Goal: Check status: Check status

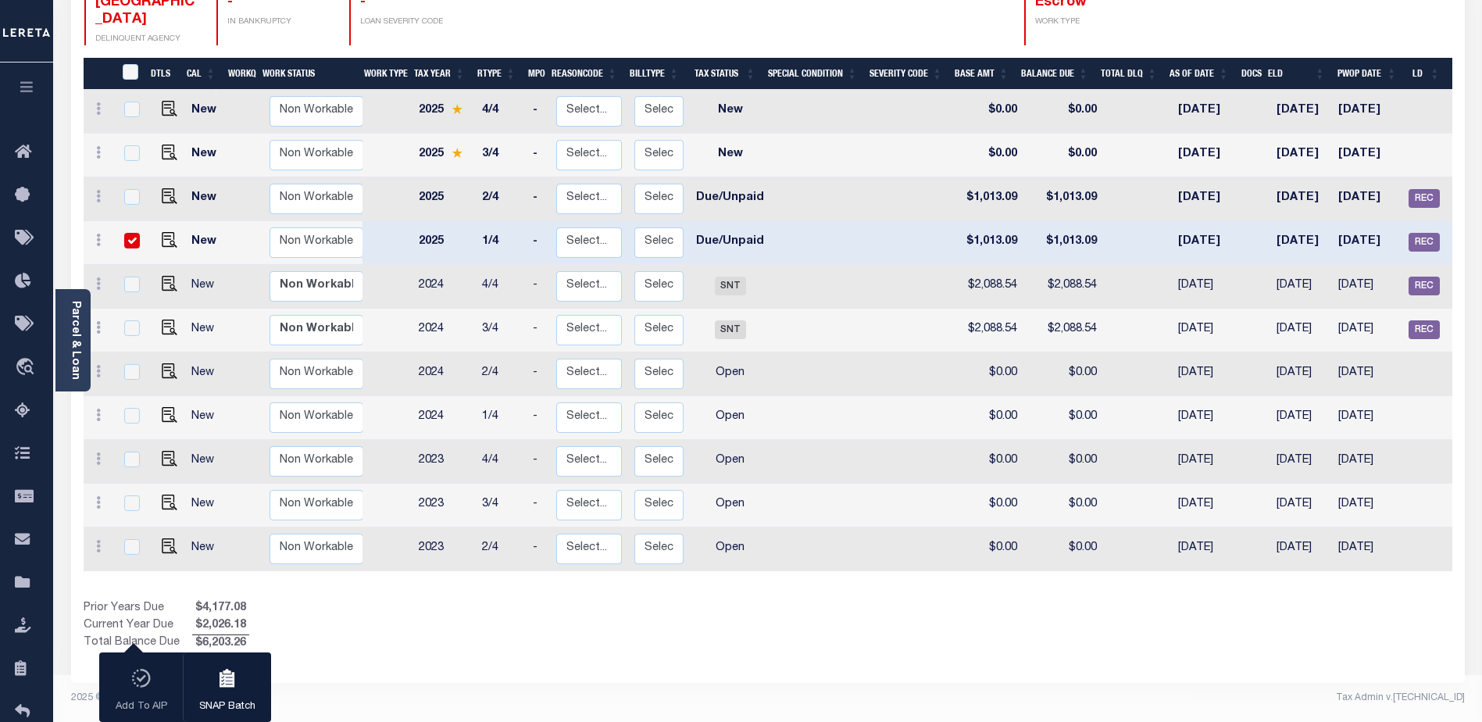
click at [127, 233] on input "checkbox" at bounding box center [132, 241] width 16 height 16
checkbox input "false"
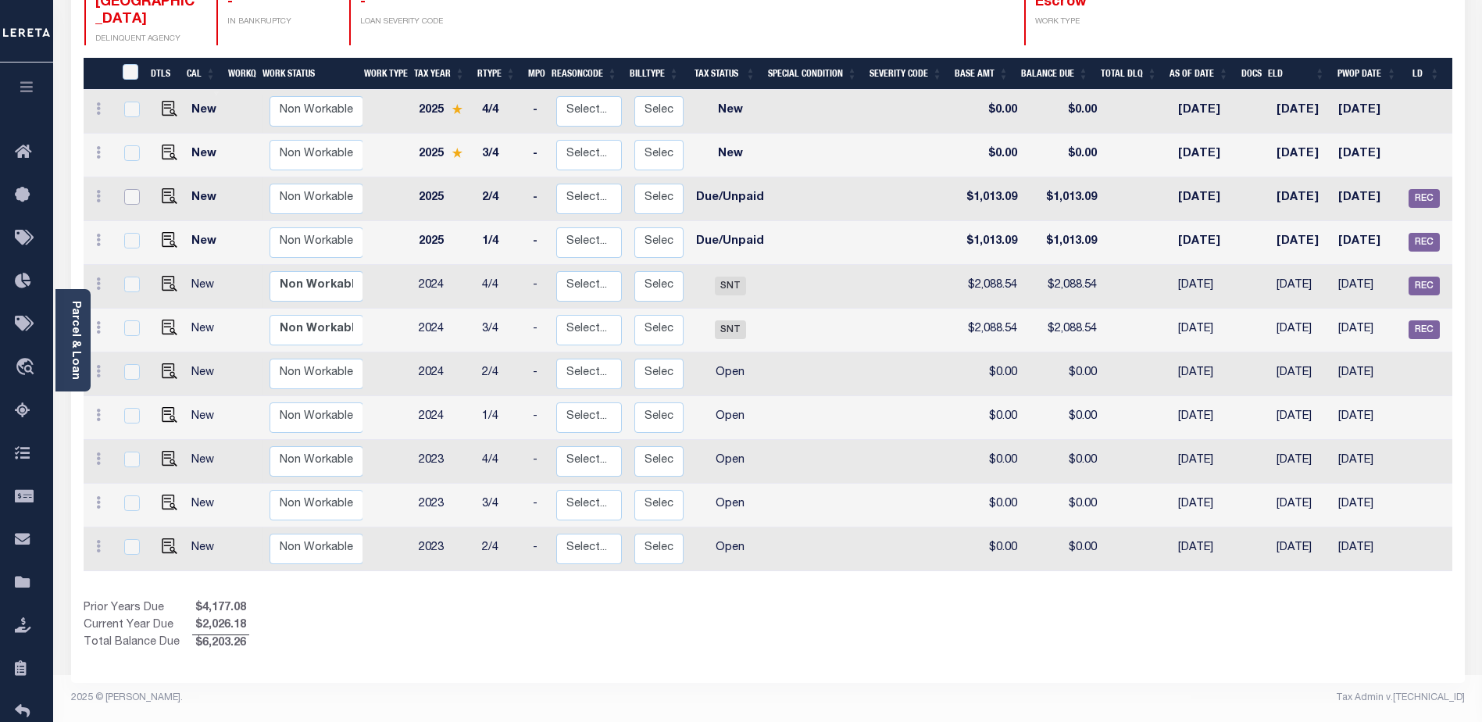
click at [126, 189] on input "checkbox" at bounding box center [132, 197] width 16 height 16
checkbox input "true"
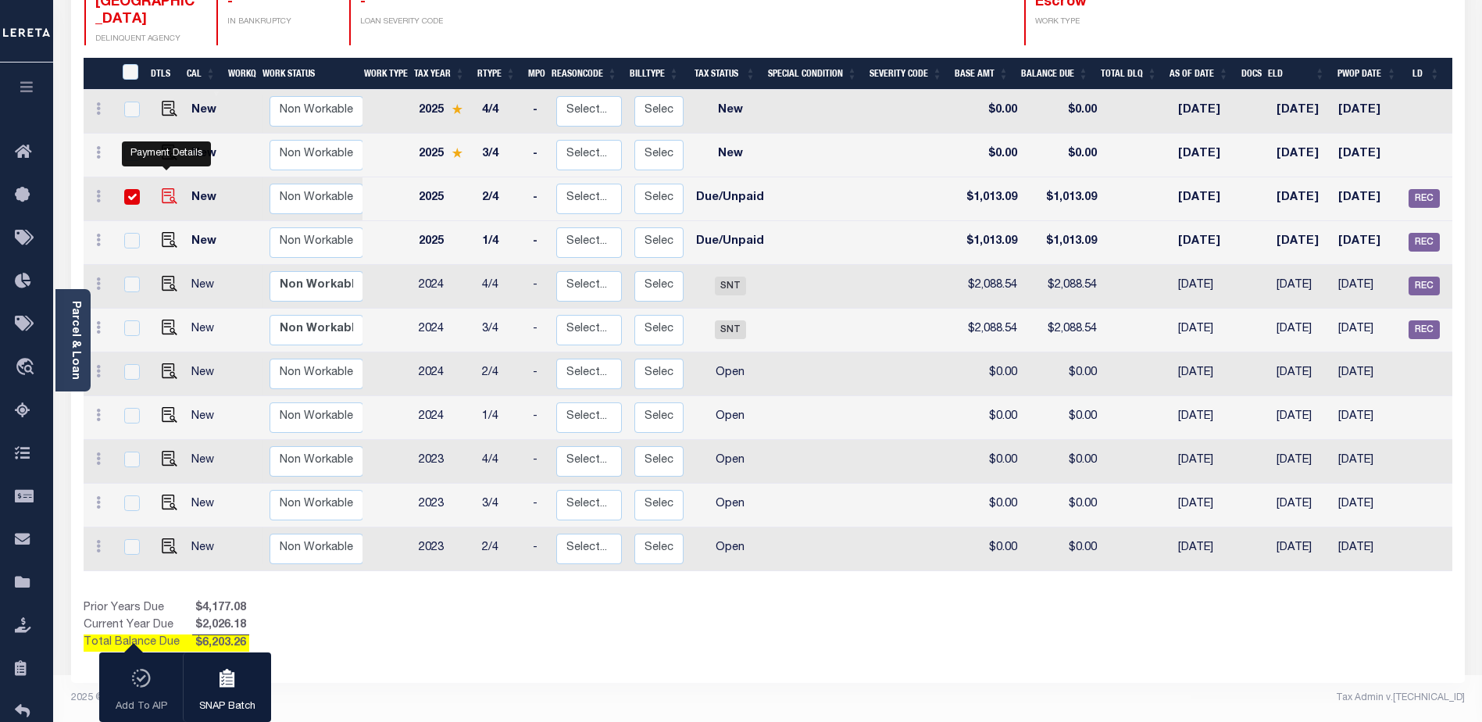
click at [163, 188] on img "" at bounding box center [170, 196] width 16 height 16
checkbox input "false"
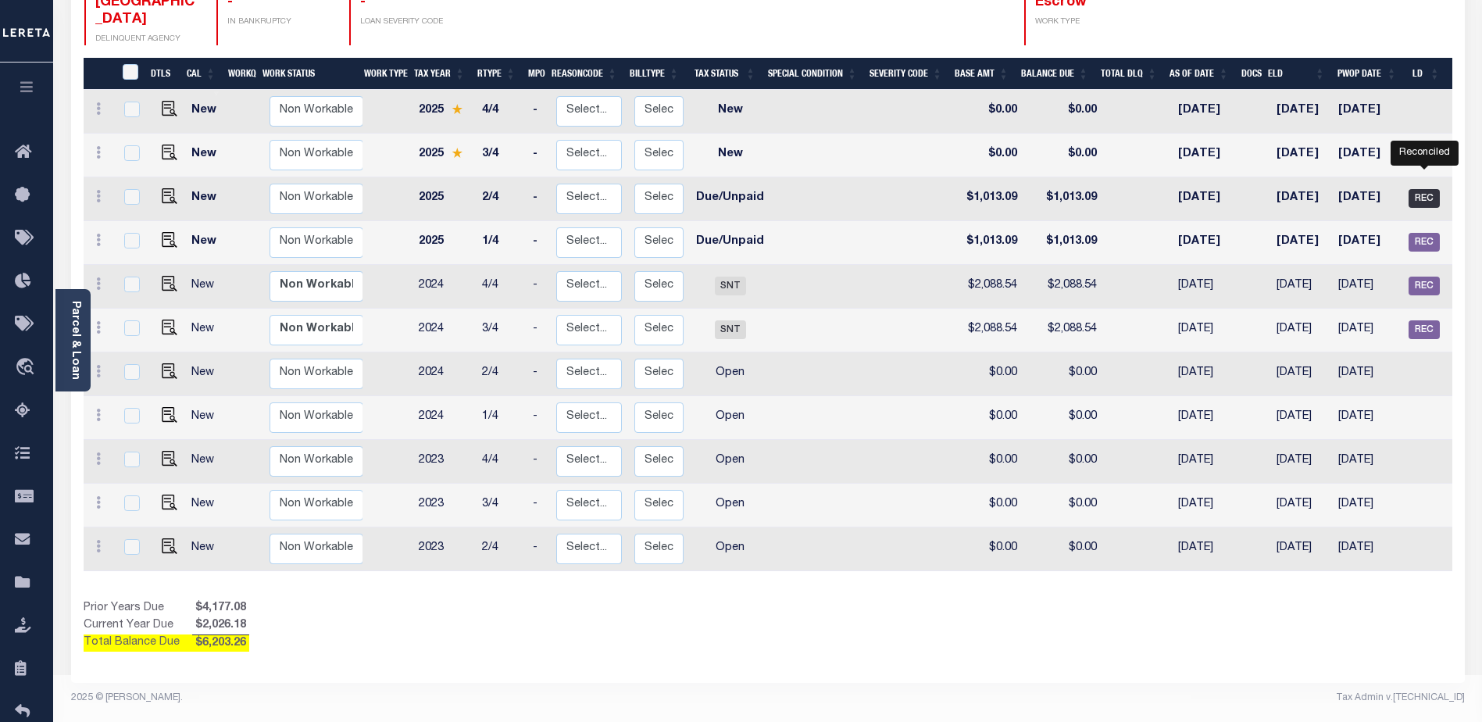
click at [1426, 189] on span "REC" at bounding box center [1424, 198] width 31 height 19
checkbox input "true"
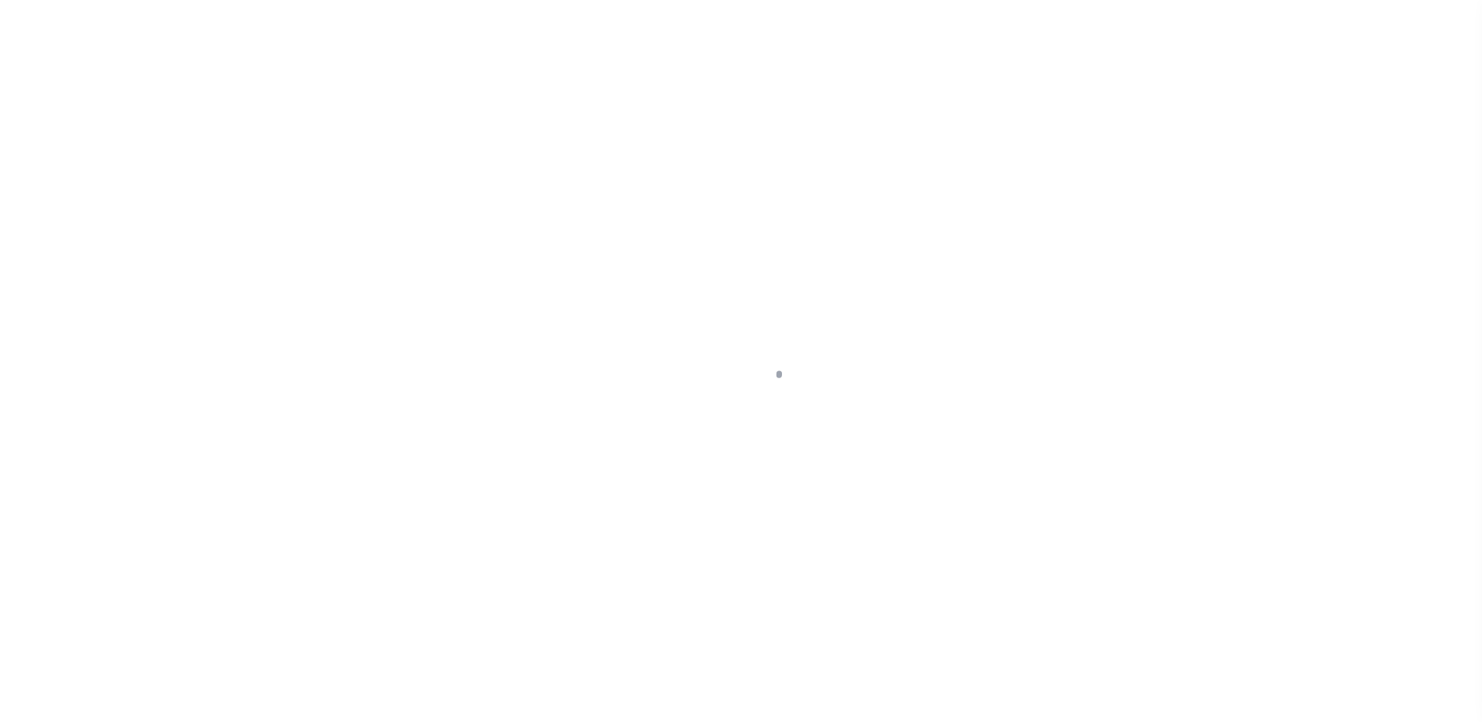
select select "DUE"
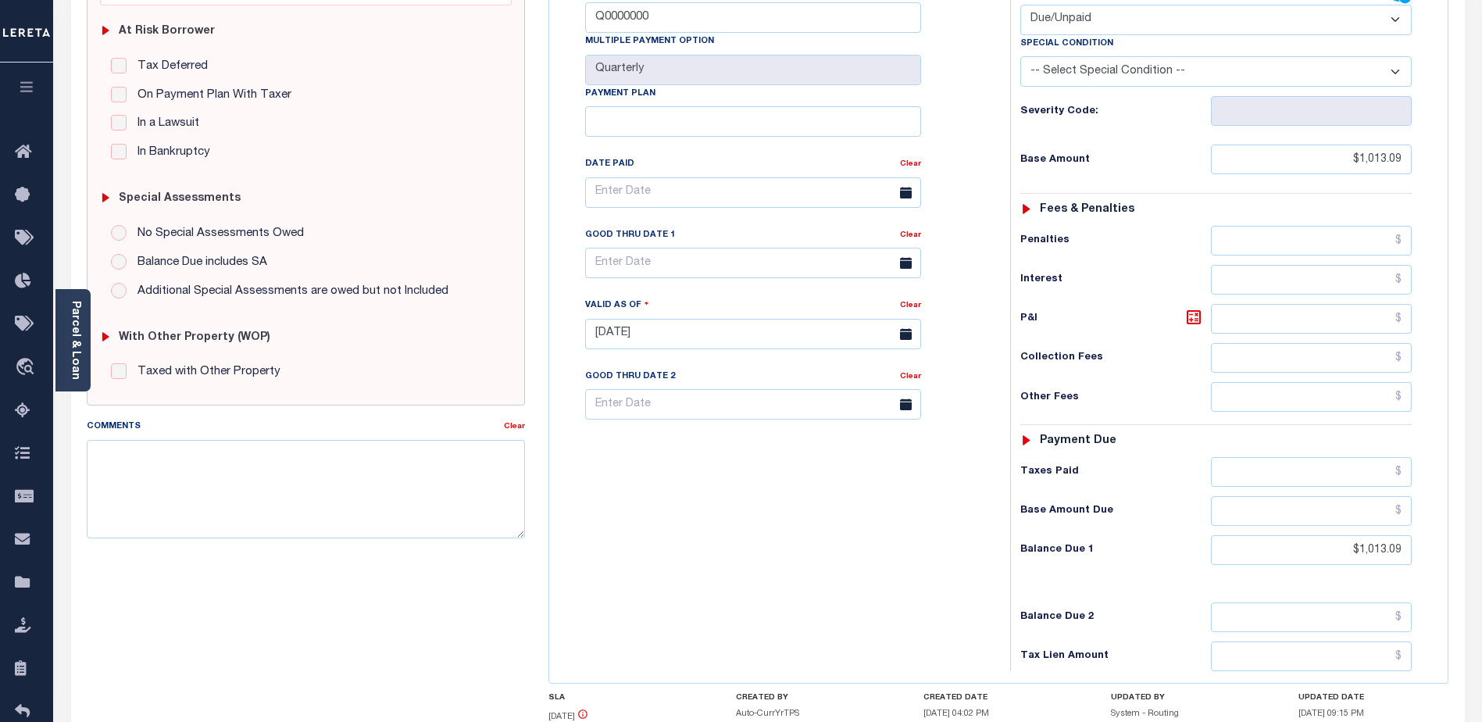
scroll to position [312, 0]
click at [324, 477] on textarea "Comments" at bounding box center [306, 487] width 438 height 98
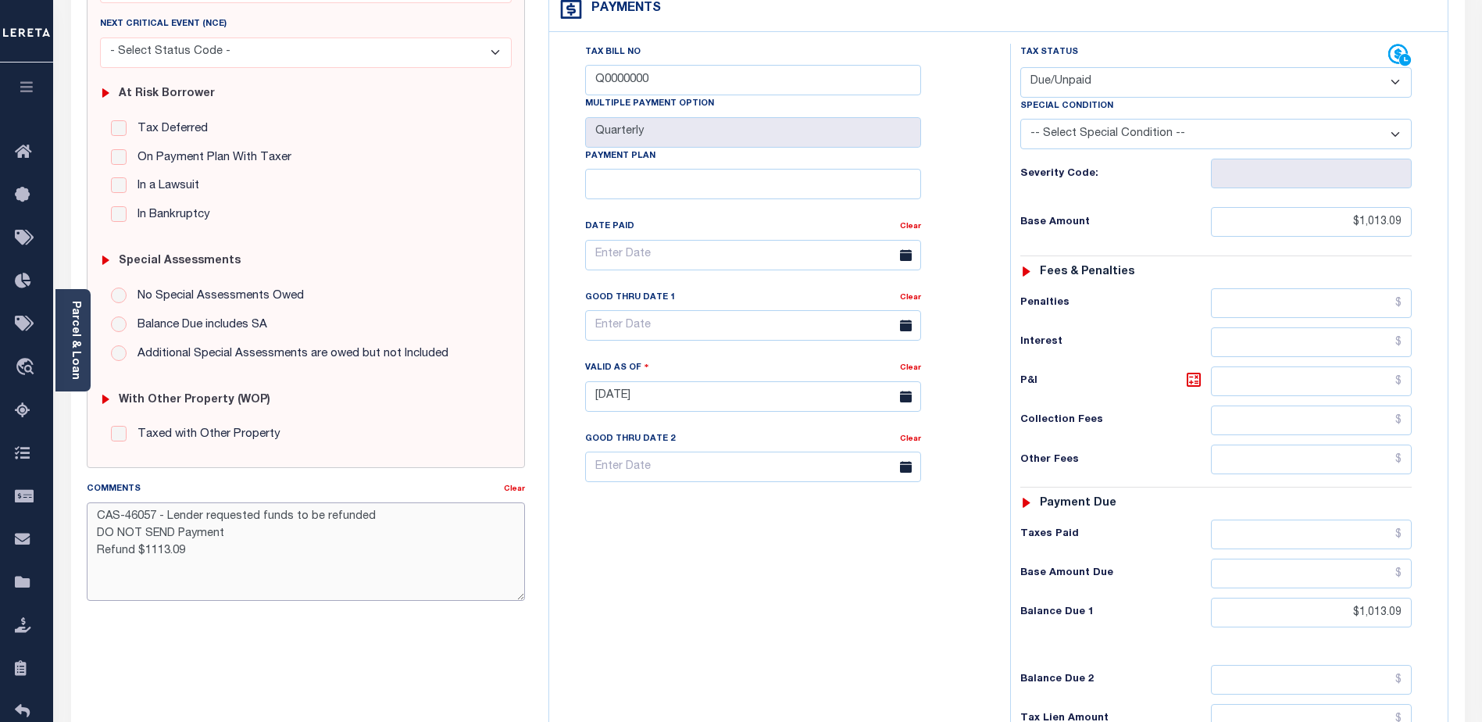
scroll to position [391, 0]
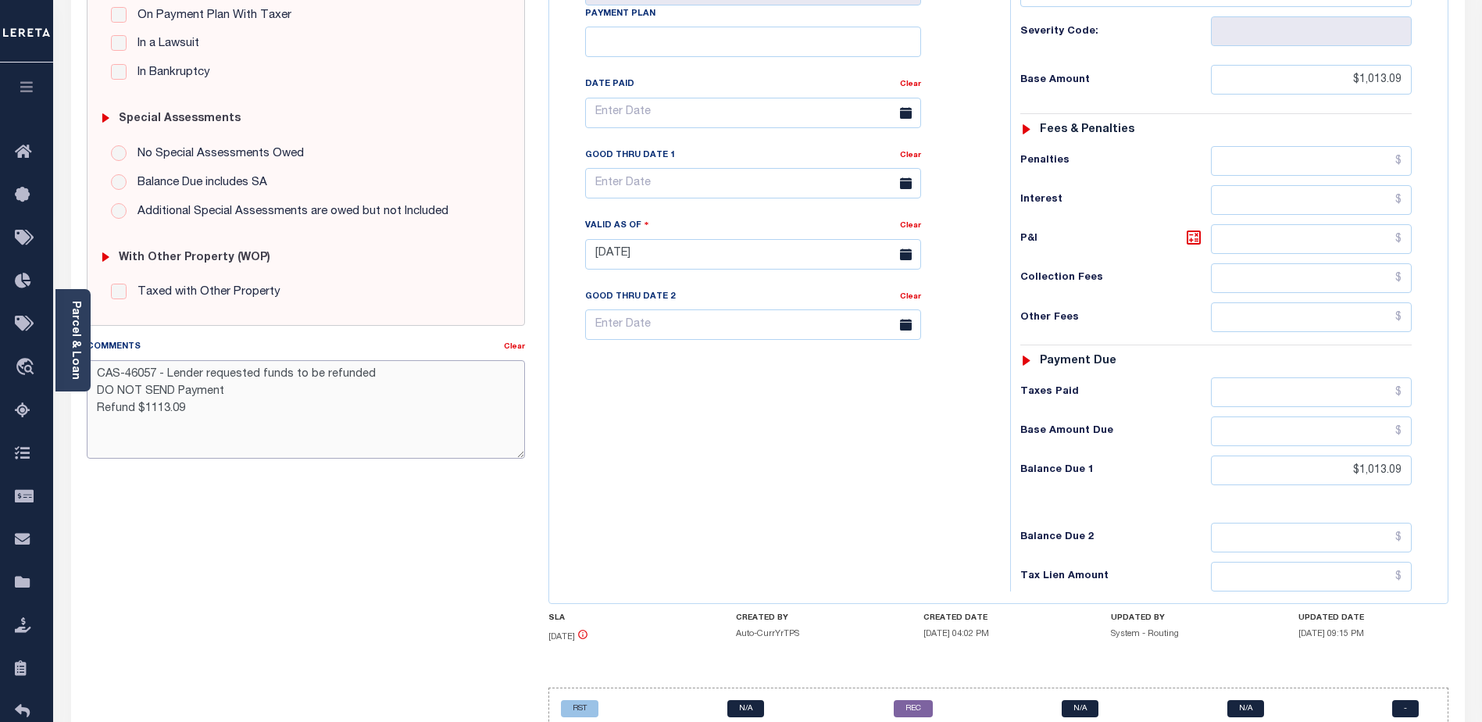
click at [134, 409] on textarea "CAS-46057 - Lender requested funds to be refunded DO NOT SEND Payment Refund $1…" at bounding box center [306, 409] width 438 height 98
click at [290, 411] on textarea "CAS-46057 - Lender requested funds to be refunded DO NOT SEND Payment Refund 20…" at bounding box center [306, 409] width 438 height 98
click at [387, 425] on textarea "CAS-46057 - Lender requested funds to be refunded DO NOT SEND Payment Refund 20…" at bounding box center [306, 409] width 438 height 98
type textarea "CAS-46057 - Lender requested funds to be refunded DO NOT SEND Payment Refund 20…"
type input "[DATE]"
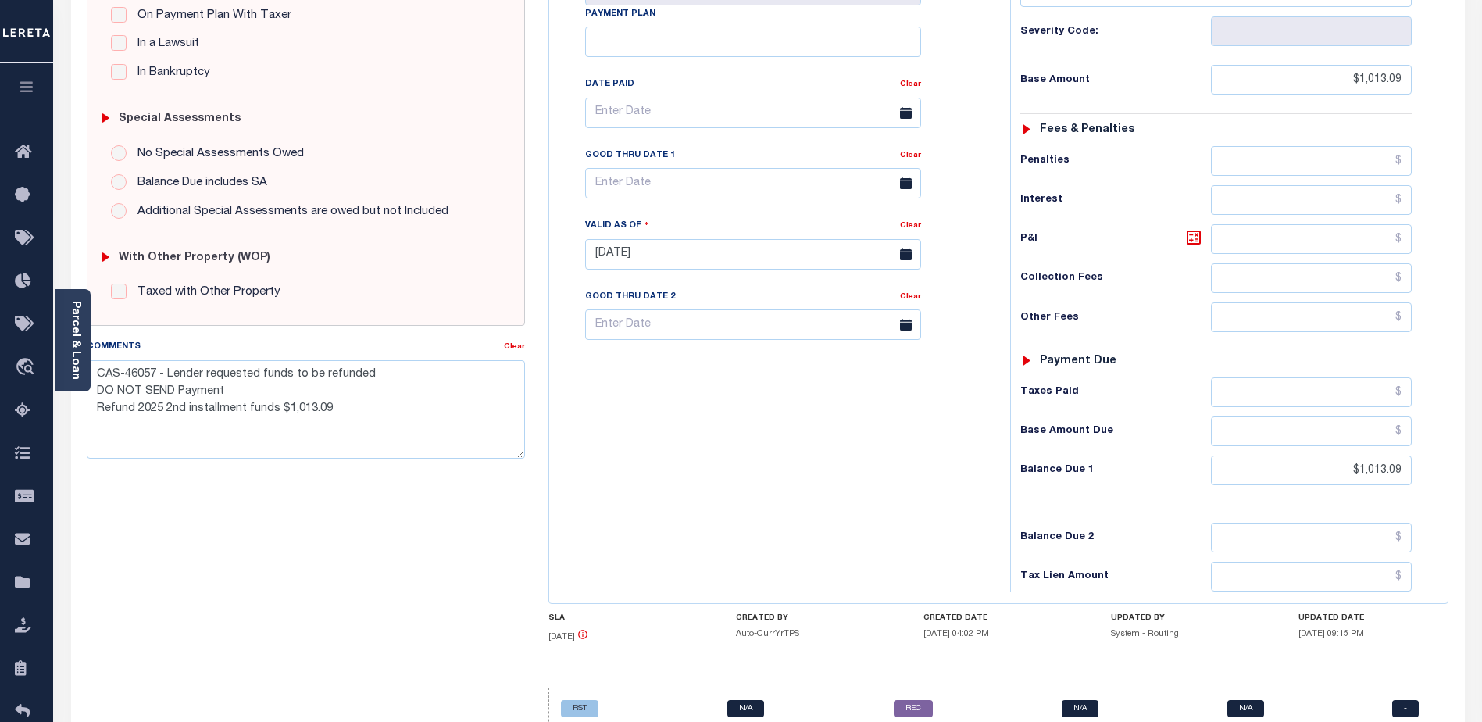
click at [1027, 638] on div "NY STATE Borough - NY TAX TYPE 5021510156 TAX ID - LOAN SEVERITY CODE - WORK QU…" at bounding box center [998, 261] width 901 height 968
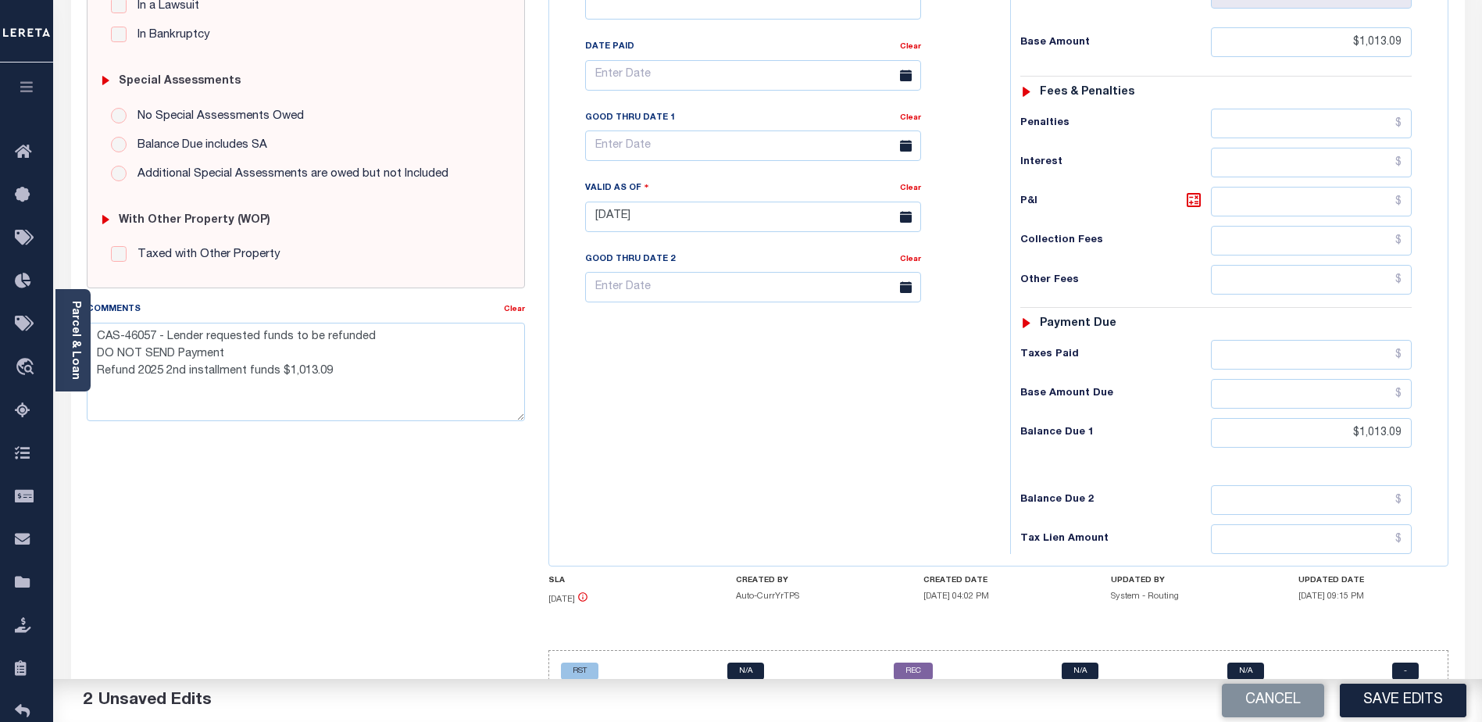
scroll to position [430, 0]
click at [1365, 702] on button "Save Edits" at bounding box center [1403, 701] width 127 height 34
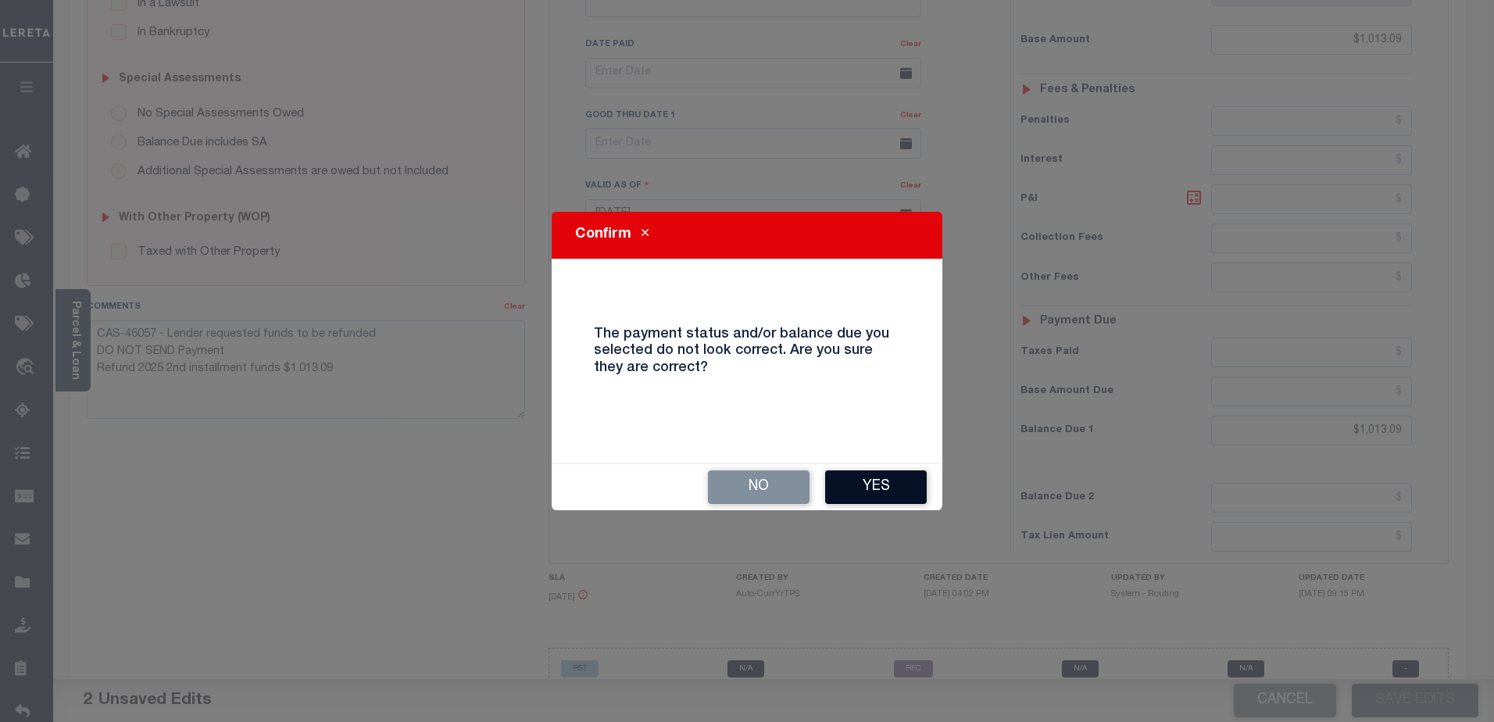
click at [881, 493] on button "Yes" at bounding box center [876, 487] width 102 height 34
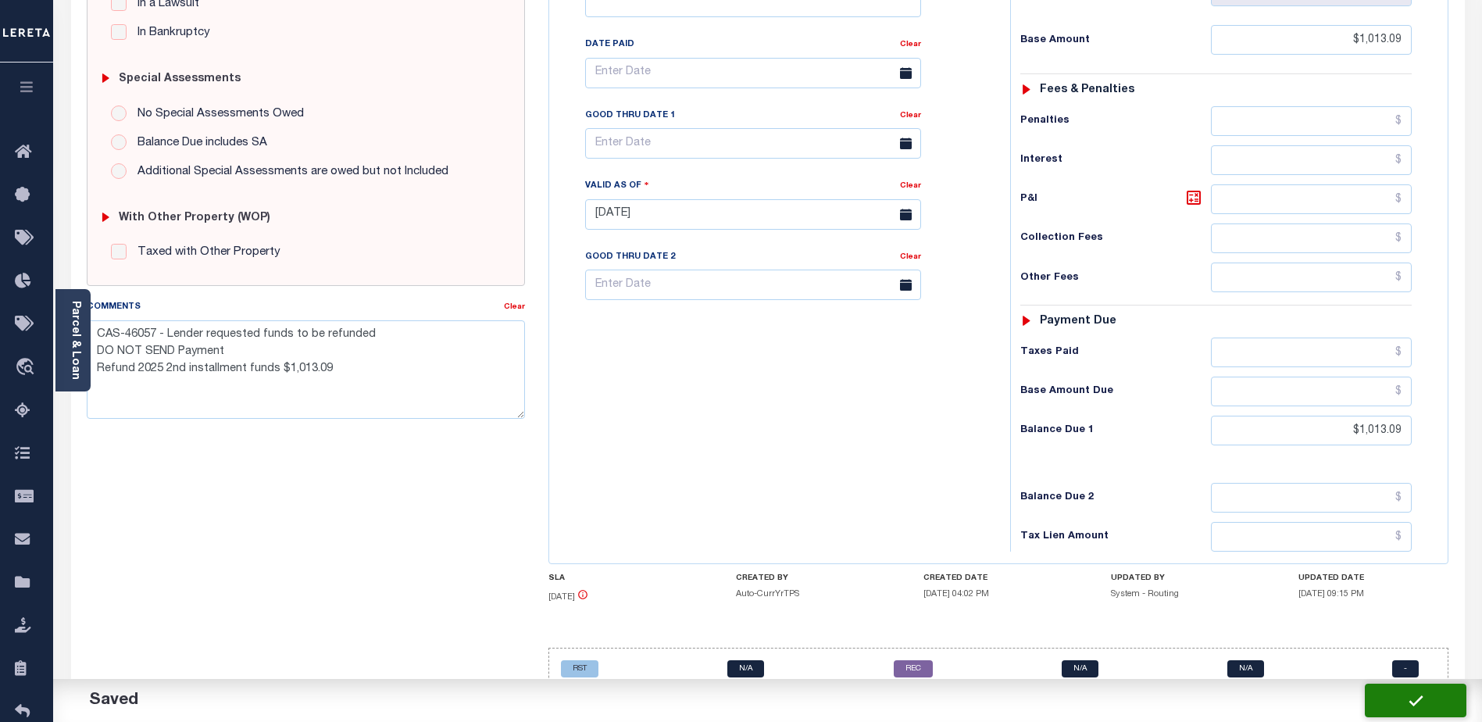
checkbox input "false"
type textarea "CAS-46057 - Lender requested funds to be refunded DO NOT SEND Payment Refund 20…"
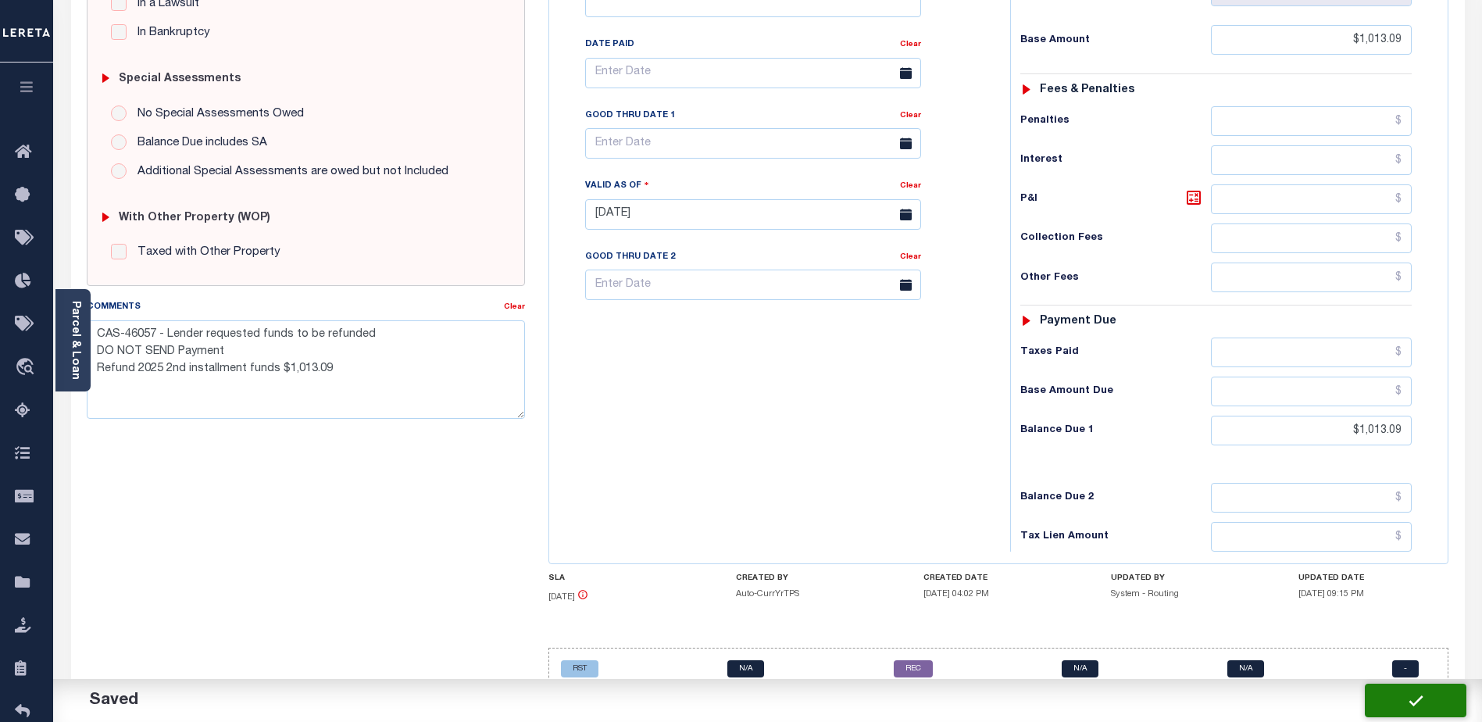
type input "$1,013.09"
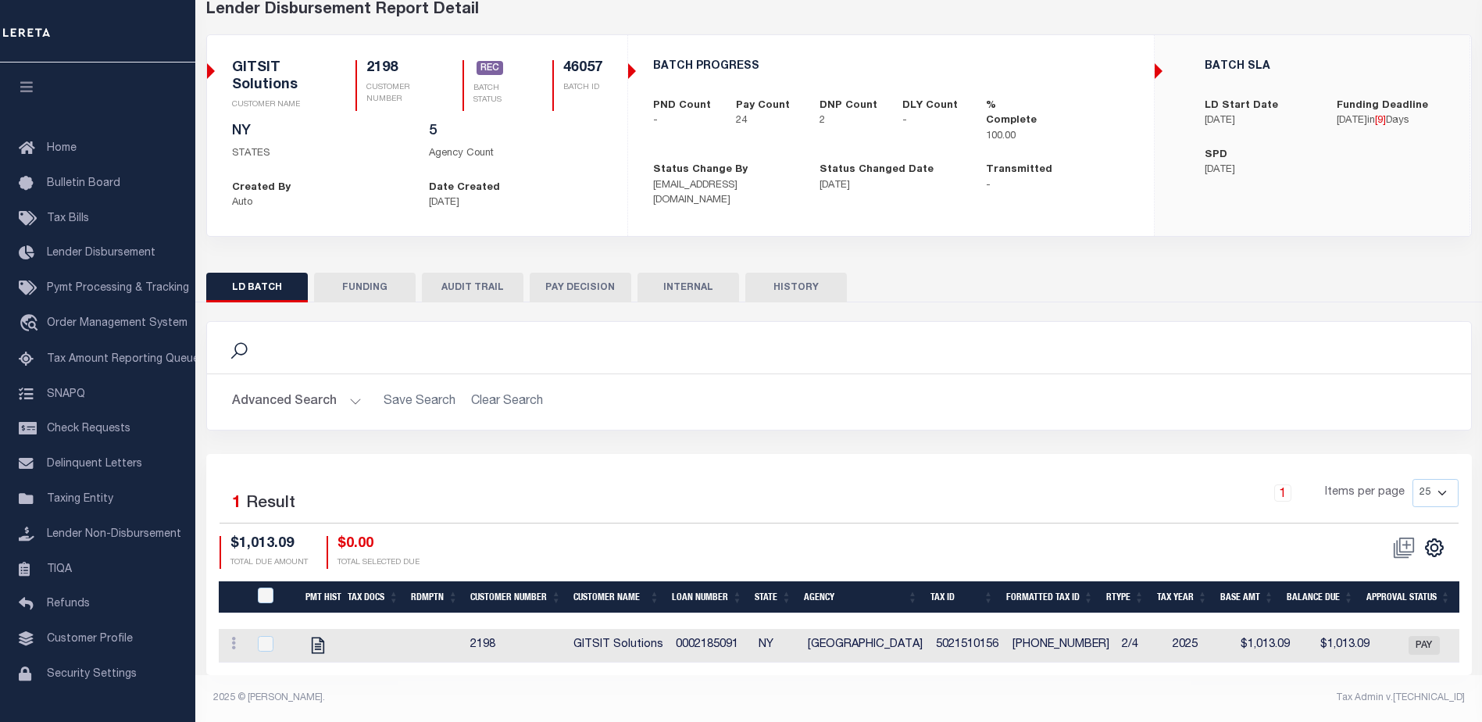
click at [388, 278] on button "FUNDING" at bounding box center [365, 288] width 102 height 30
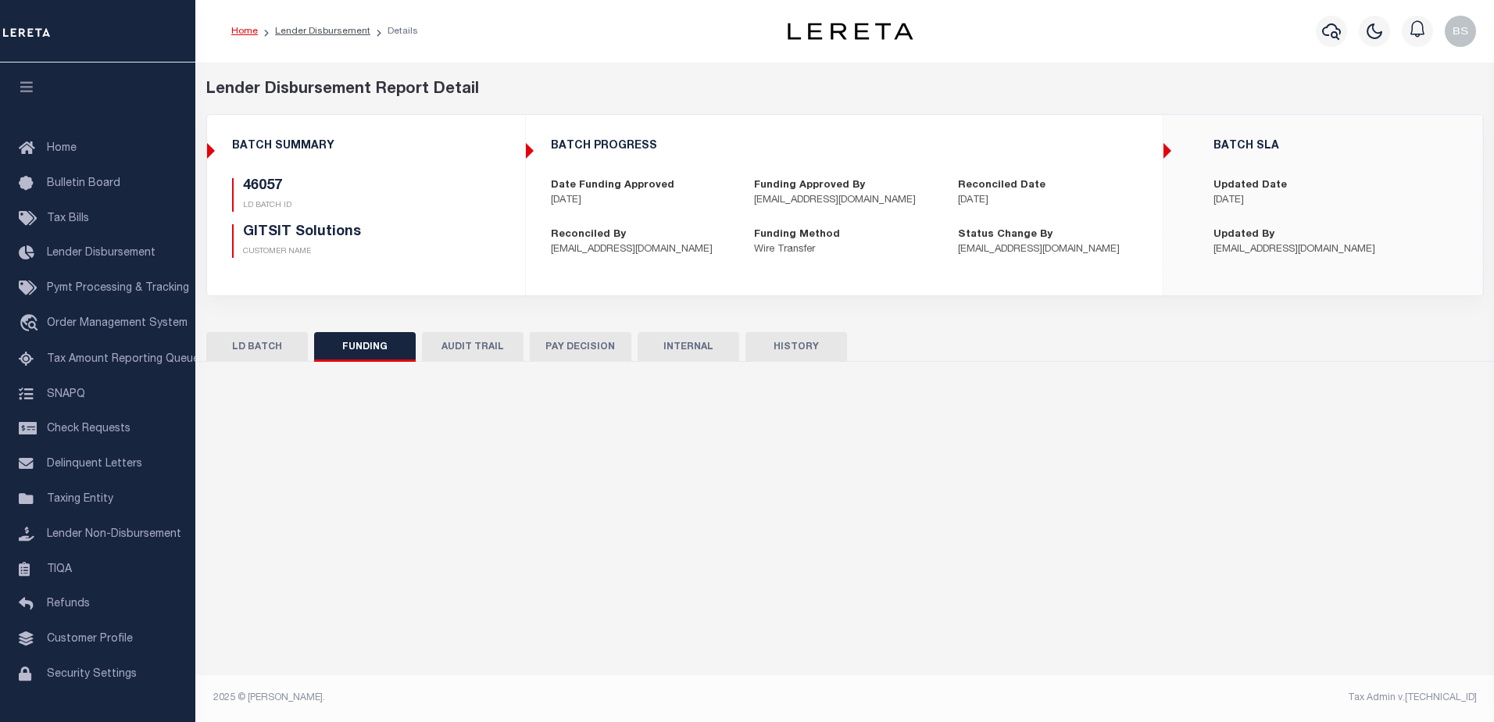
type input "$44,516.08"
type input "$0"
type input "09/11/2025"
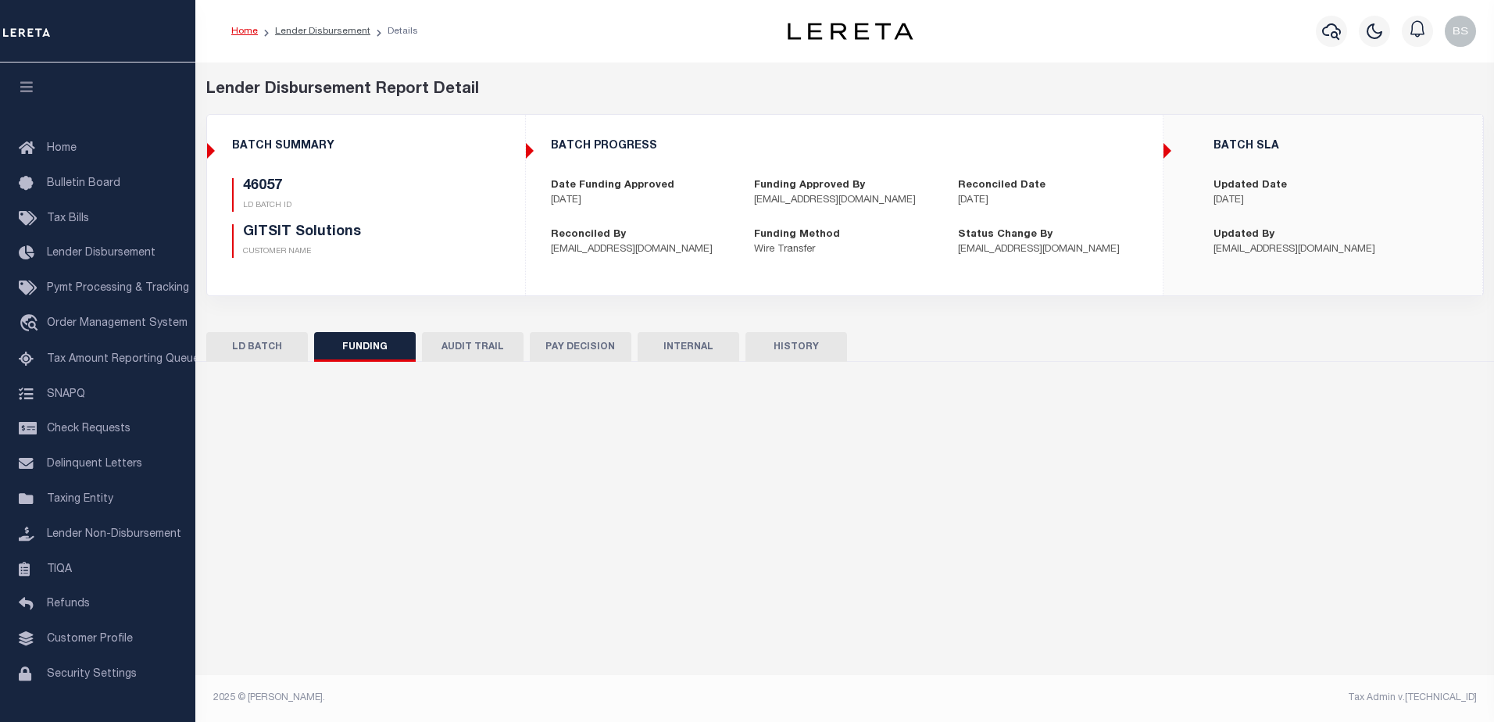
type input "53100306530556"
type input "09/22/2025"
select select "100"
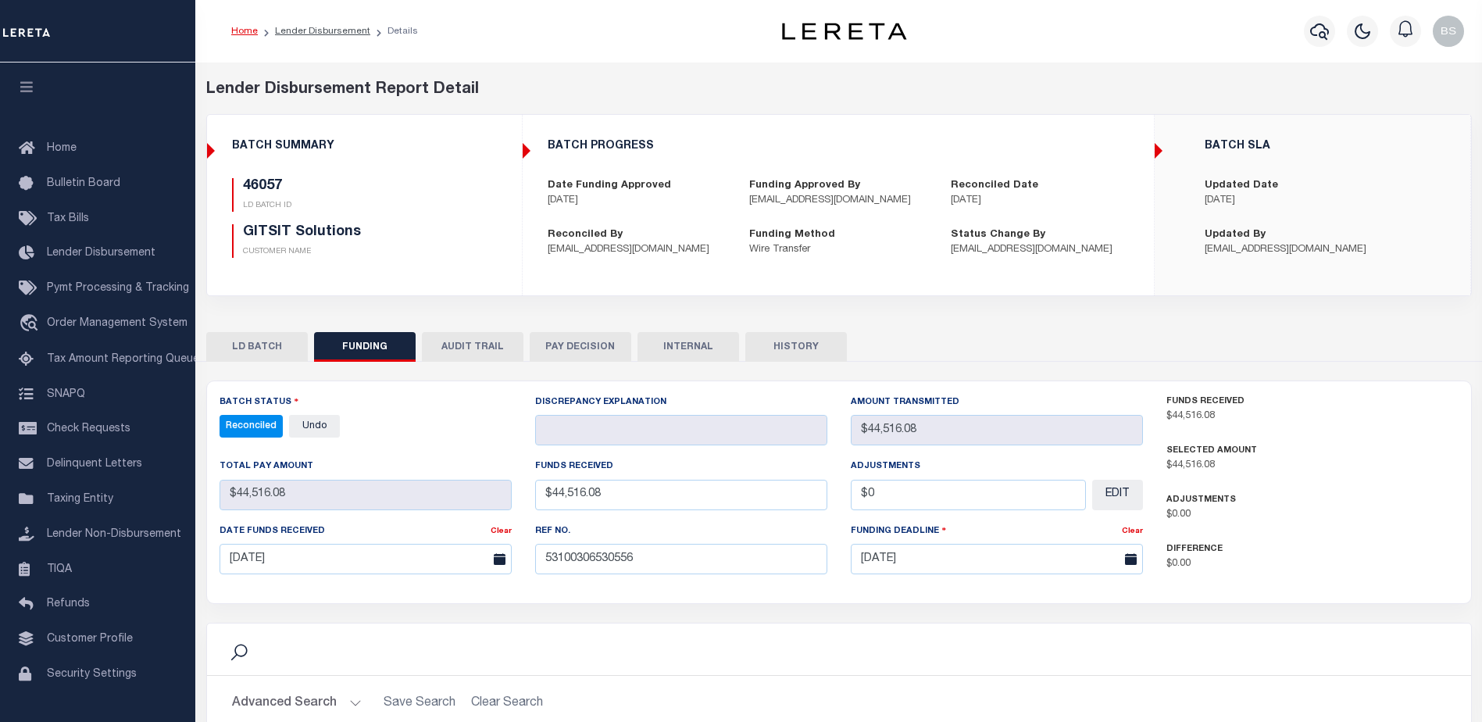
select select "100"
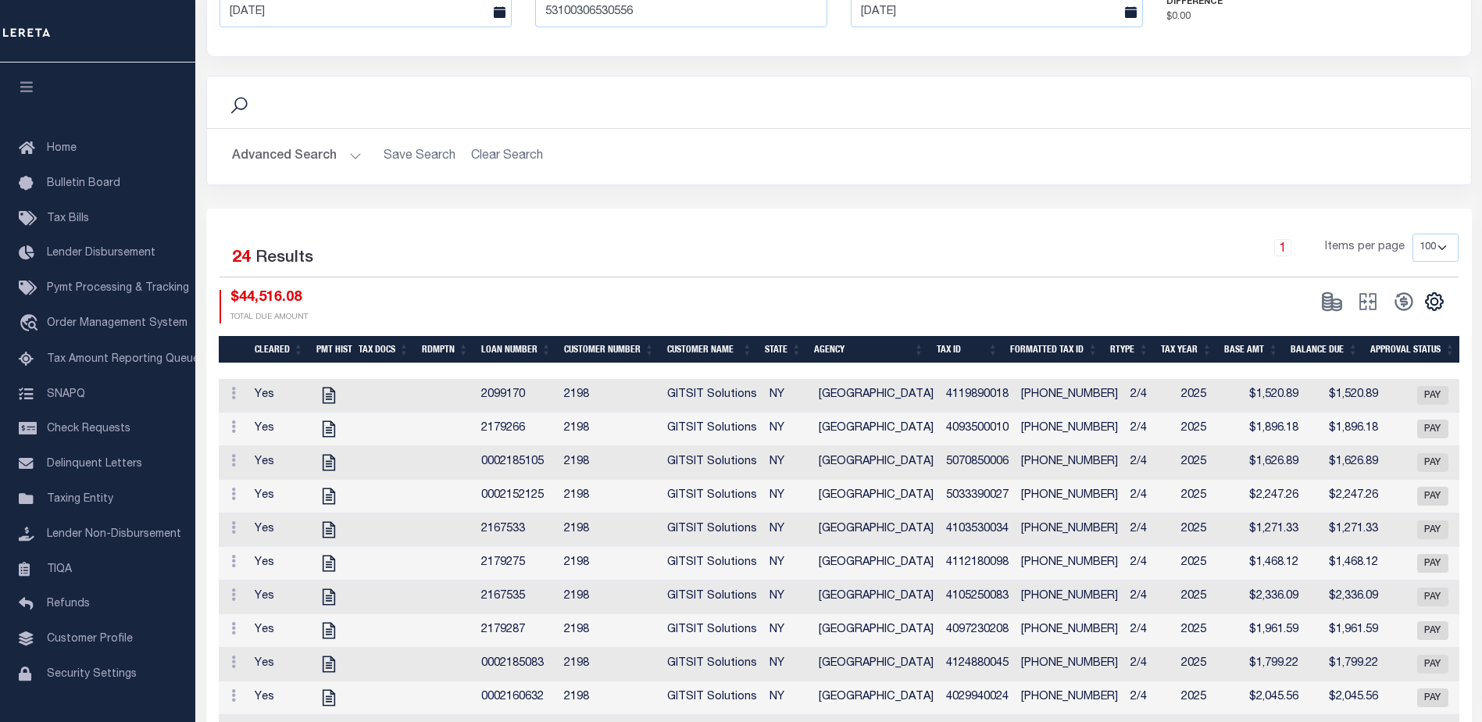
click at [1316, 345] on th "Balance Due" at bounding box center [1324, 349] width 80 height 27
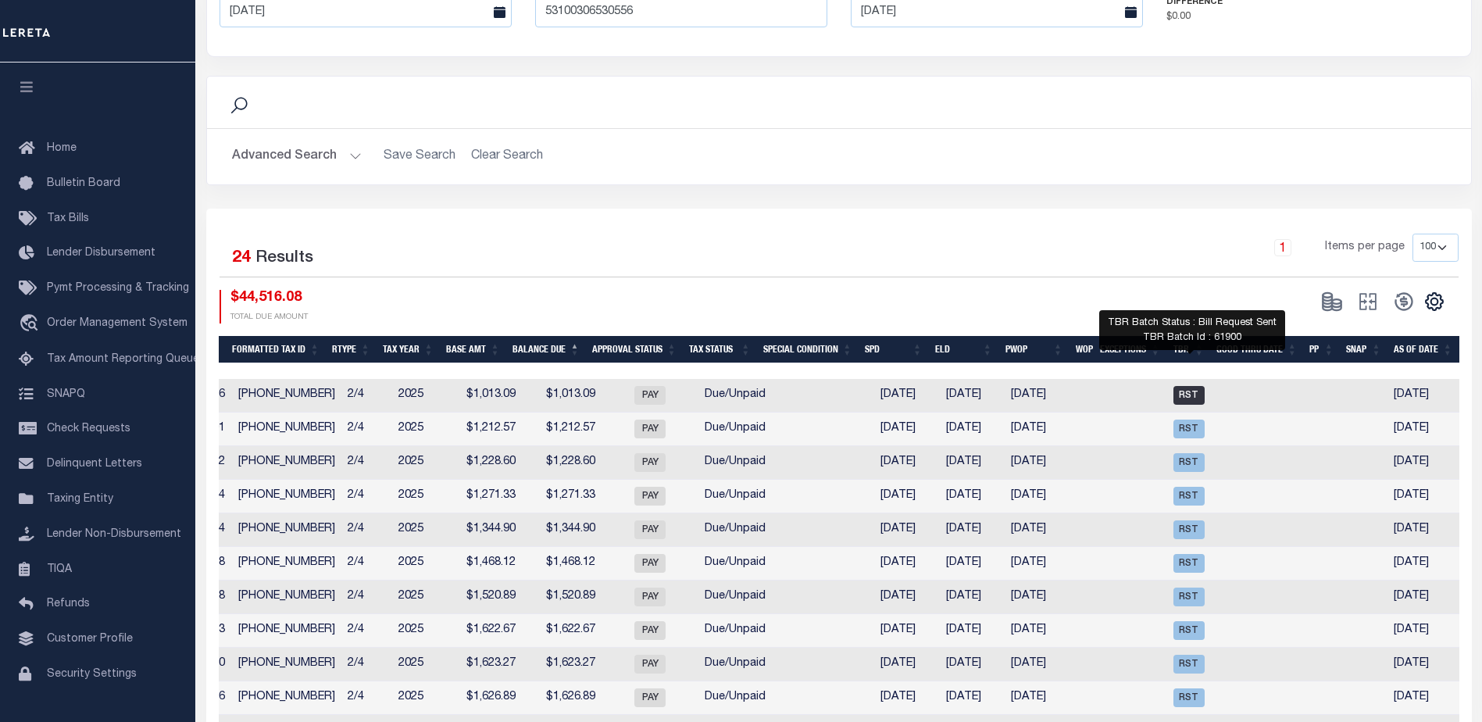
click at [1200, 393] on span "RST" at bounding box center [1188, 395] width 31 height 19
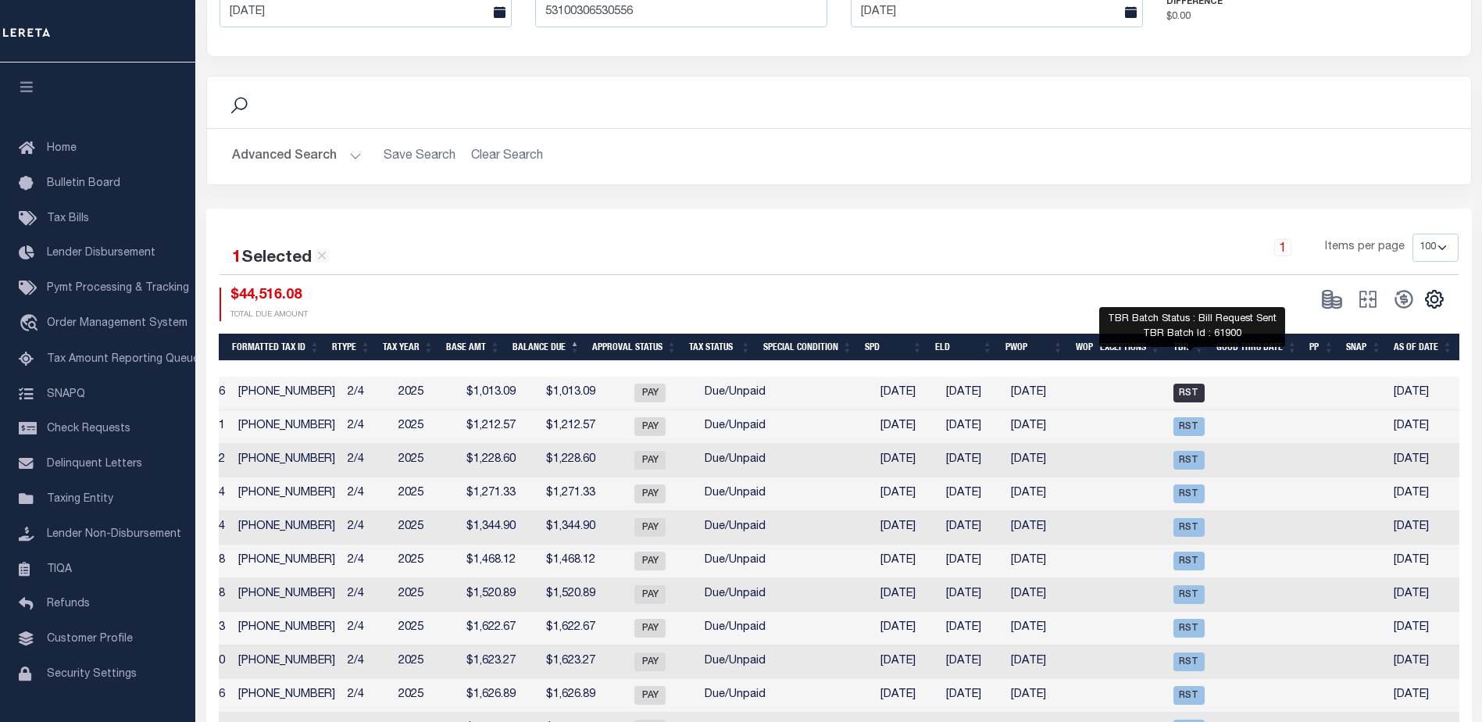
click at [1190, 391] on span "RST" at bounding box center [1188, 393] width 31 height 19
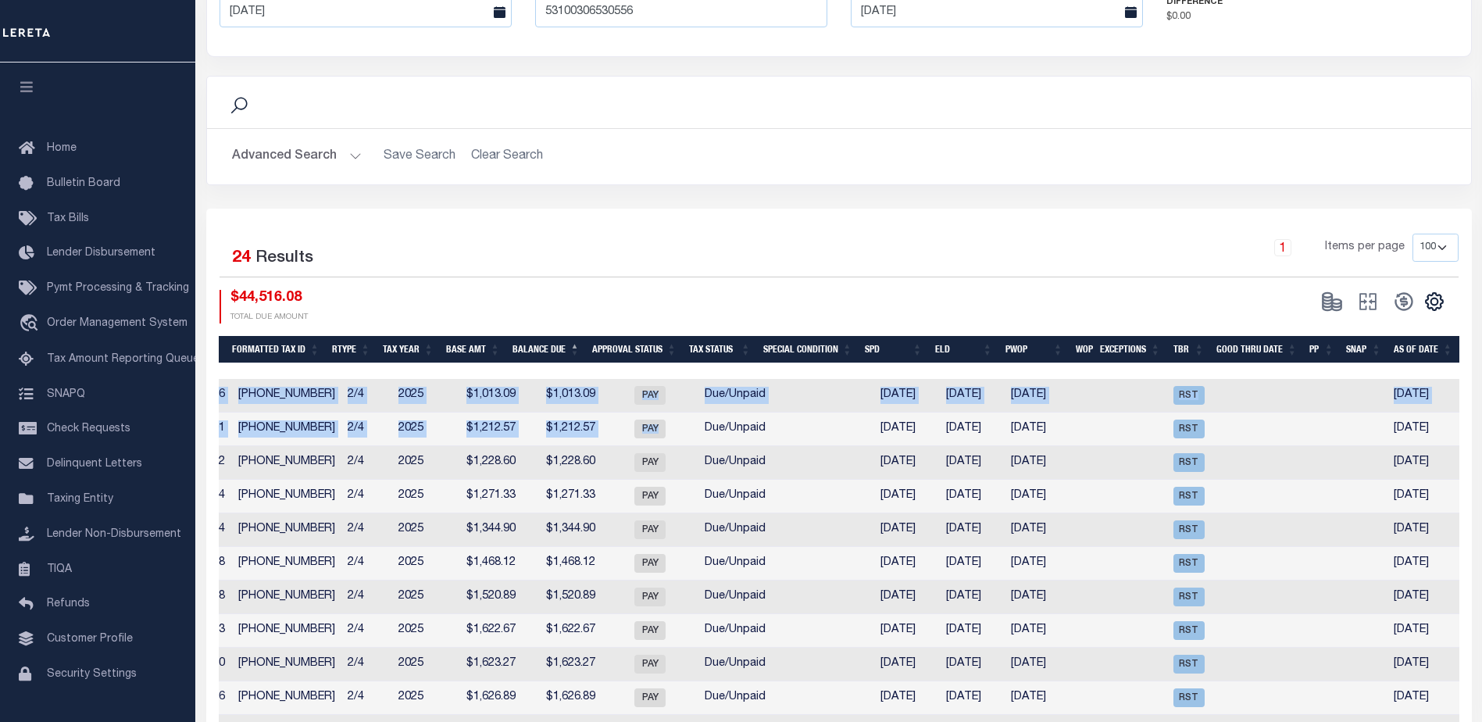
drag, startPoint x: 1019, startPoint y: 367, endPoint x: 649, endPoint y: 434, distance: 376.2
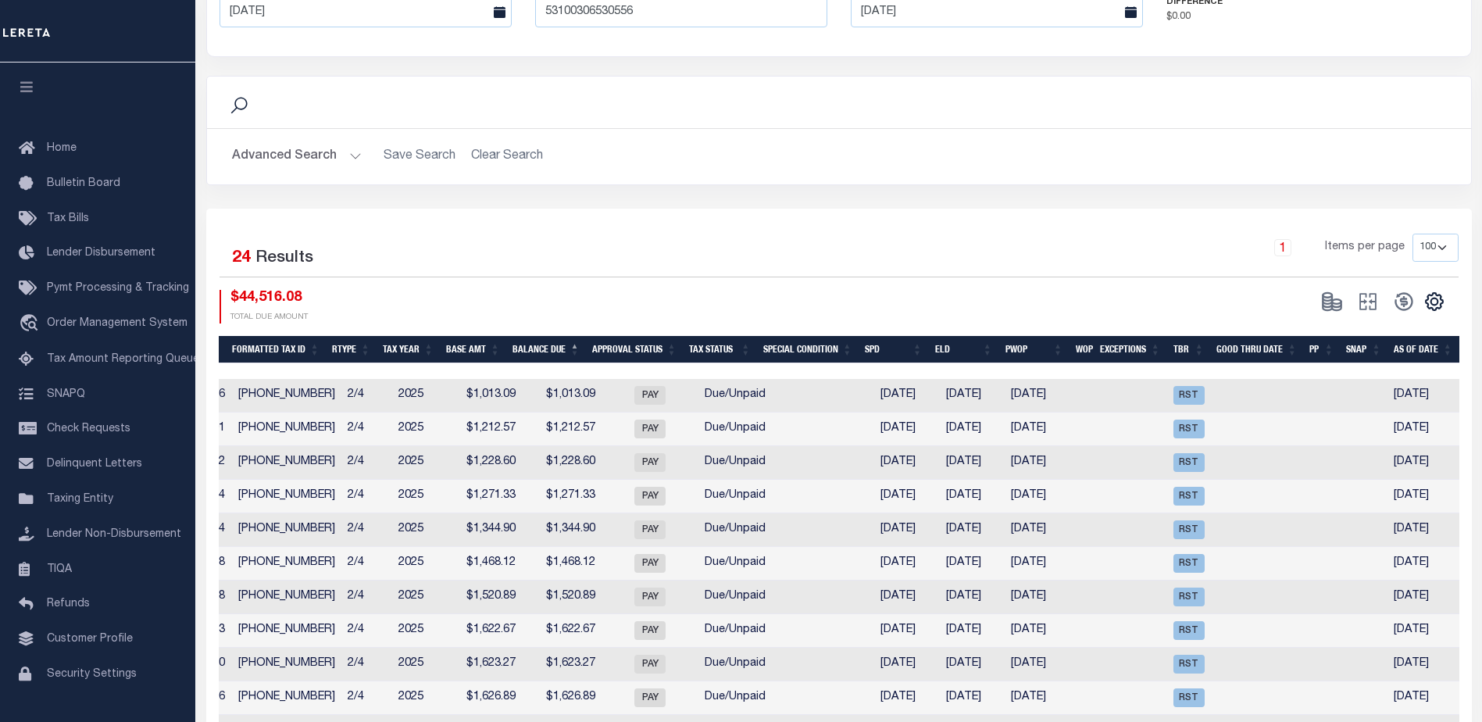
click at [833, 300] on div "$44,516.08 TOTAL DUE AMOUNT" at bounding box center [529, 307] width 619 height 34
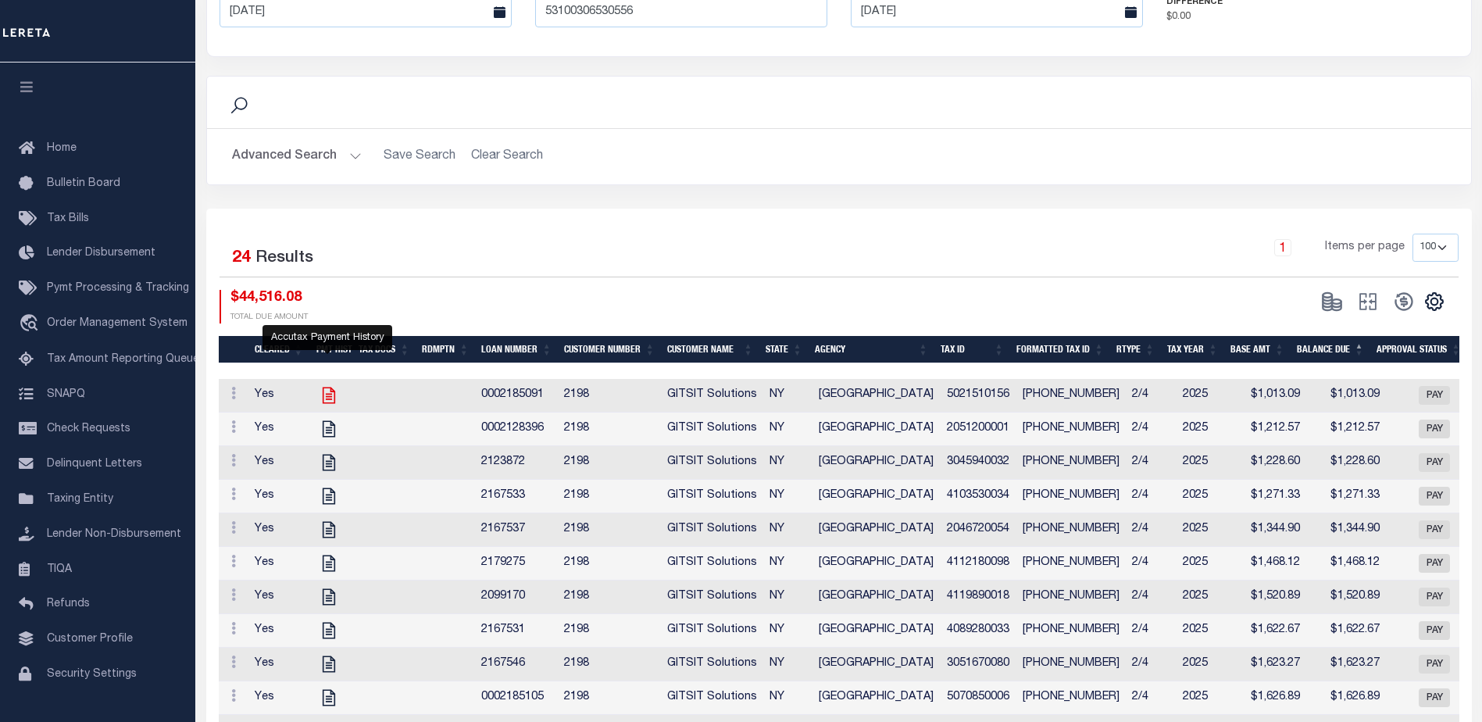
click at [331, 398] on icon at bounding box center [329, 395] width 20 height 20
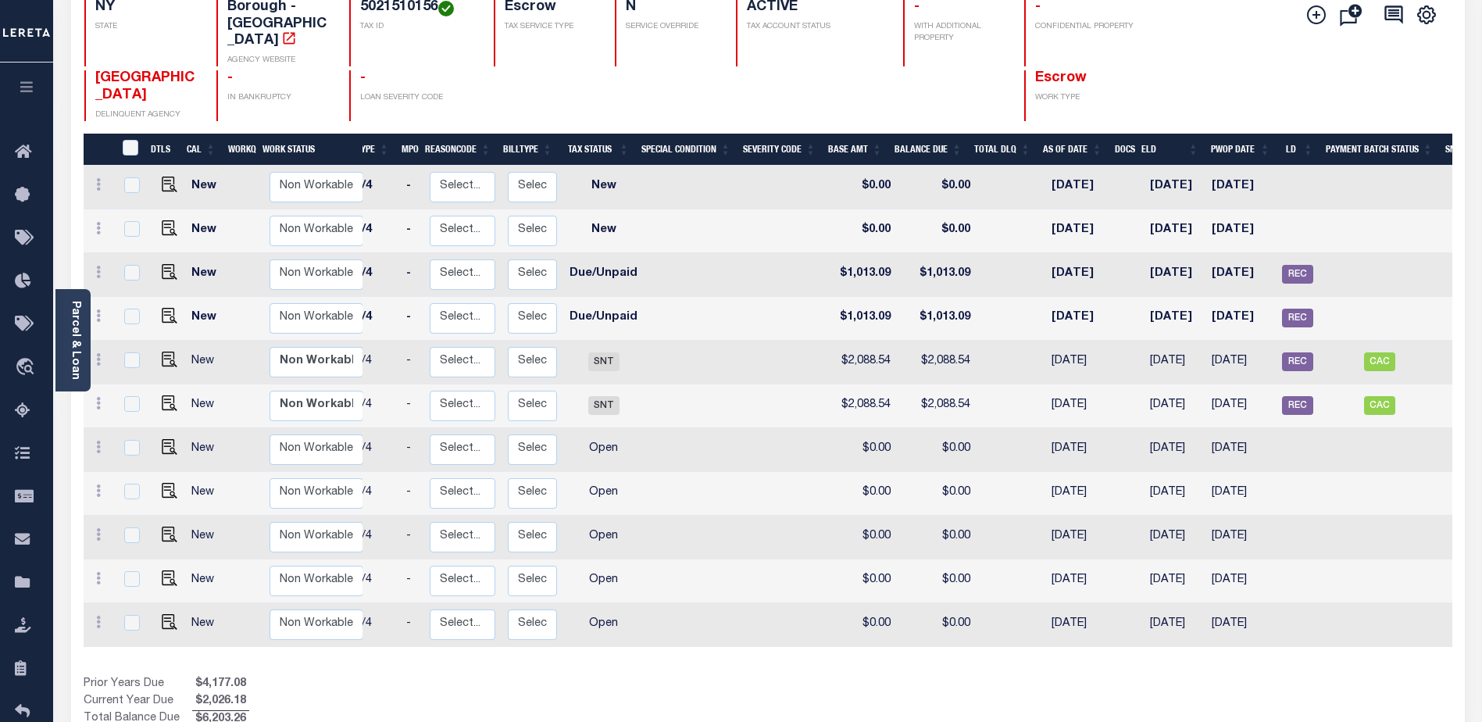
scroll to position [0, 115]
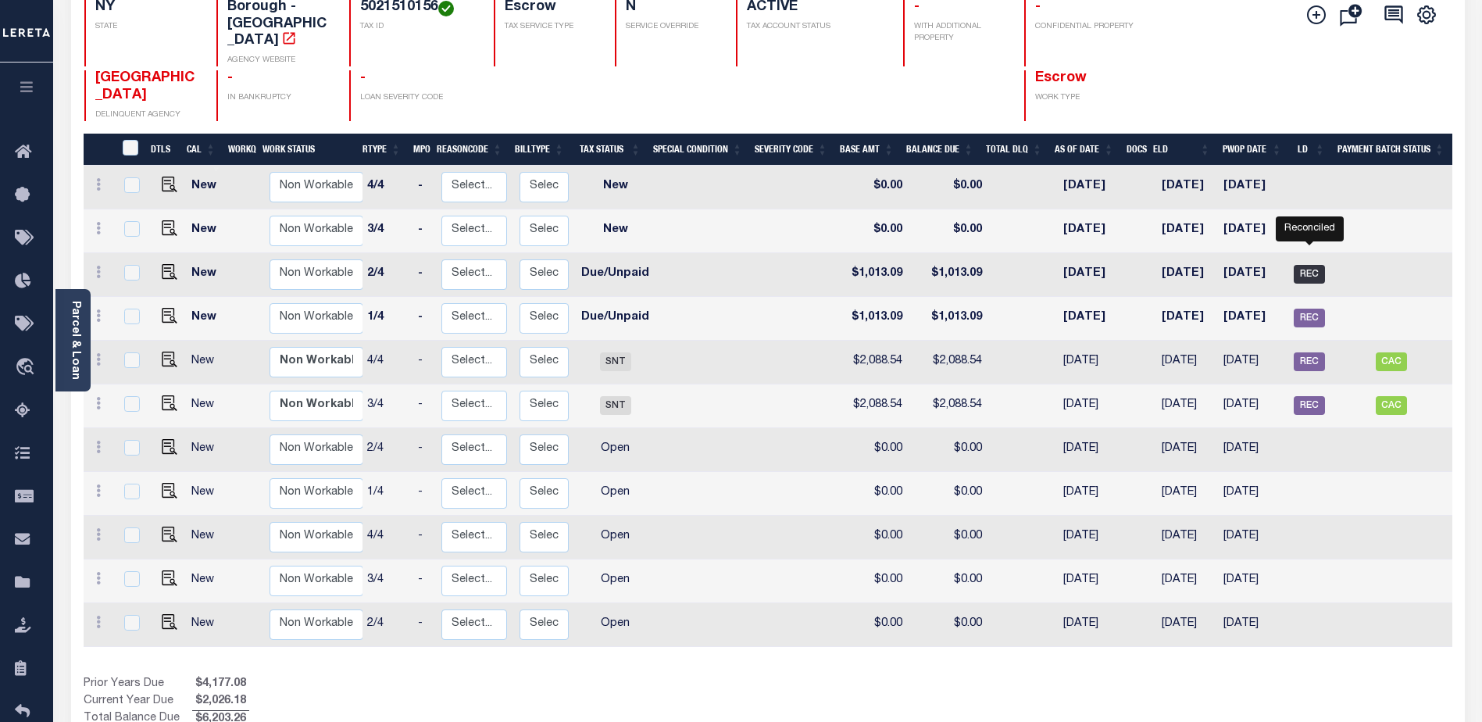
click at [1314, 265] on span "REC" at bounding box center [1309, 274] width 31 height 19
checkbox input "true"
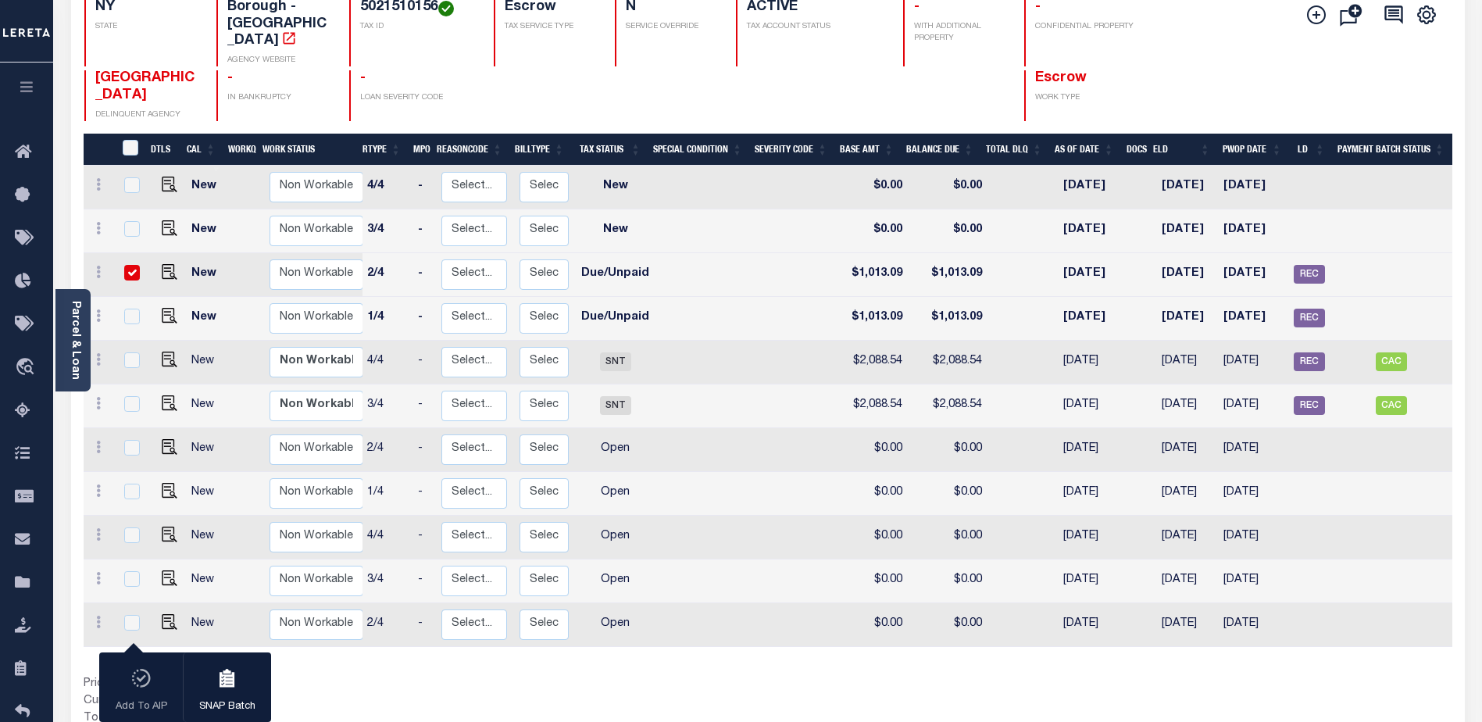
click at [130, 265] on input "checkbox" at bounding box center [132, 273] width 16 height 16
checkbox input "false"
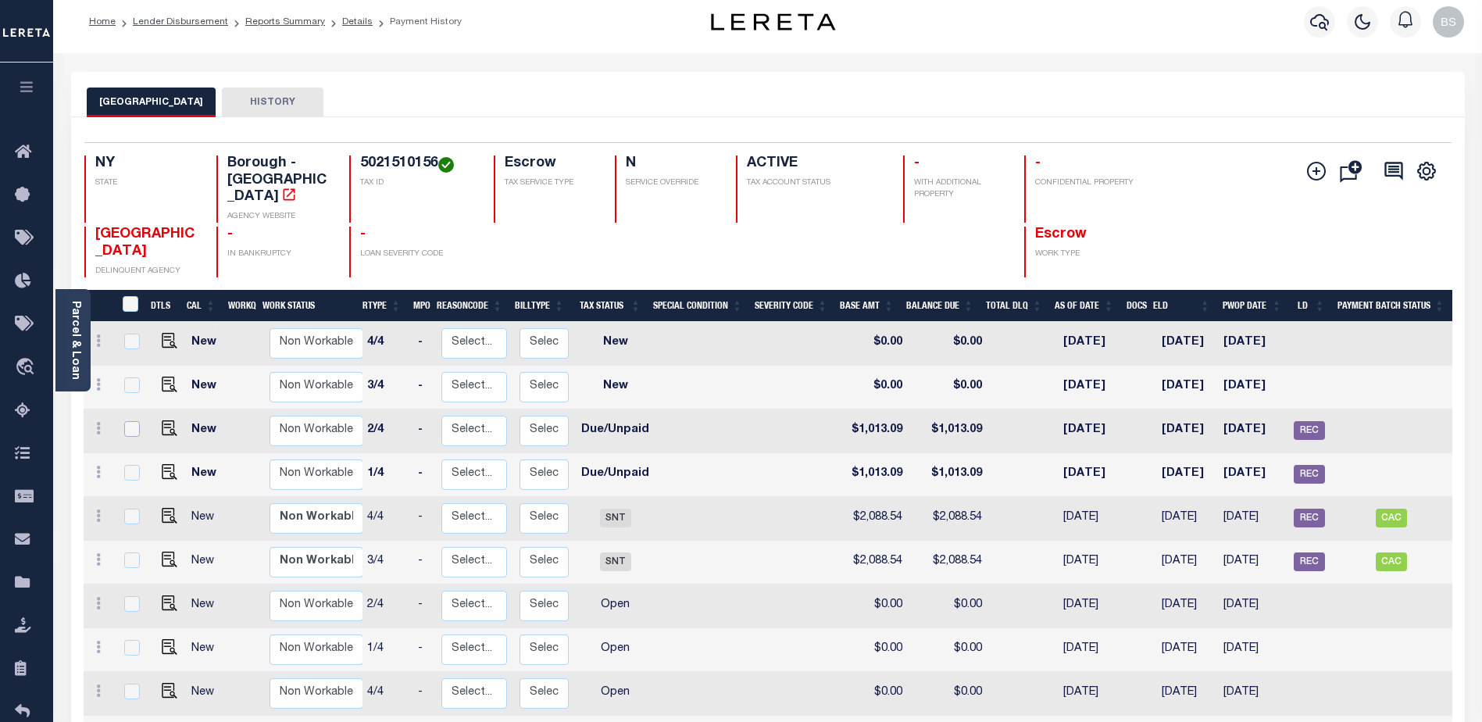
scroll to position [0, 0]
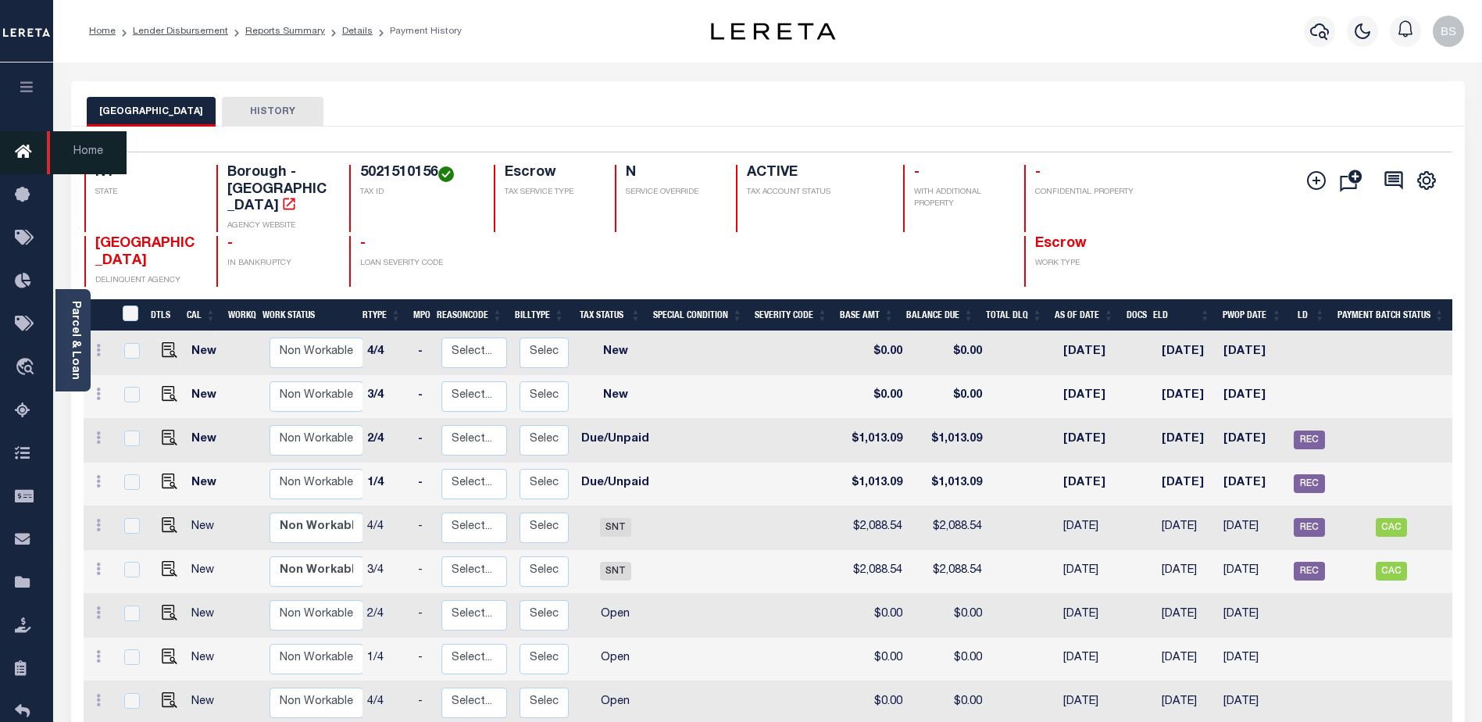
click at [24, 148] on icon at bounding box center [27, 153] width 25 height 20
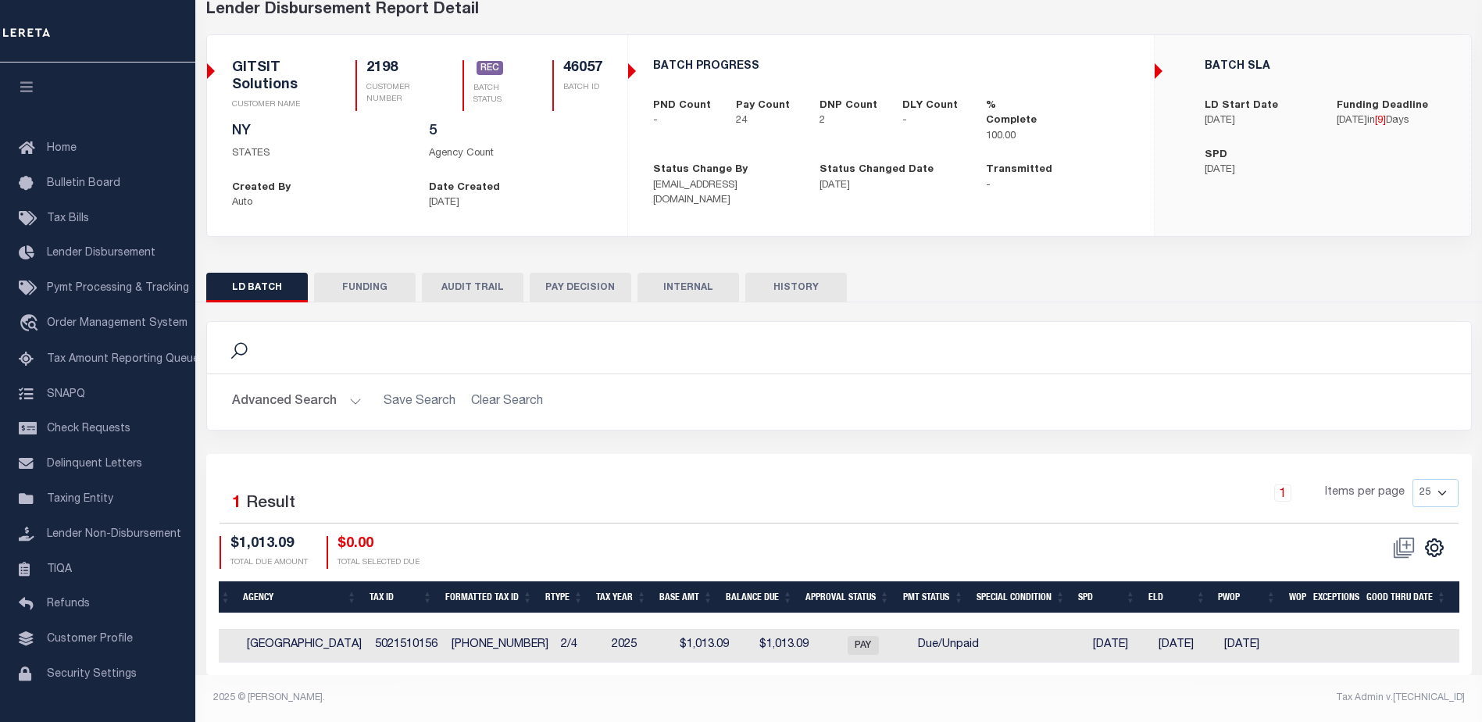
scroll to position [0, 452]
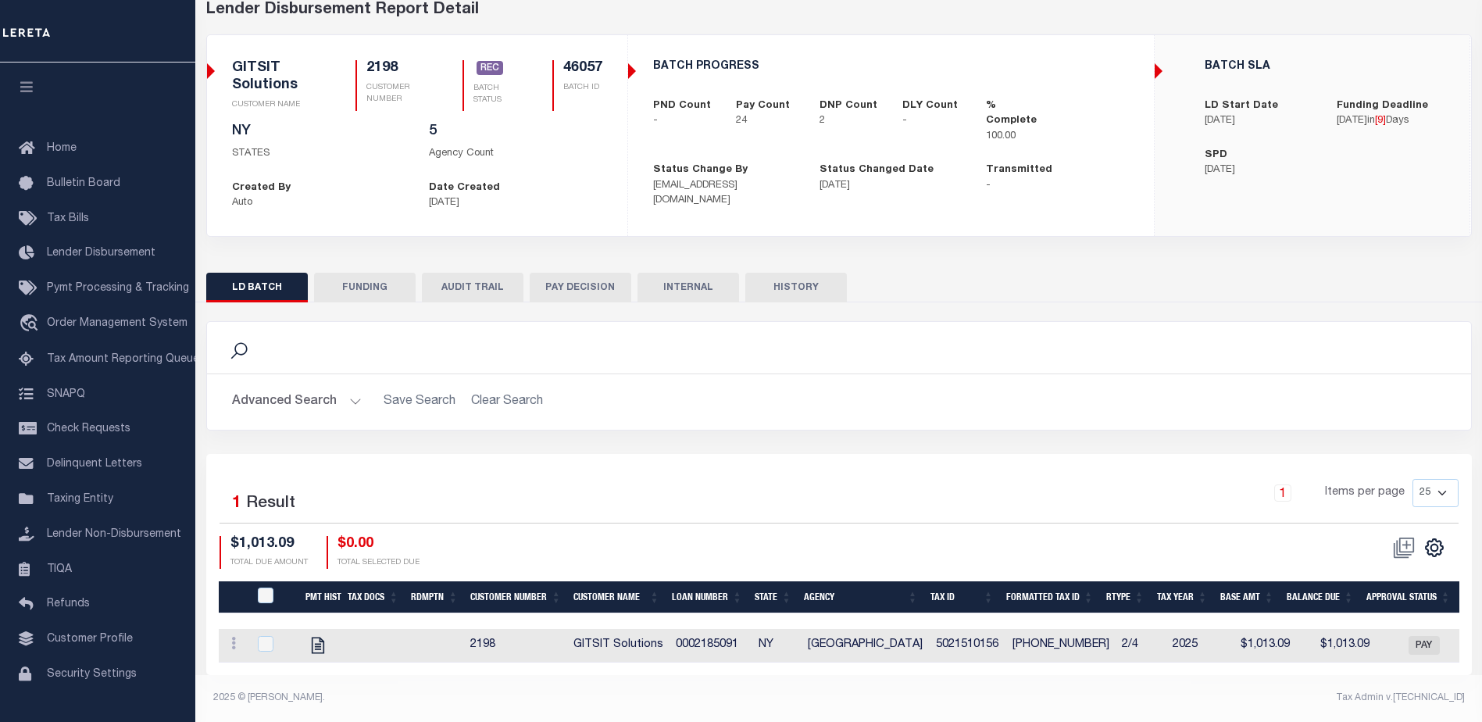
click at [365, 279] on button "FUNDING" at bounding box center [365, 288] width 102 height 30
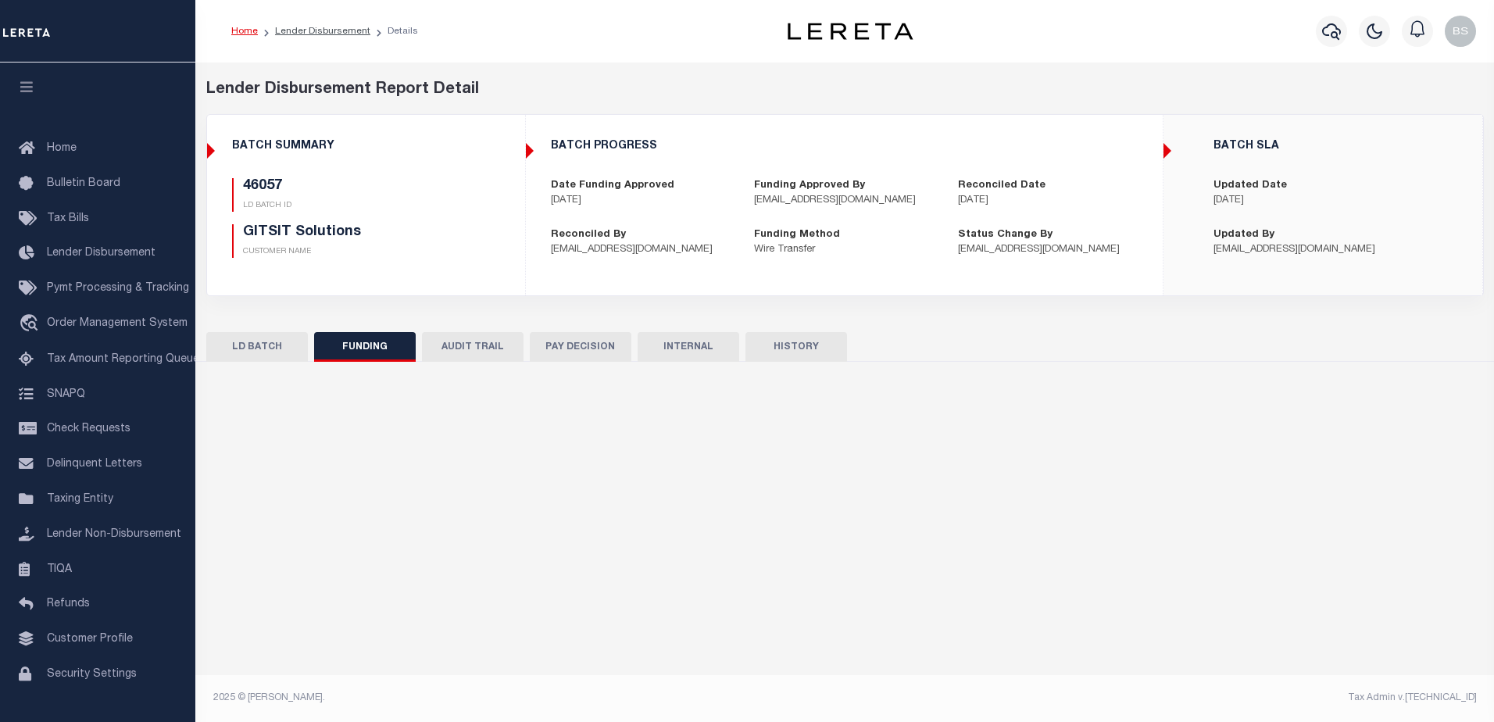
type input "$44,516.08"
type input "$0"
type input "[DATE]"
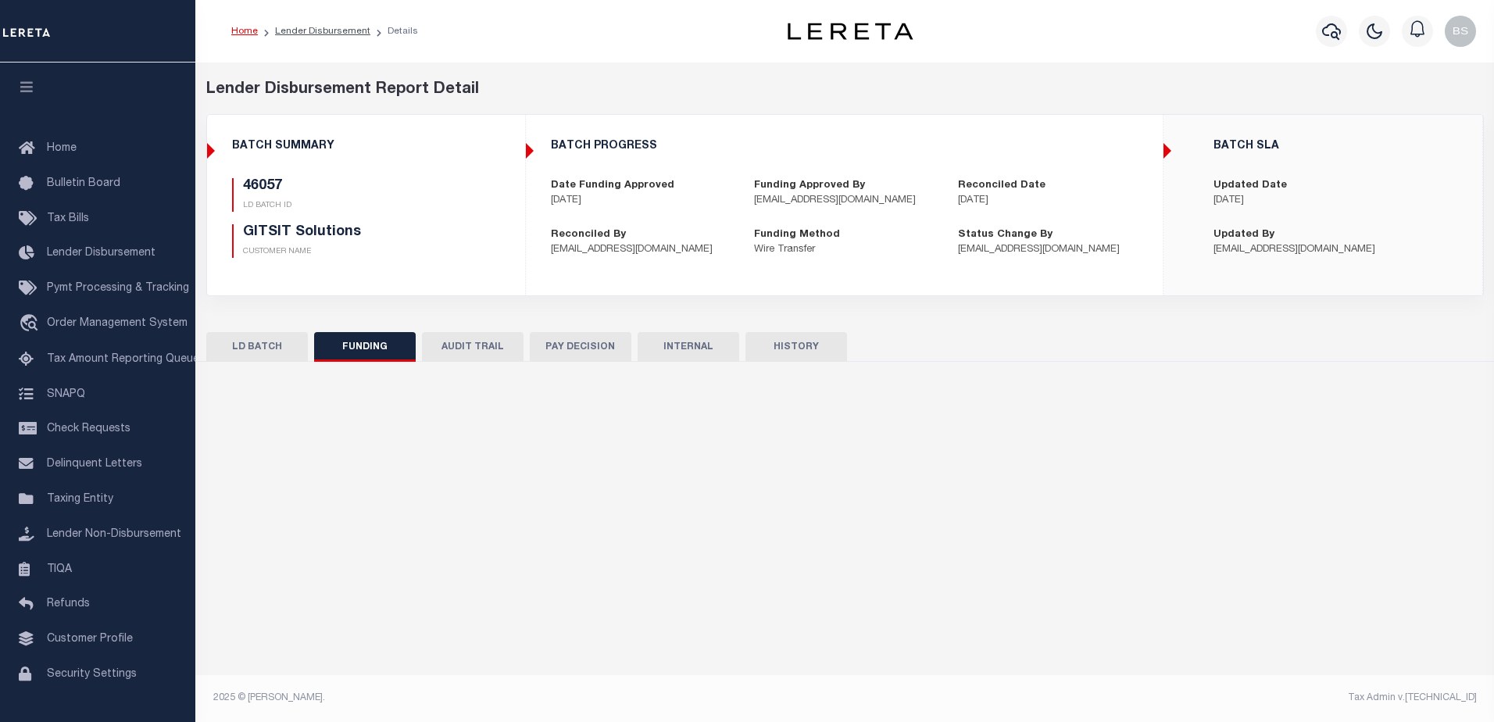
type input "53100306530556"
type input "[DATE]"
select select "100"
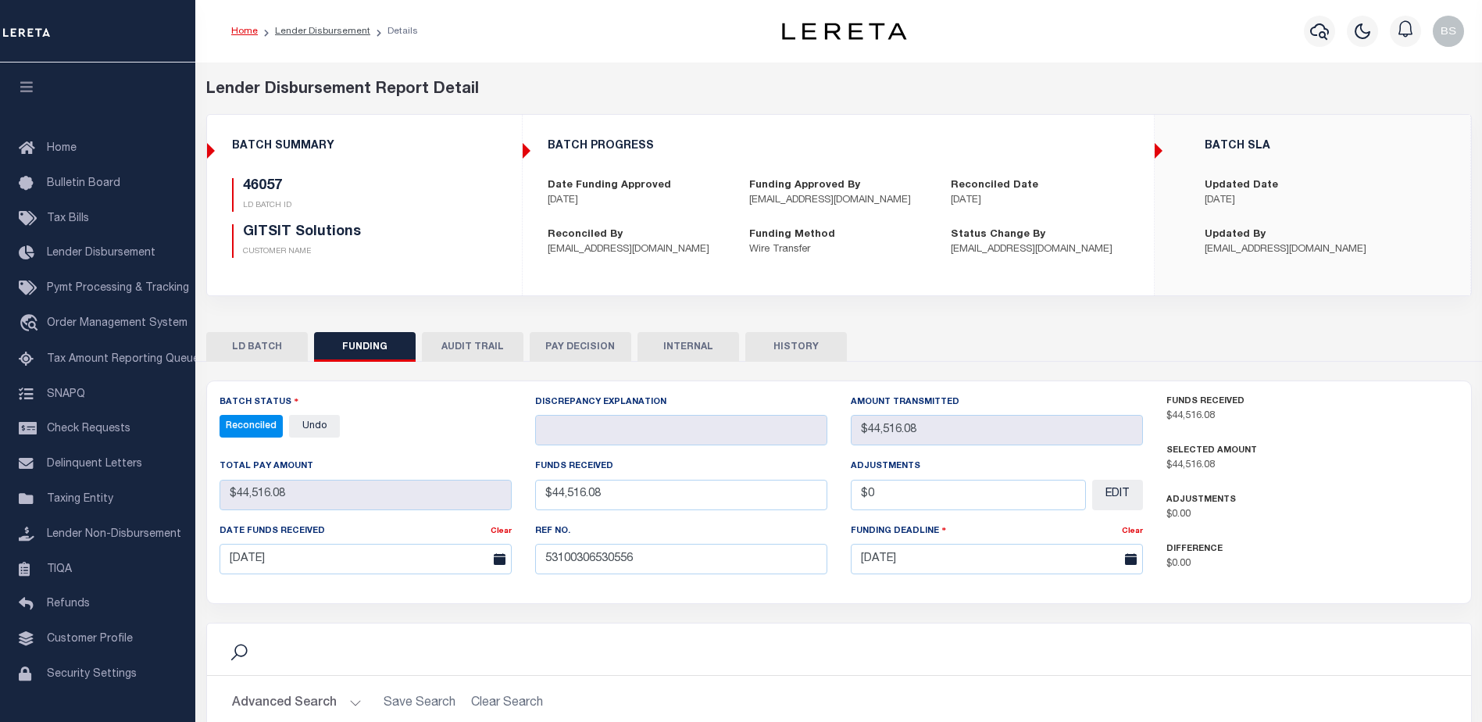
select select "100"
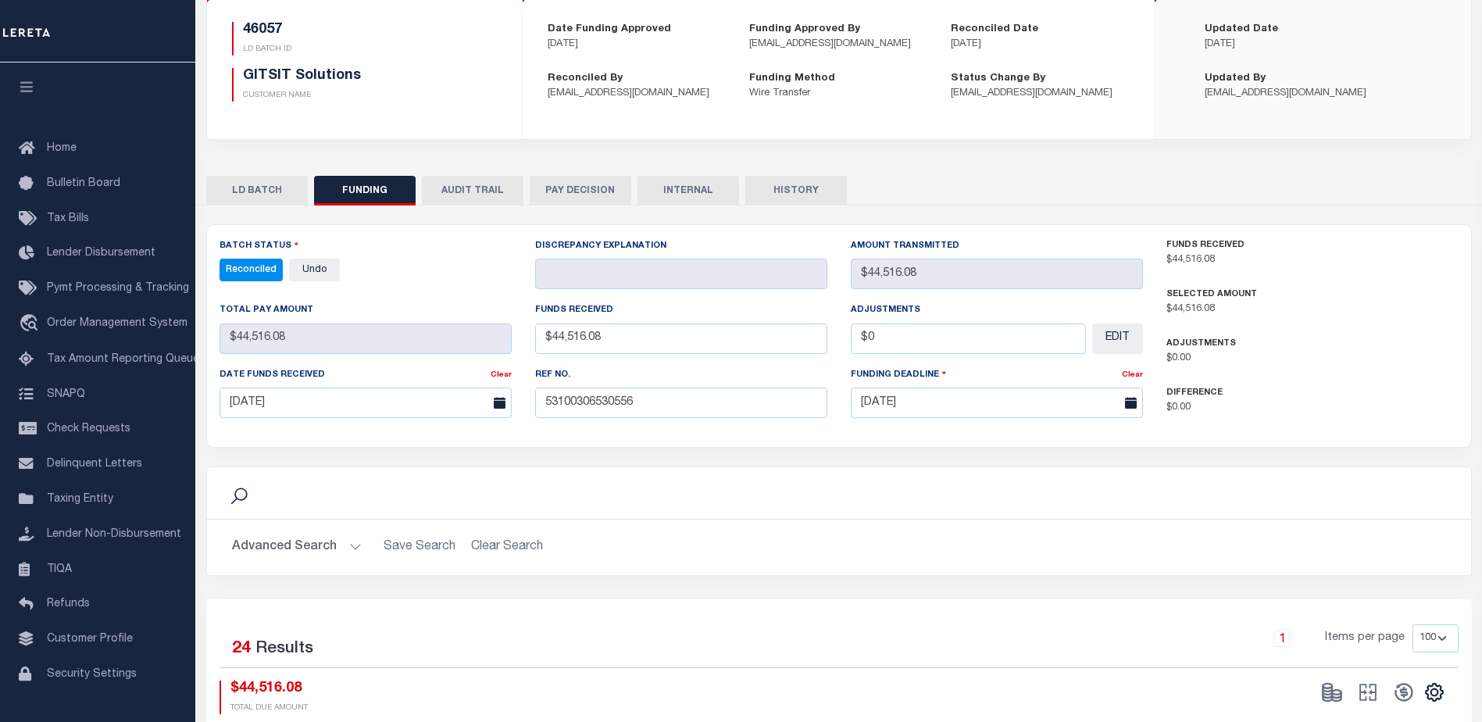
click at [688, 189] on button "INTERNAL" at bounding box center [688, 191] width 102 height 30
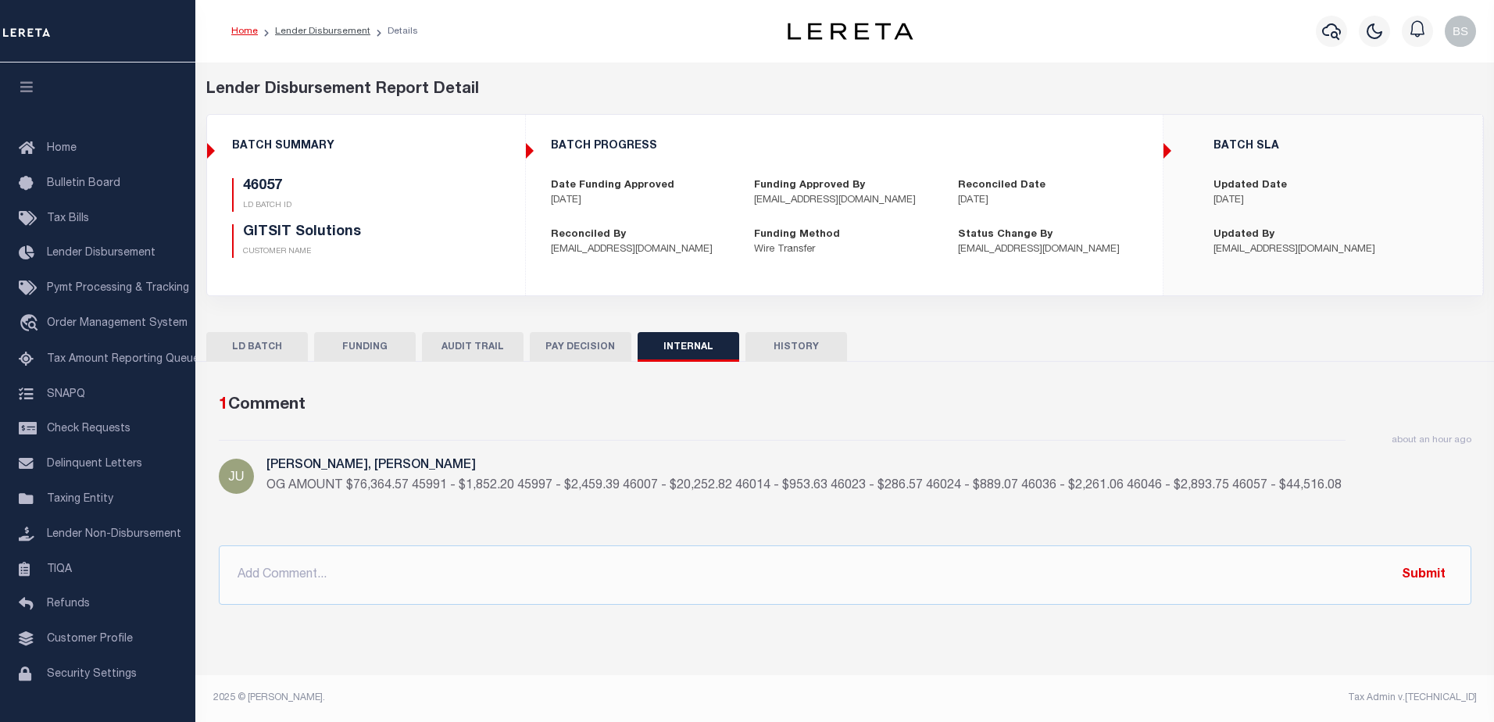
click at [583, 345] on button "PAY DECISION" at bounding box center [581, 347] width 102 height 30
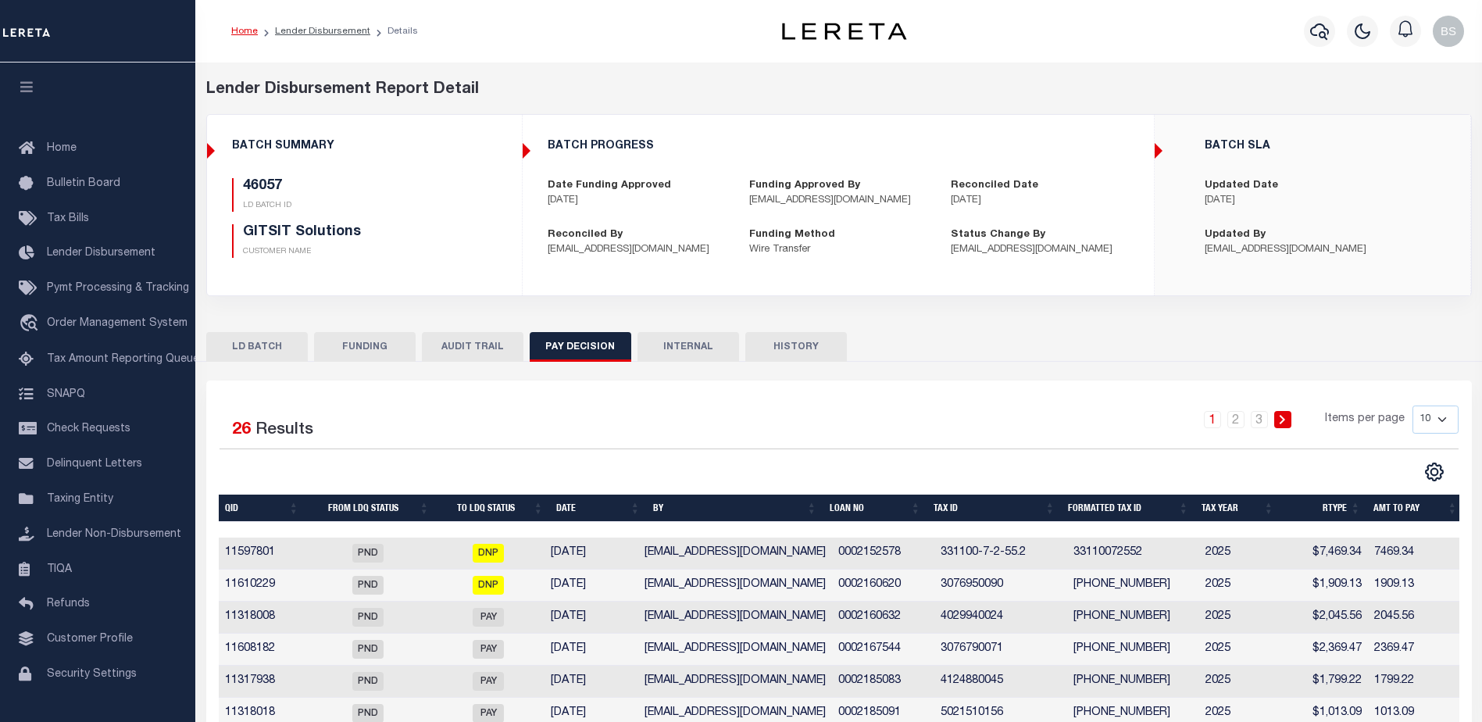
click at [348, 332] on button "FUNDING" at bounding box center [365, 347] width 102 height 30
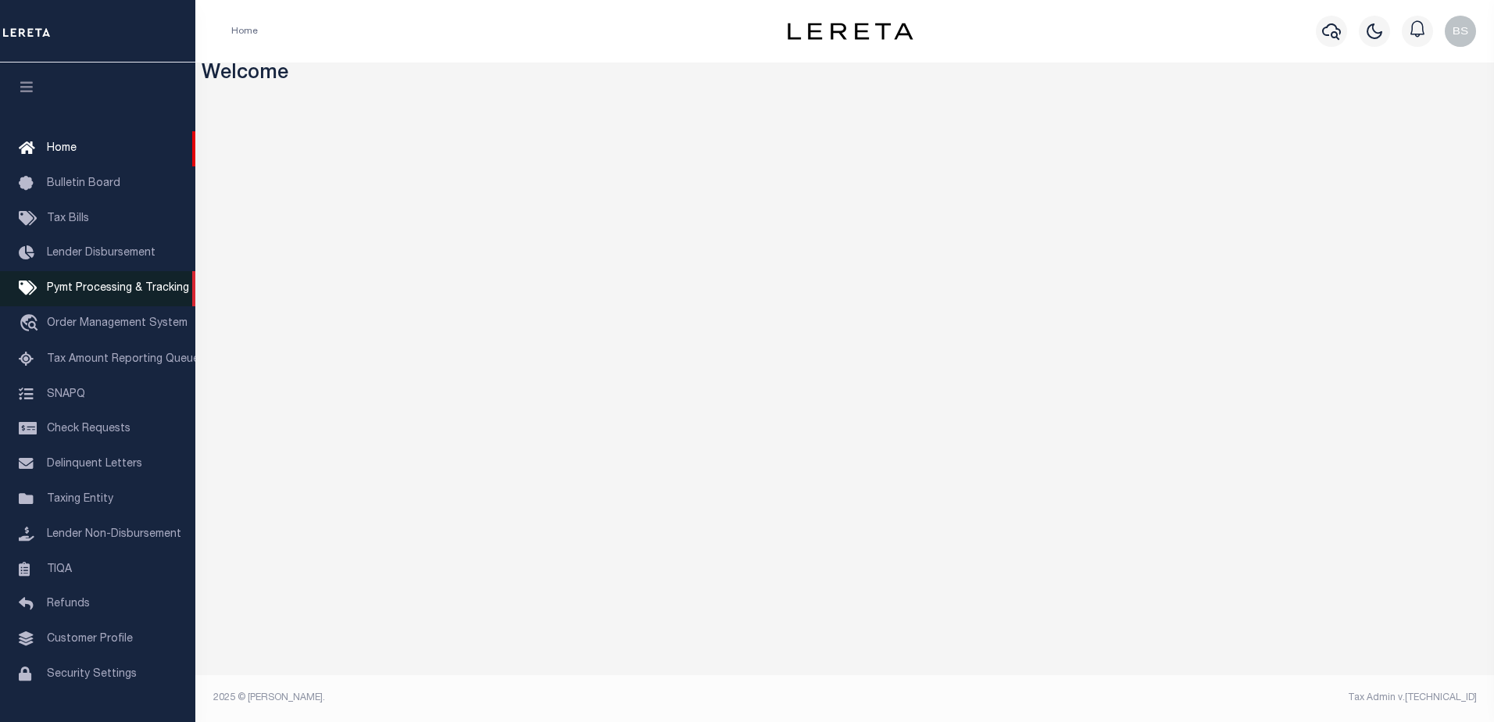
click at [98, 291] on span "Pymt Processing & Tracking" at bounding box center [118, 288] width 142 height 11
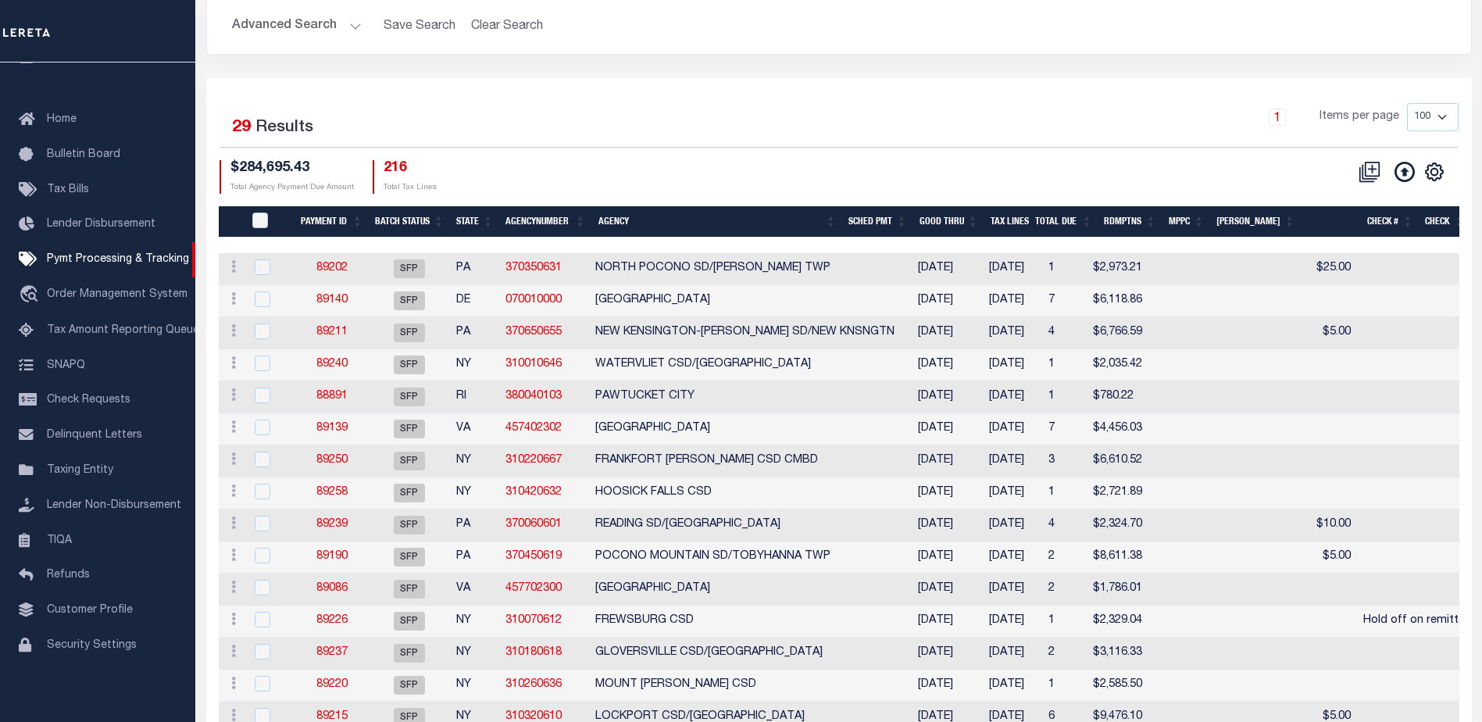
scroll to position [156, 0]
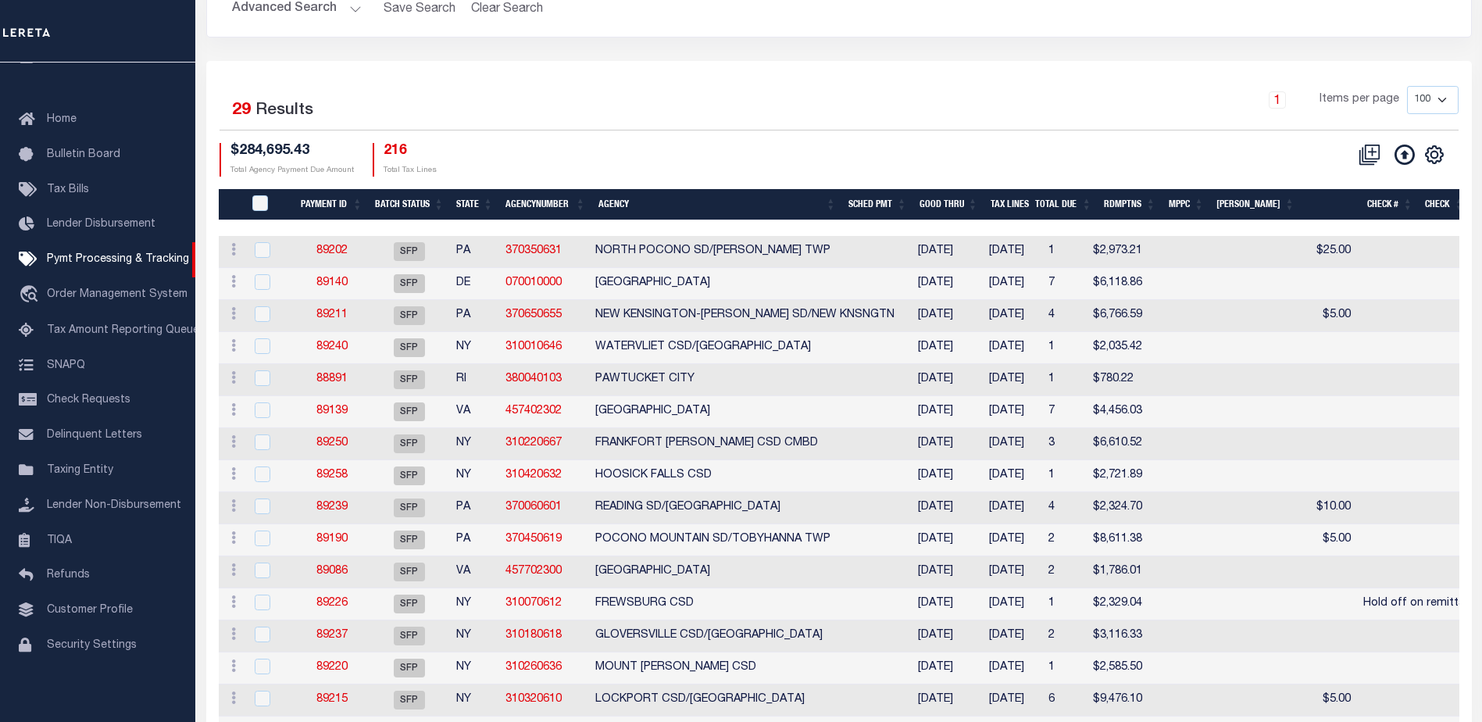
click at [472, 199] on th "State" at bounding box center [474, 205] width 49 height 32
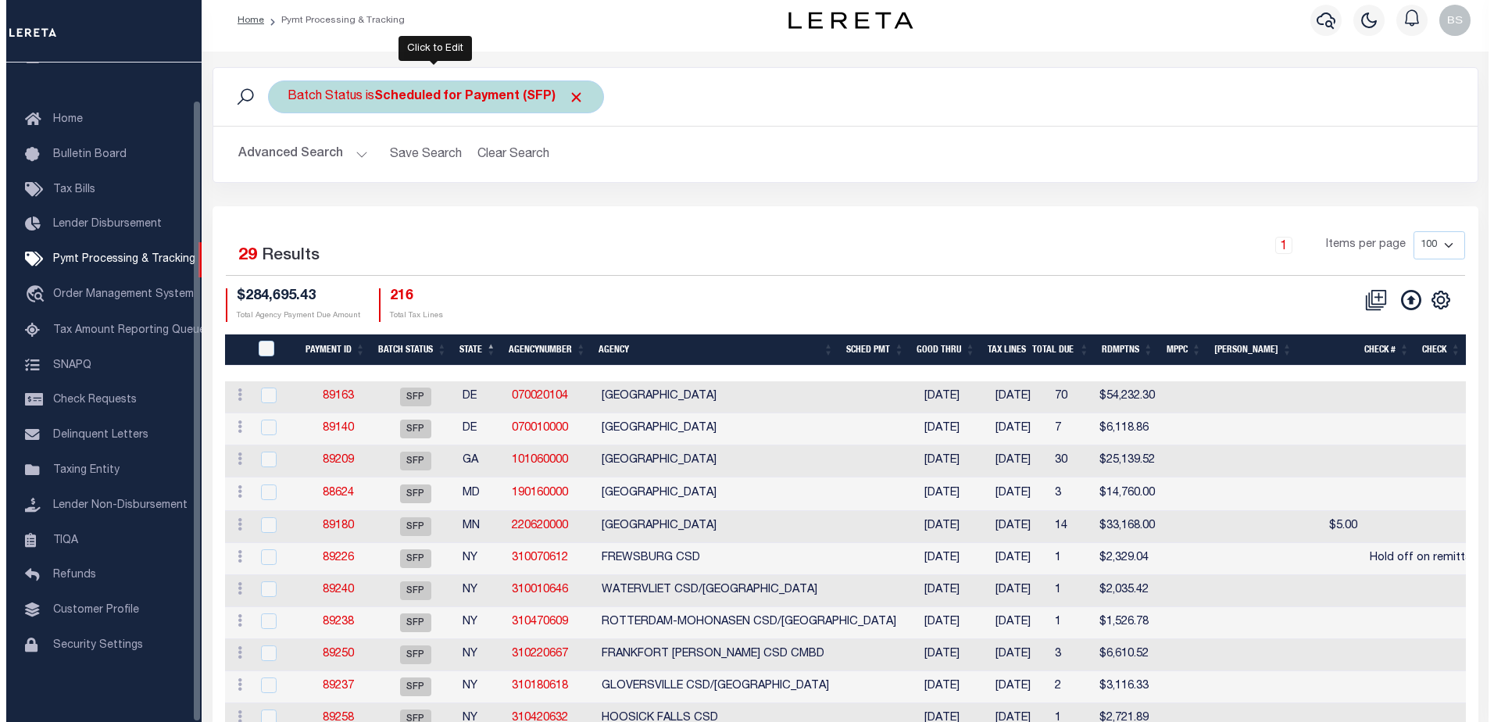
scroll to position [0, 0]
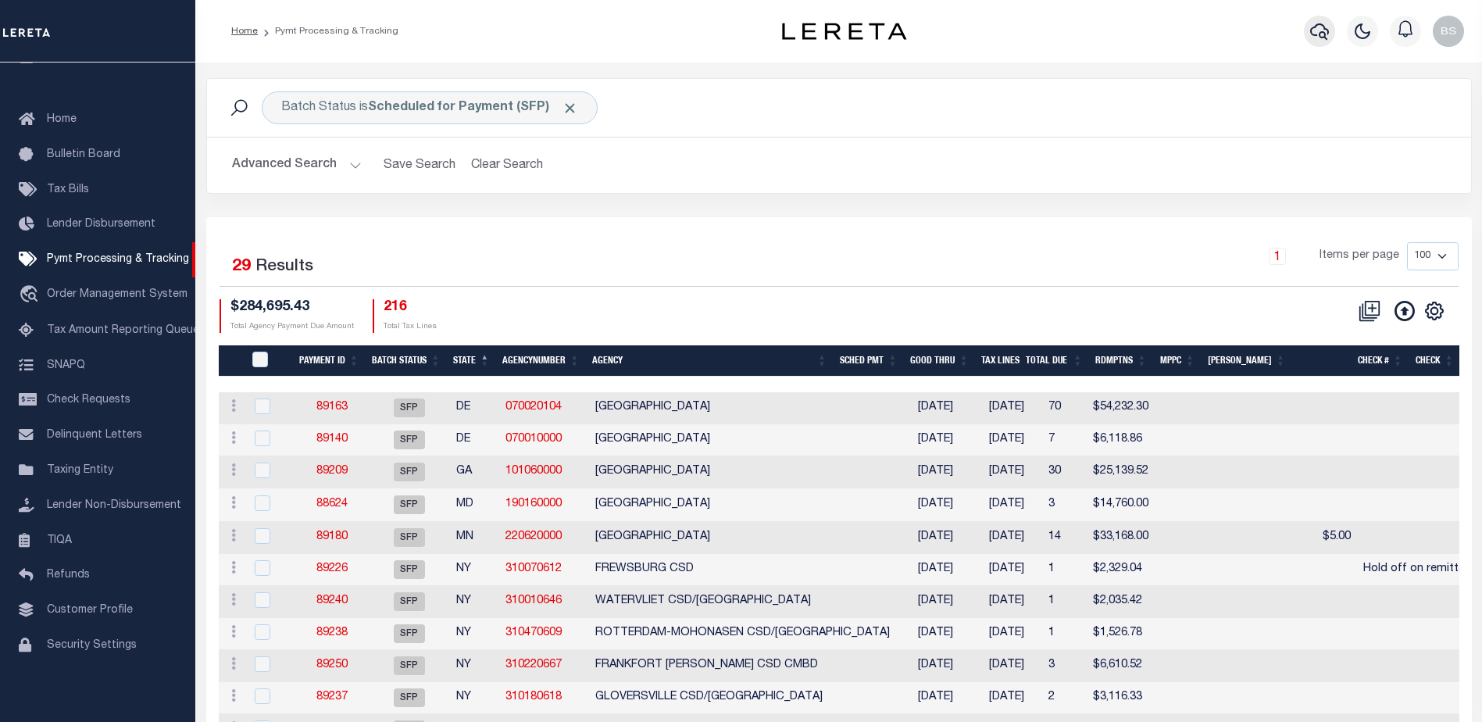
click at [1312, 41] on icon "button" at bounding box center [1319, 31] width 19 height 19
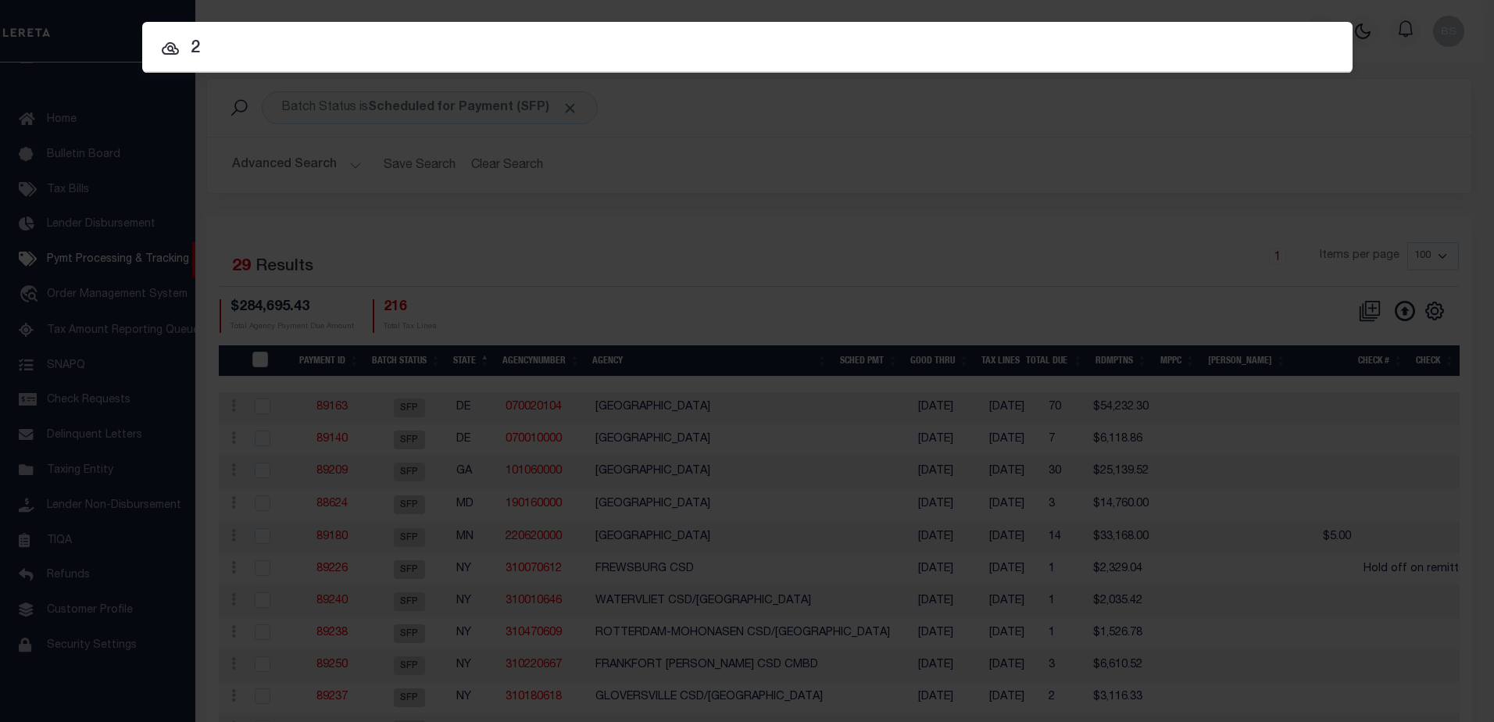
type input "2"
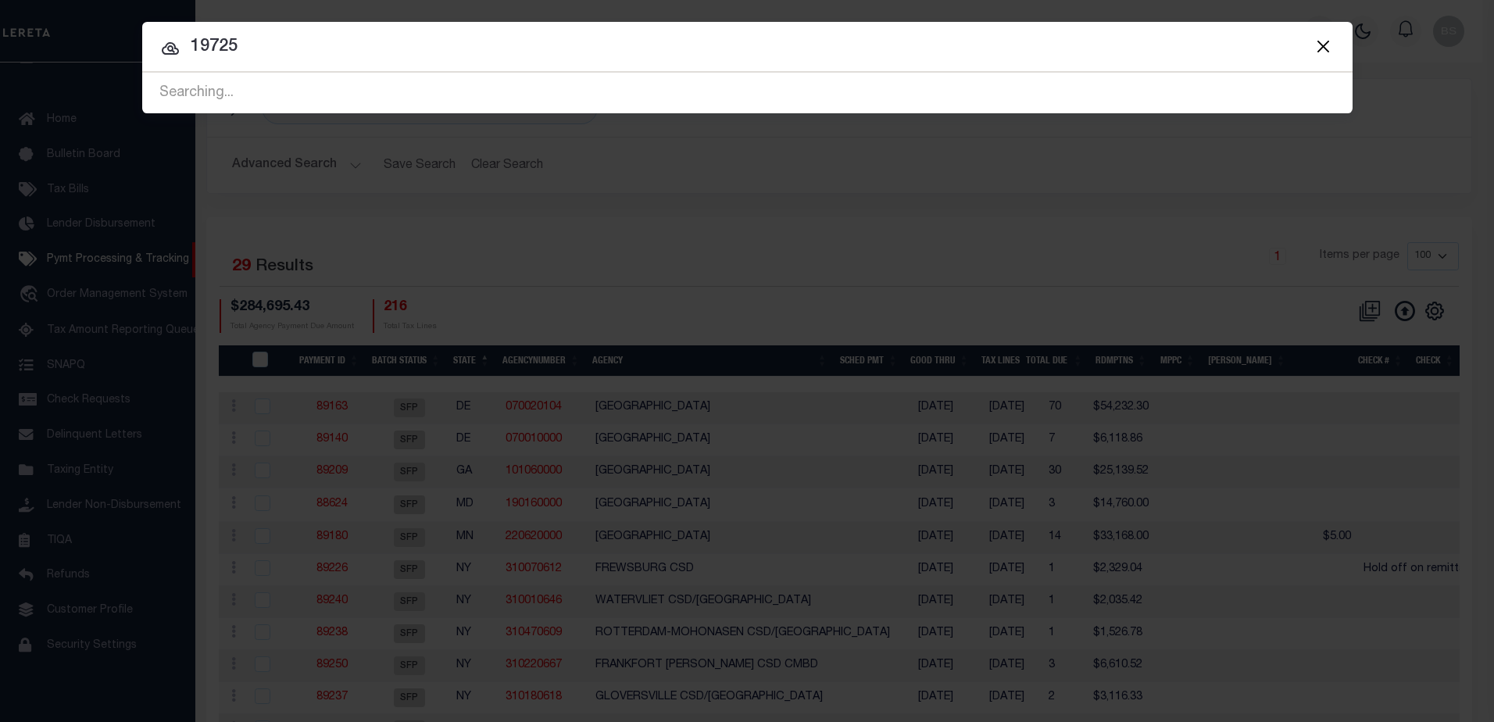
type input "19725"
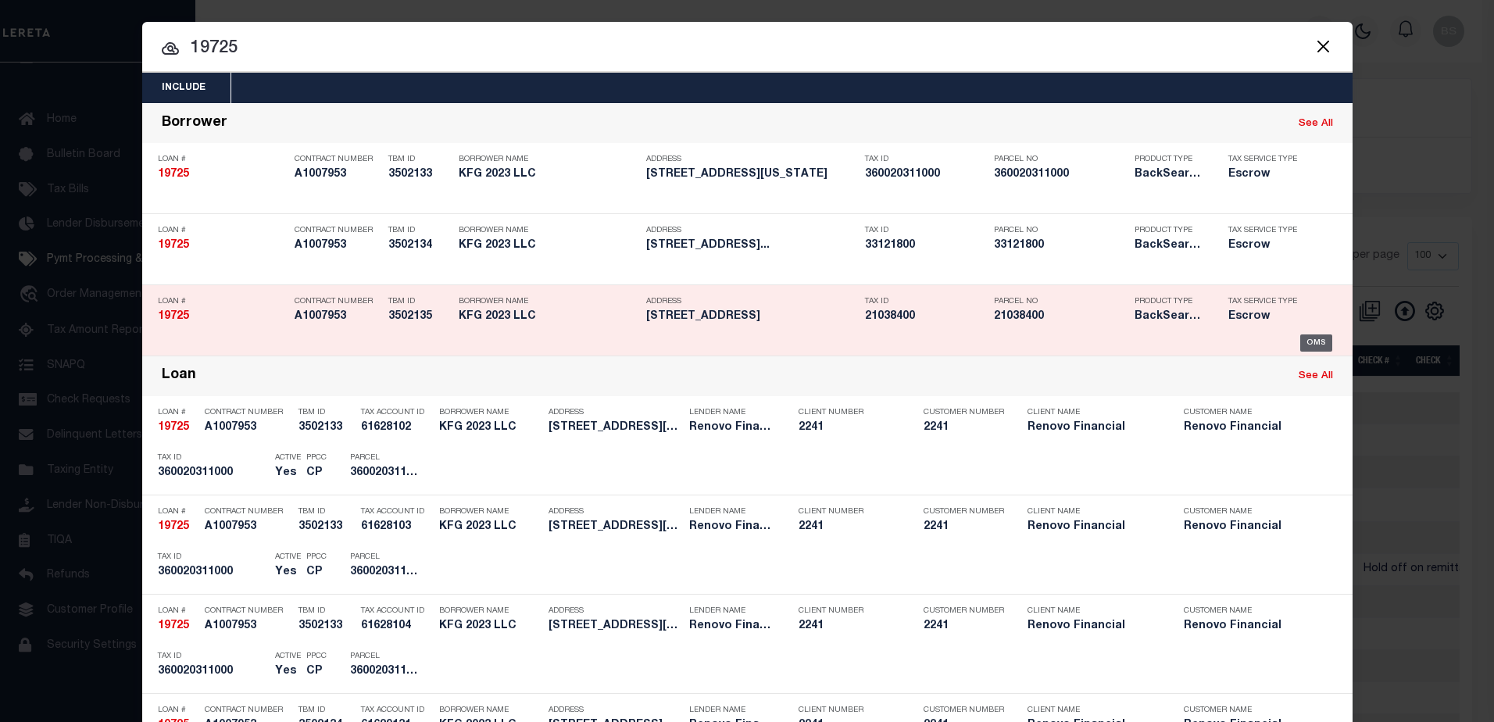
click at [1309, 341] on div "OMS" at bounding box center [1316, 342] width 32 height 17
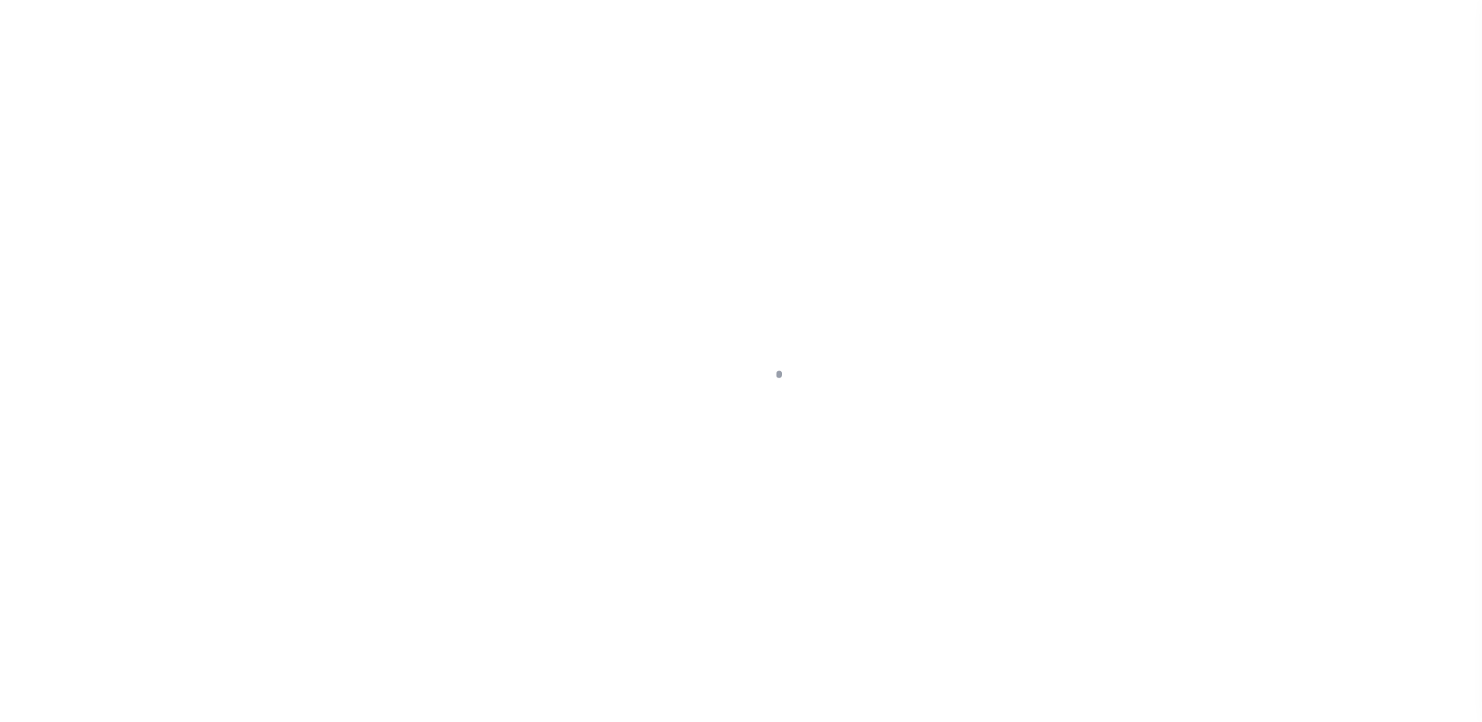
select select "25066"
select select "400"
select select "Escrow"
type input "[STREET_ADDRESS]"
select select
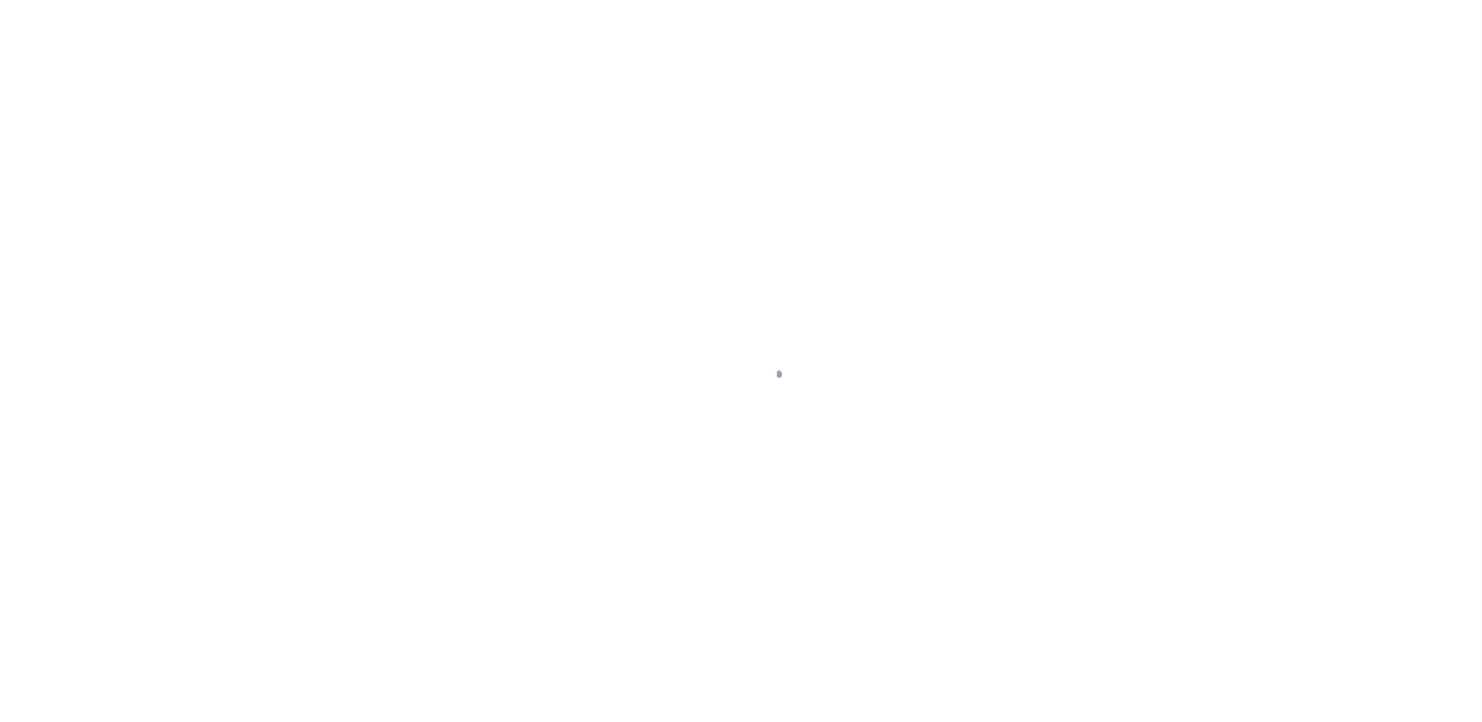
type input "Wampum, [GEOGRAPHIC_DATA] 16157"
type input "a0kUS00000B4ATt"
type input "PA"
select select
type textarea "LEGAL REQUIRED"
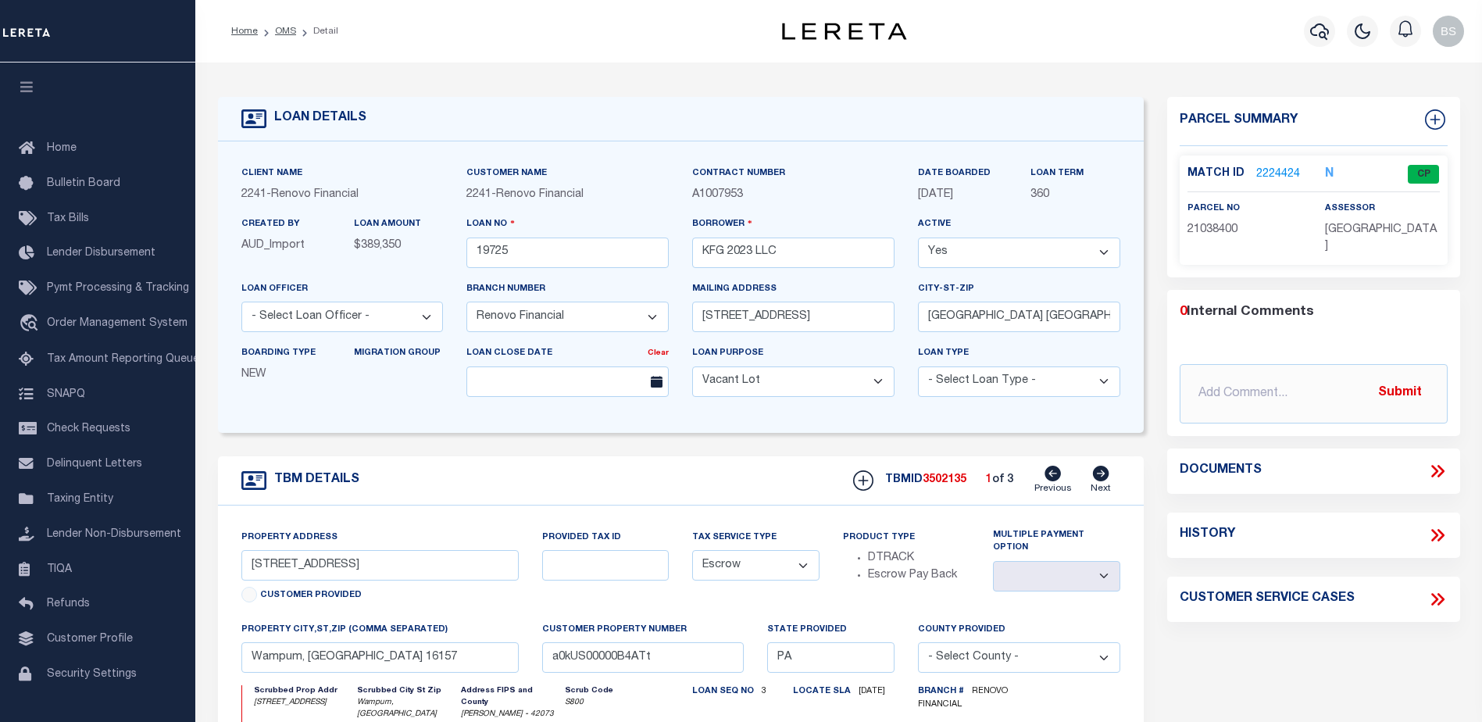
click at [1265, 177] on link "2224424" at bounding box center [1278, 174] width 44 height 16
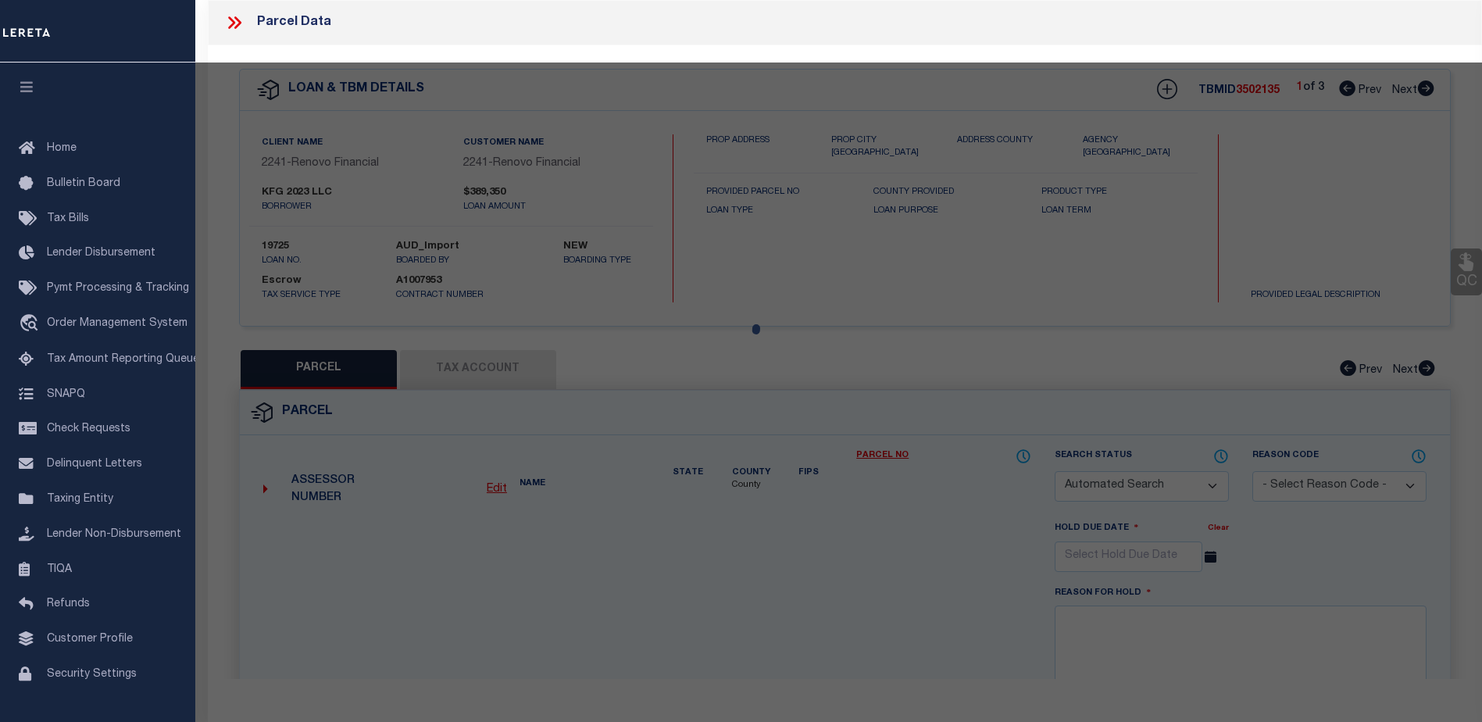
checkbox input "false"
select select "CP"
type input "LFG 2022 LLC"
select select "ATL"
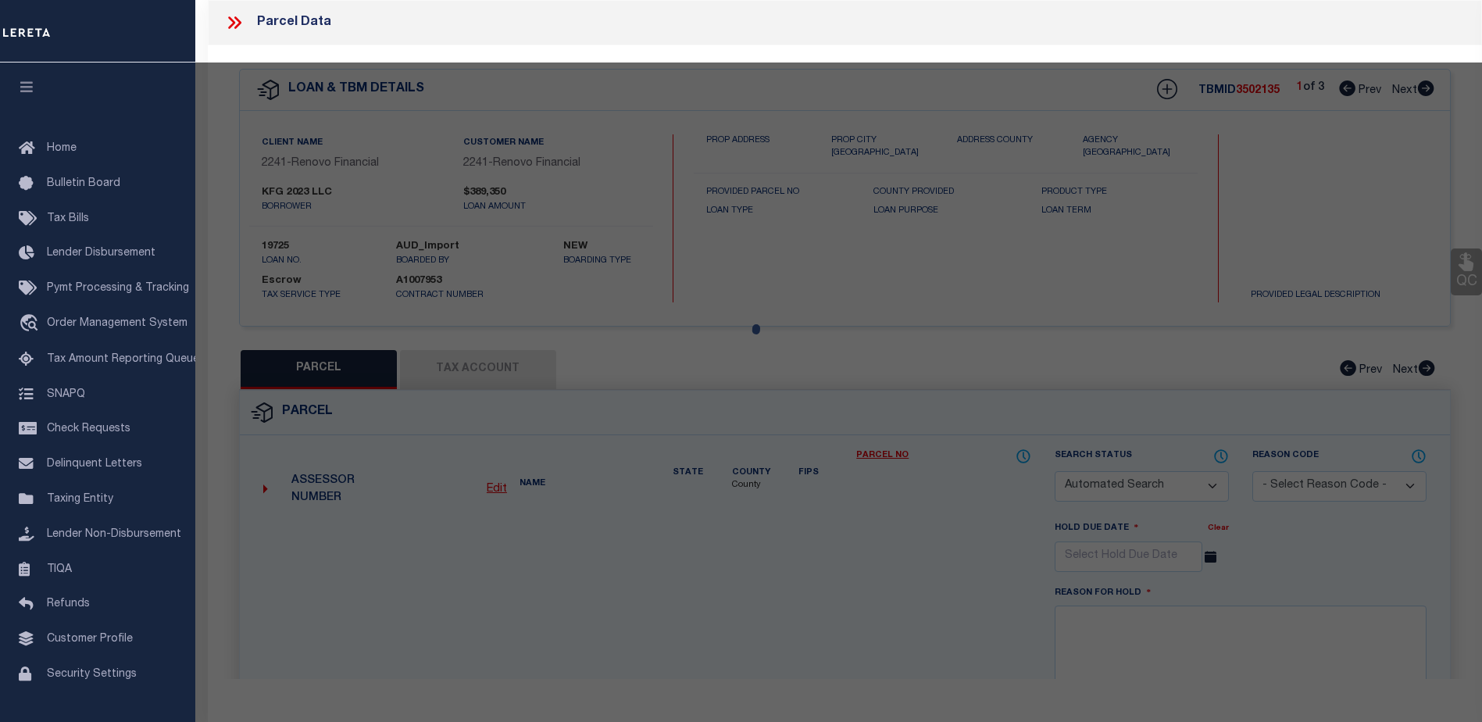
select select "ADD"
type input "405 BEAVER ST"
checkbox input "false"
type input "WAMPUM, PA 16157"
type textarea "L 17& 6' OF L 16 46X120B 140"
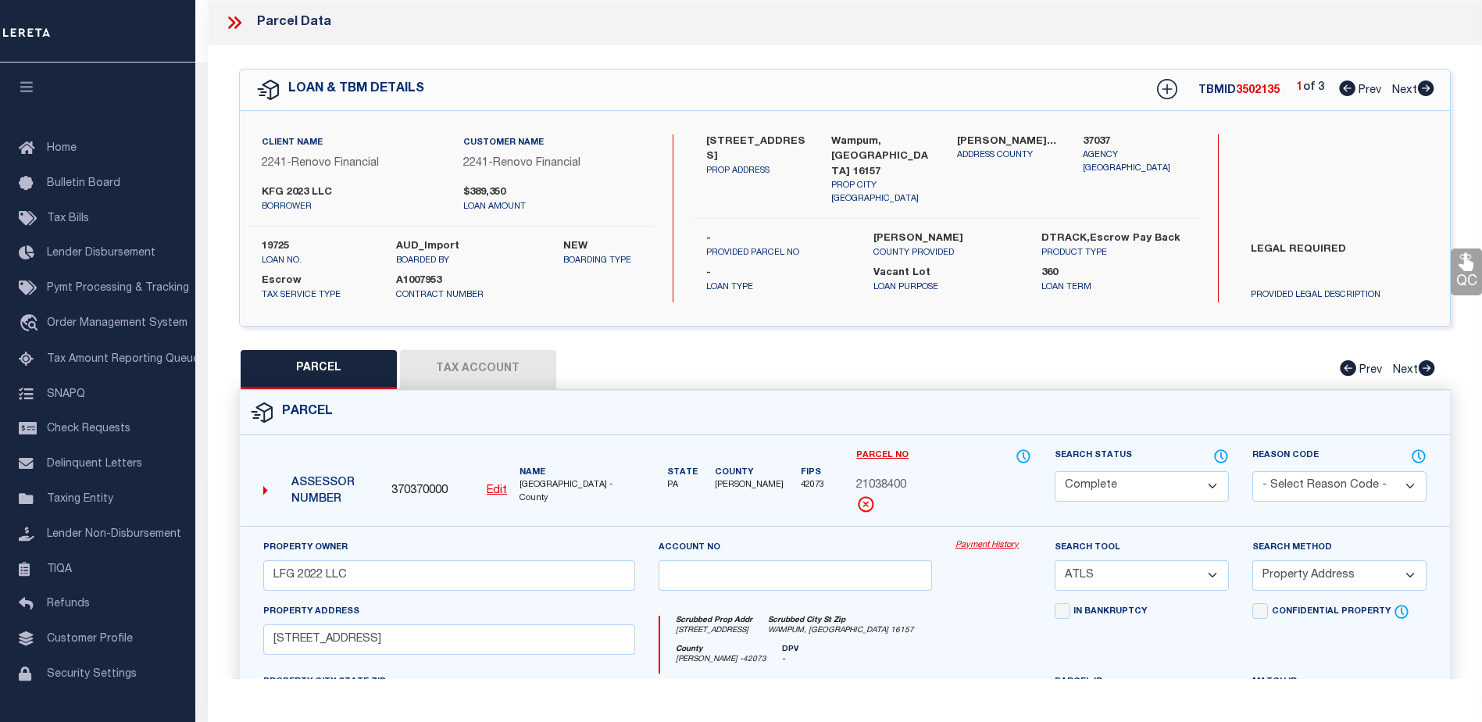
click at [1009, 541] on link "Payment History" at bounding box center [993, 545] width 76 height 13
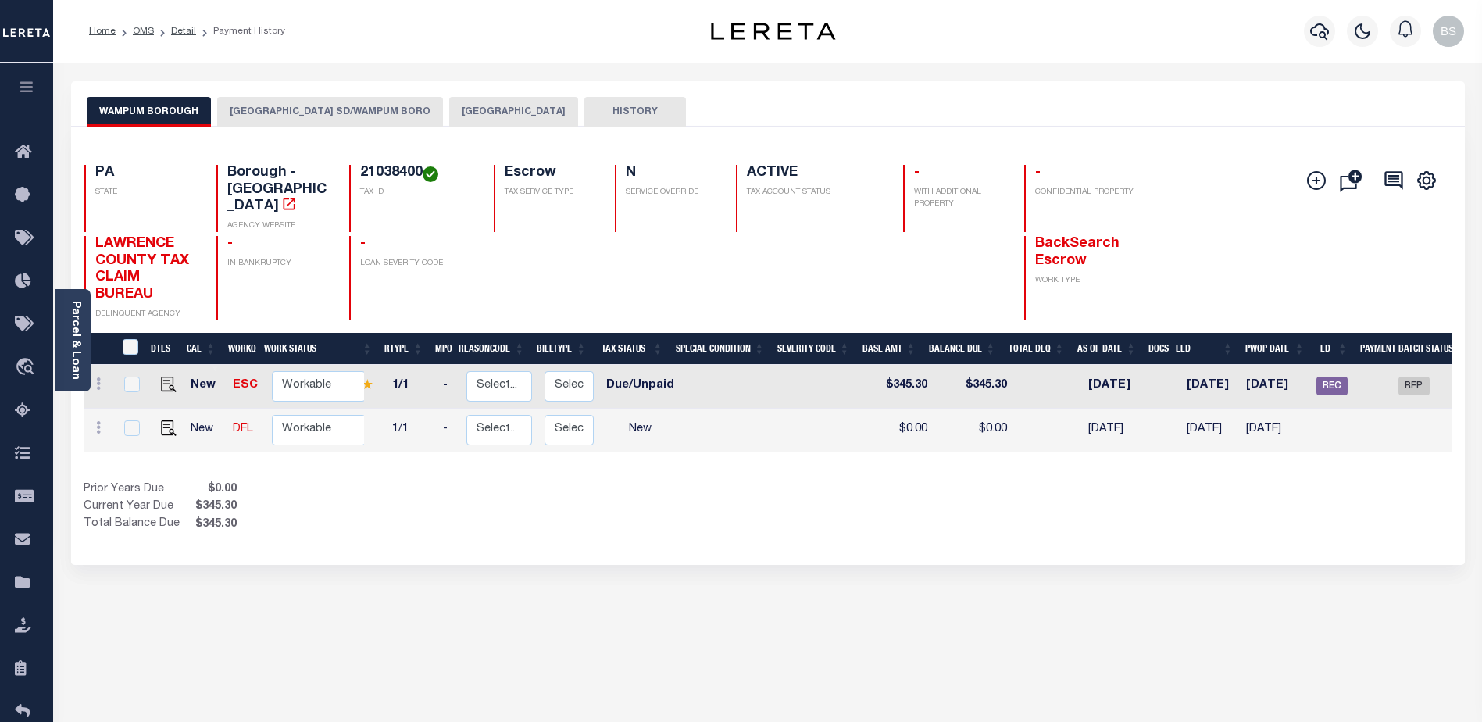
scroll to position [0, 185]
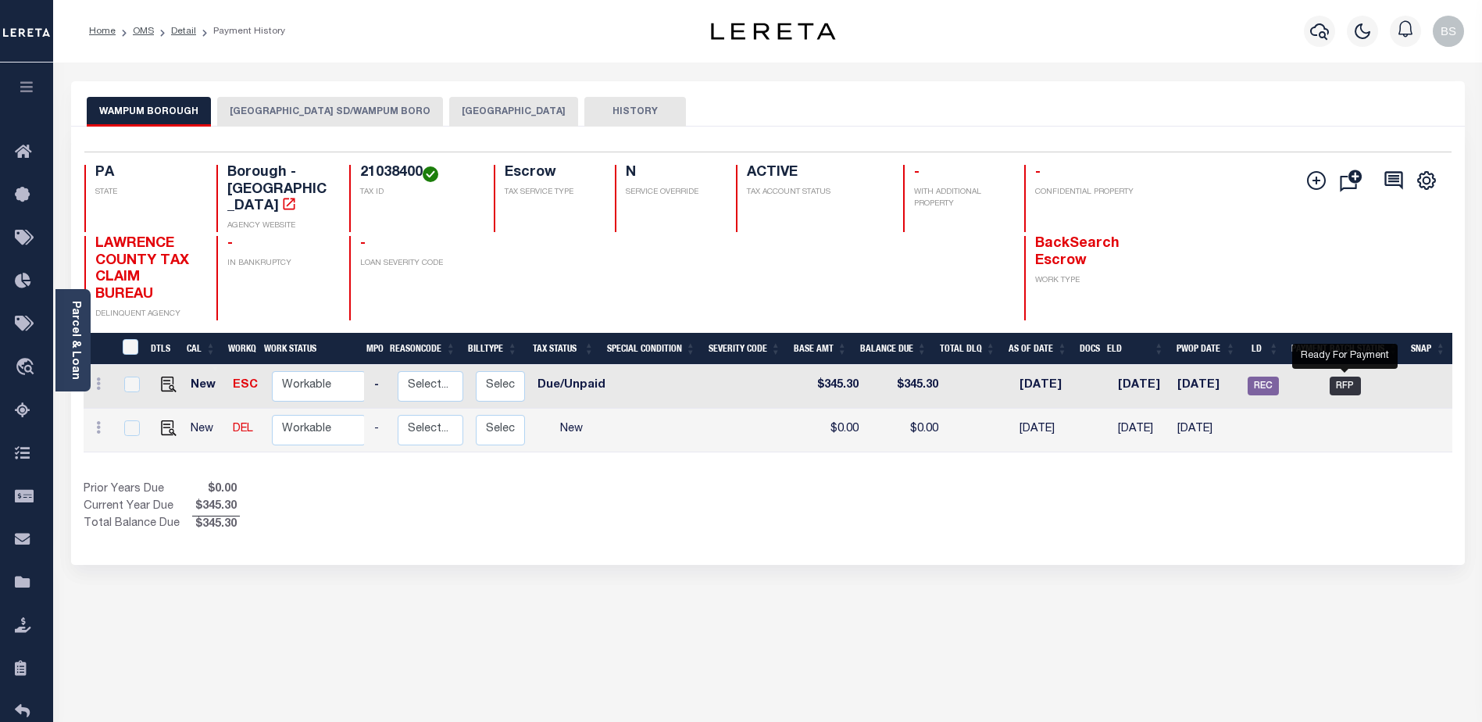
click at [1356, 377] on span "RFP" at bounding box center [1345, 386] width 31 height 19
checkbox input "true"
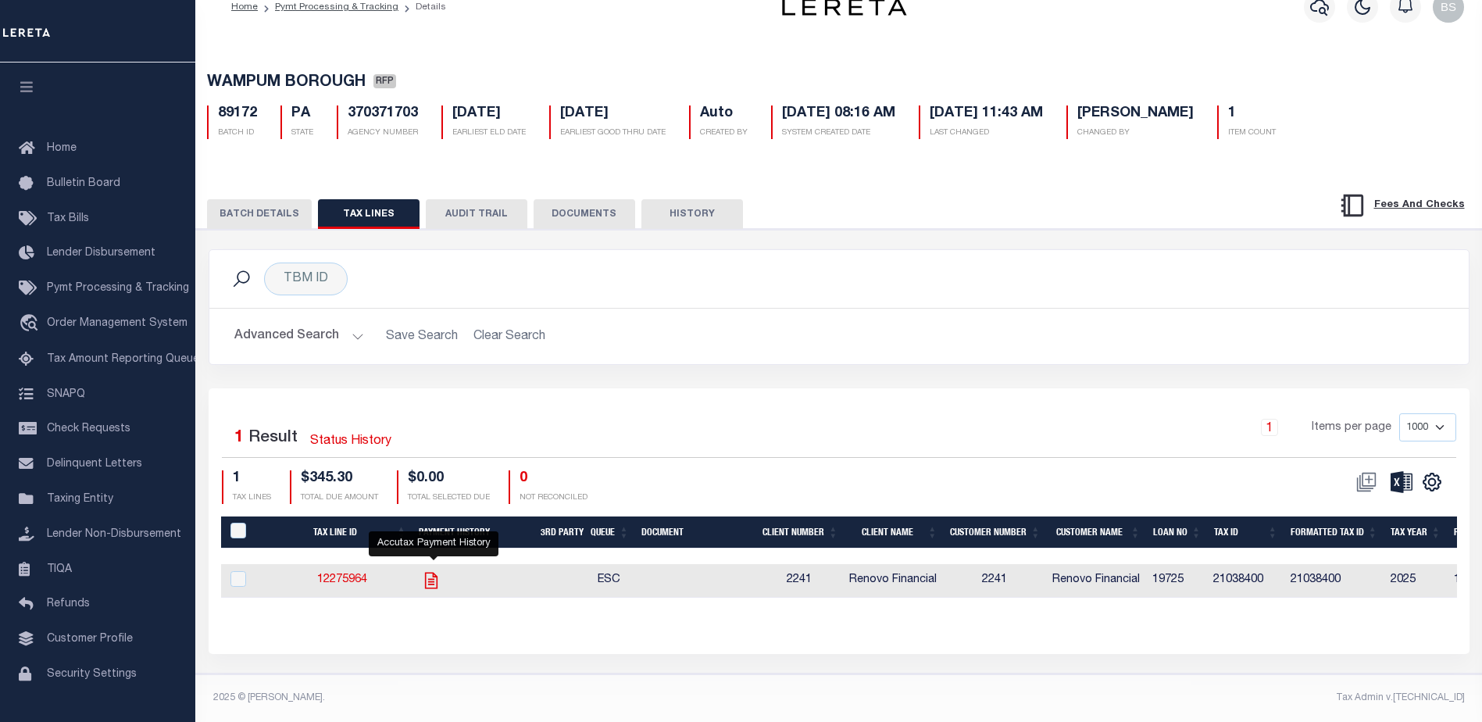
click at [431, 570] on icon "" at bounding box center [431, 580] width 20 height 20
checkbox input "true"
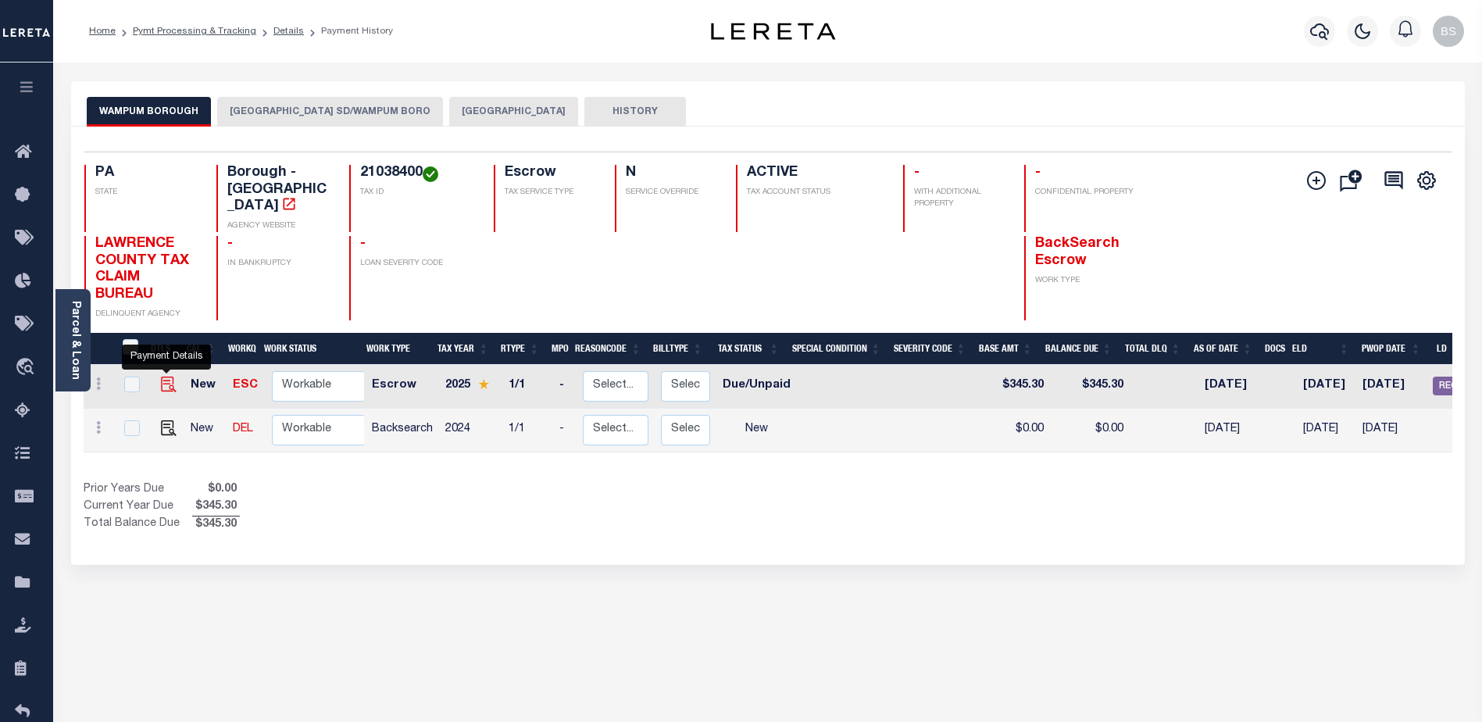
click at [162, 377] on img "" at bounding box center [169, 385] width 16 height 16
checkbox input "true"
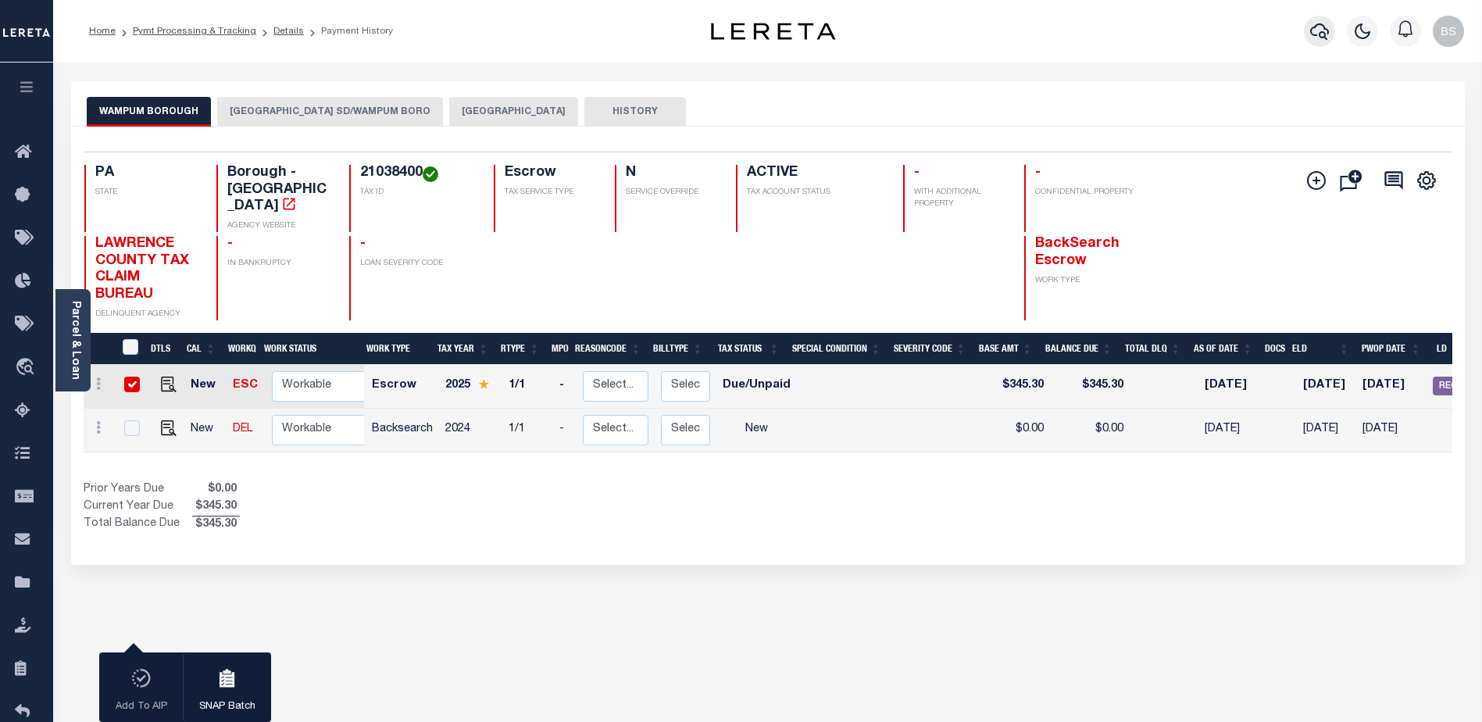
click at [1330, 28] on button "button" at bounding box center [1319, 31] width 31 height 31
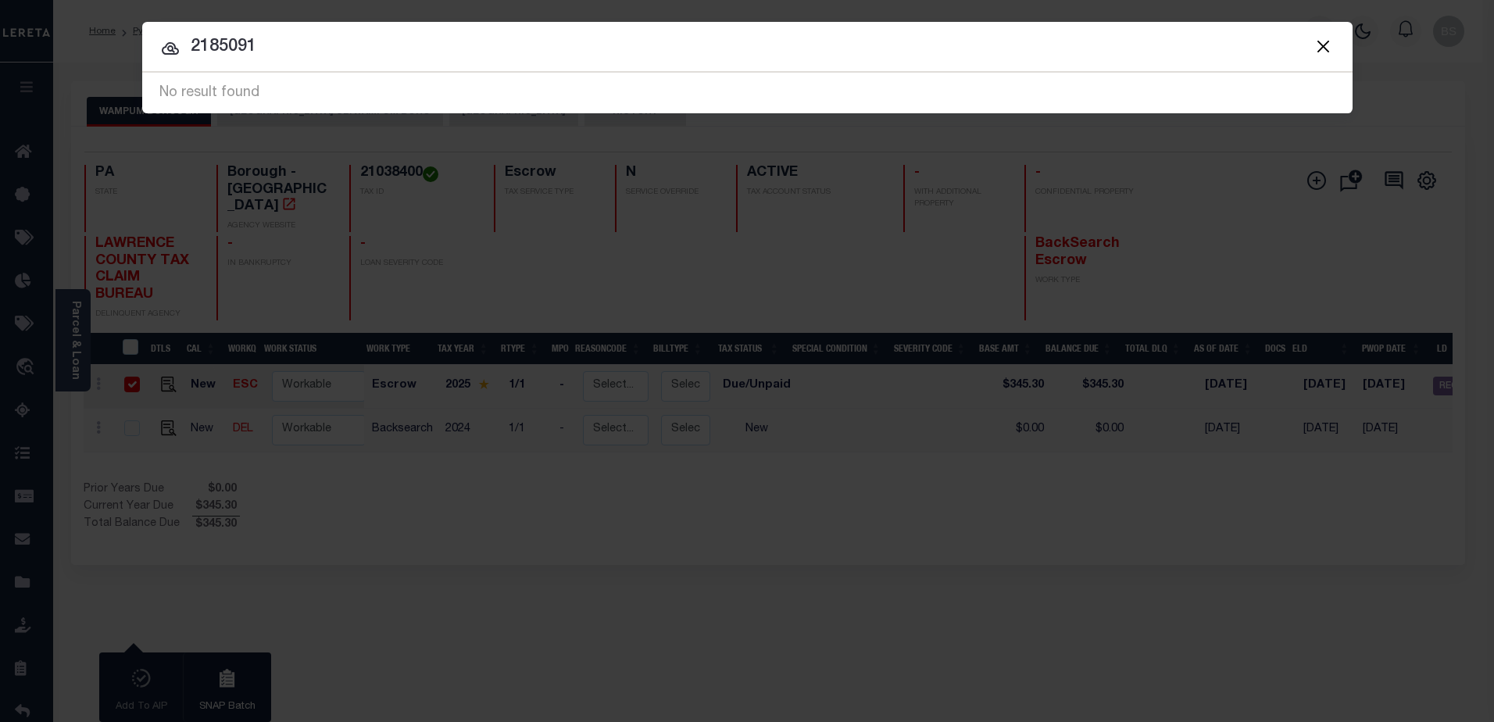
click at [305, 40] on input "2185091" at bounding box center [747, 47] width 1210 height 27
type input "2"
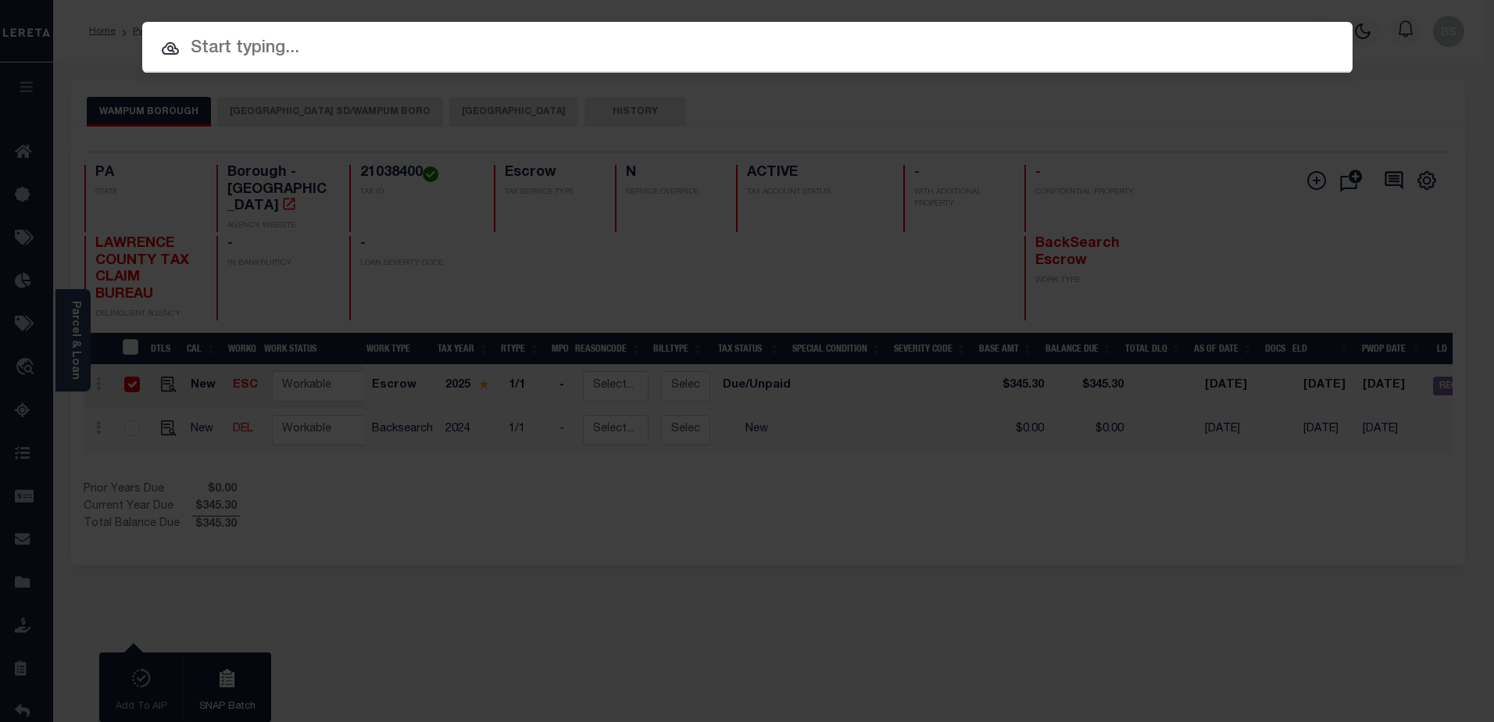
click at [253, 50] on input "text" at bounding box center [747, 48] width 1210 height 27
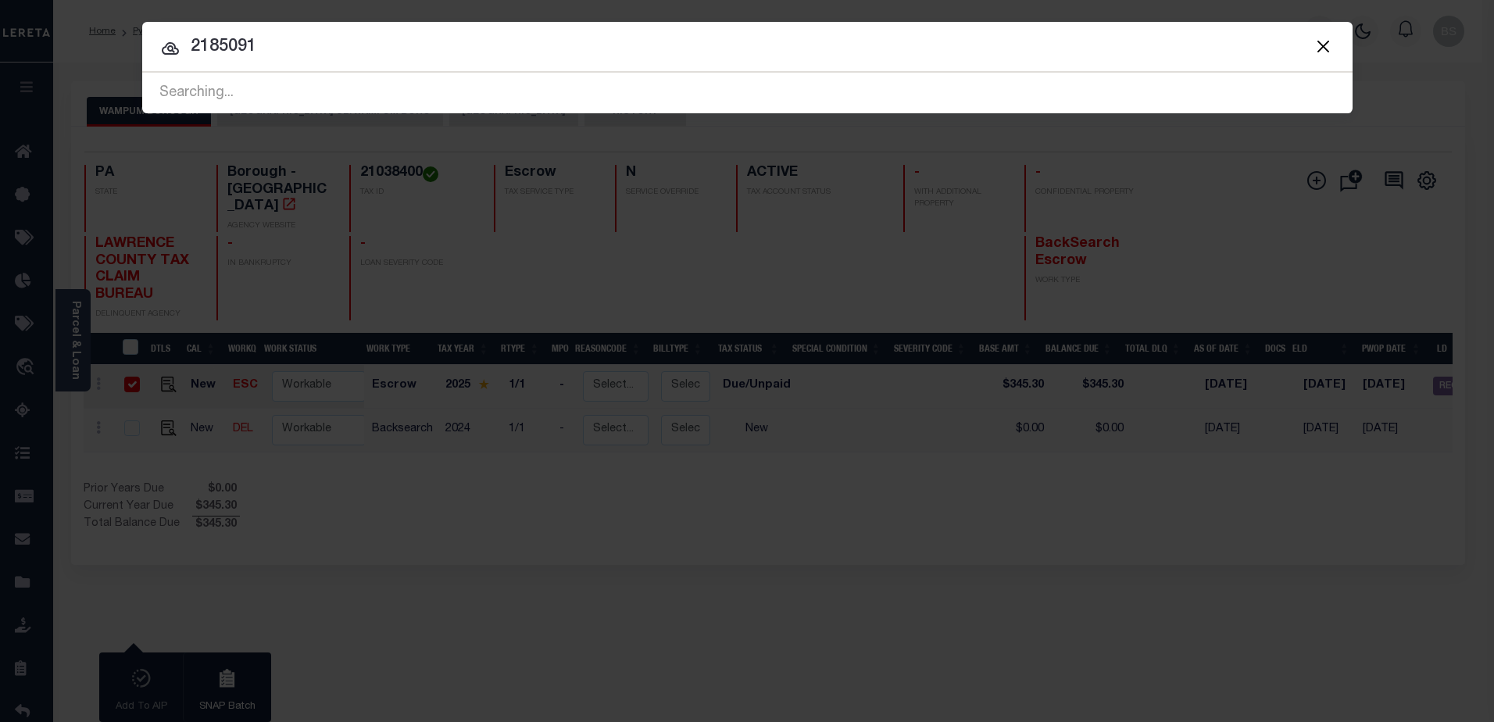
type input "2185091"
click at [330, 40] on input "2185091" at bounding box center [747, 47] width 1210 height 27
click at [1325, 42] on button "Close" at bounding box center [1323, 46] width 20 height 20
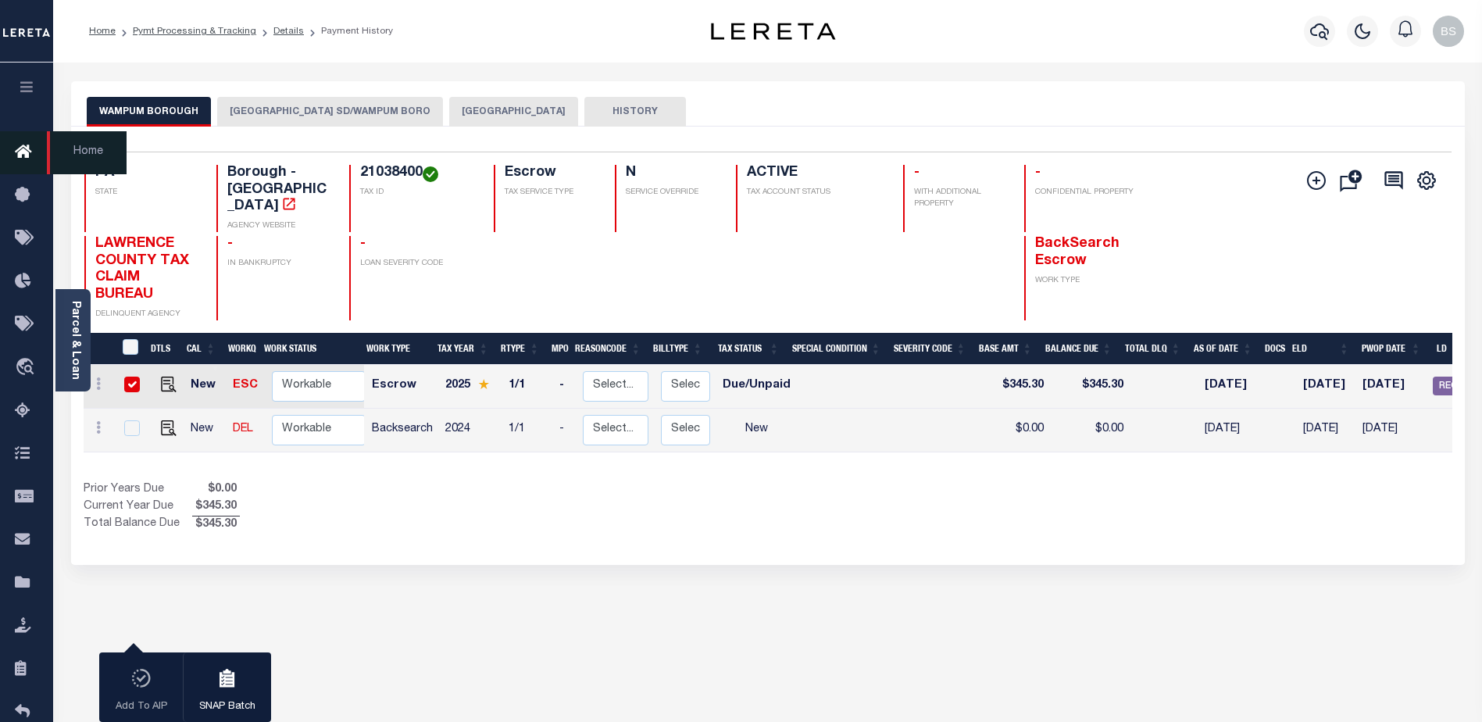
click at [22, 152] on icon at bounding box center [27, 153] width 25 height 20
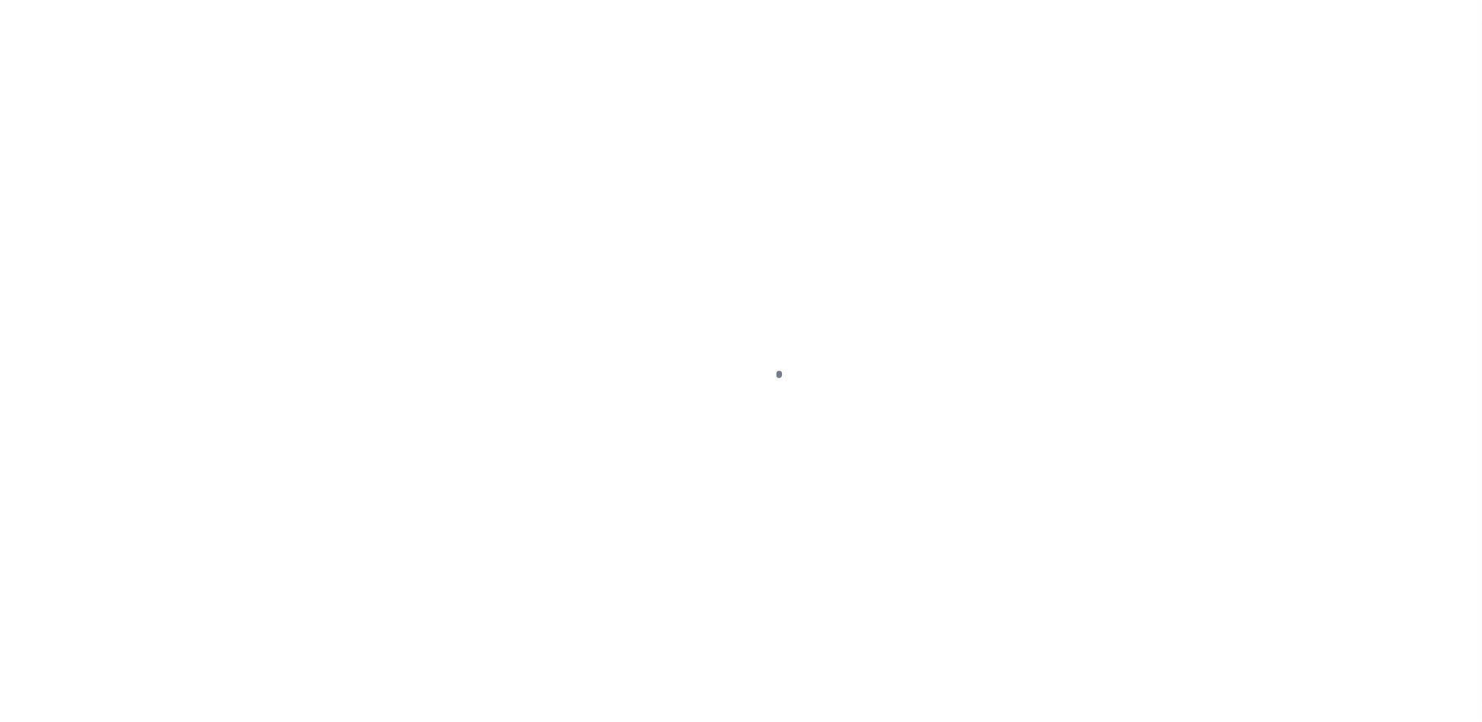
select select "DUE"
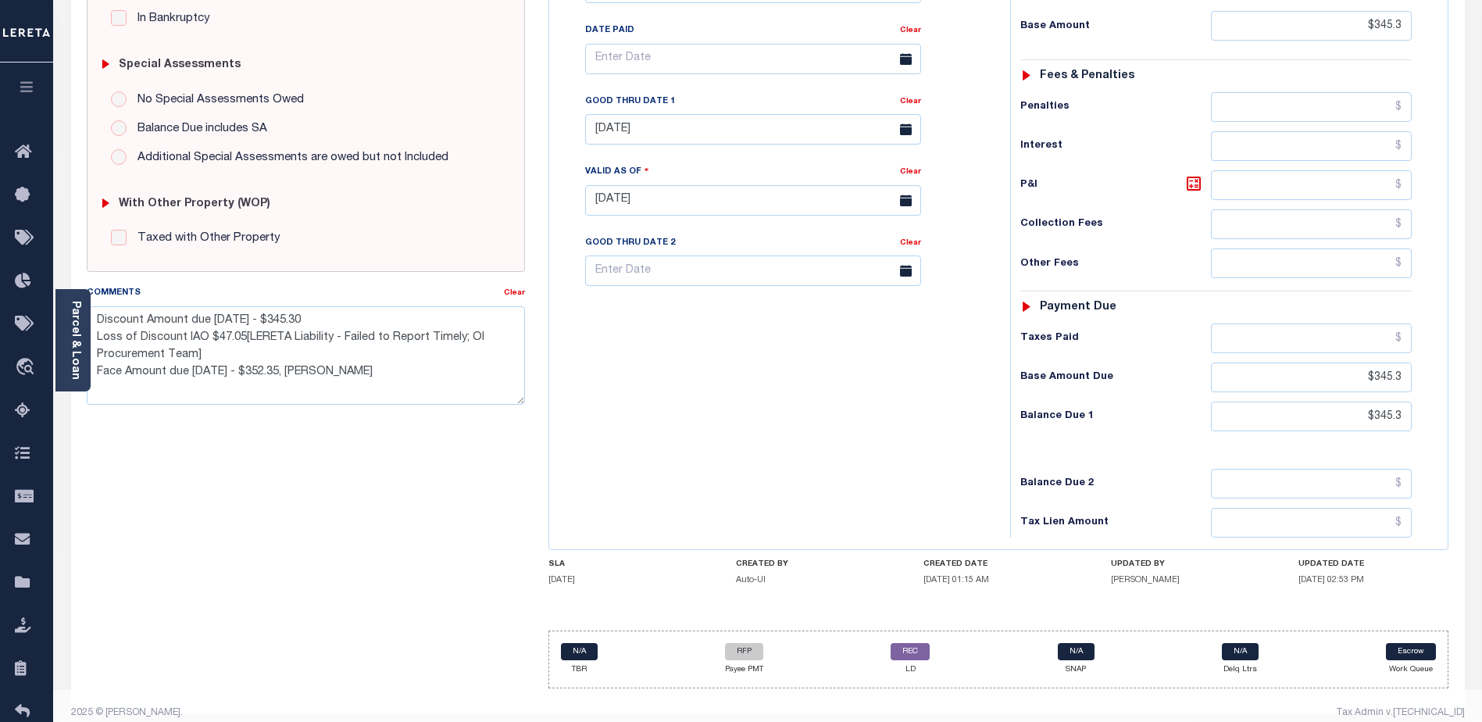
scroll to position [462, 0]
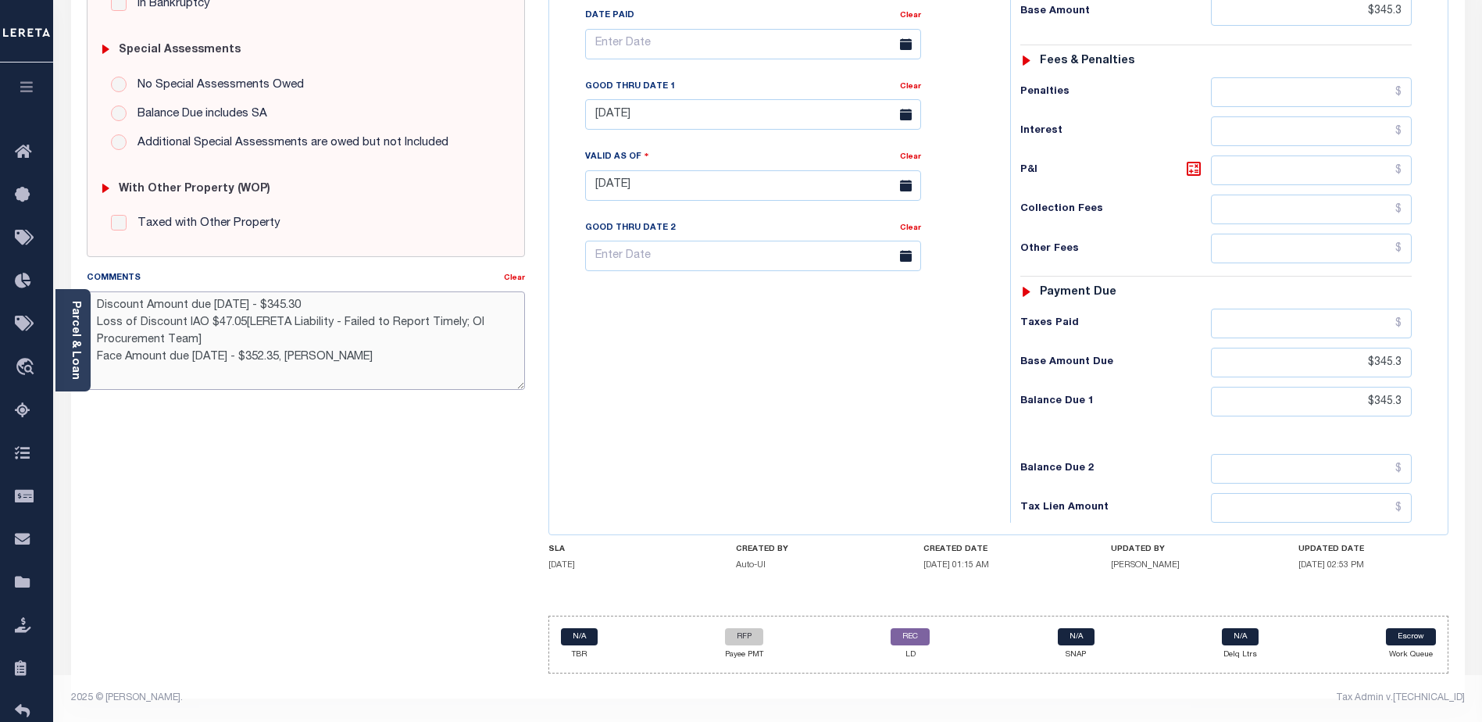
drag, startPoint x: 98, startPoint y: 302, endPoint x: 360, endPoint y: 352, distance: 267.2
click at [476, 360] on textarea "Discount Amount due [DATE] - $345.30 Loss of Discount IAO $47.05[LERETA Liabili…" at bounding box center [306, 340] width 438 height 98
click at [512, 505] on div "SPECIAL RISK NCE Date Clear - Select Status Code -" at bounding box center [306, 184] width 462 height 1003
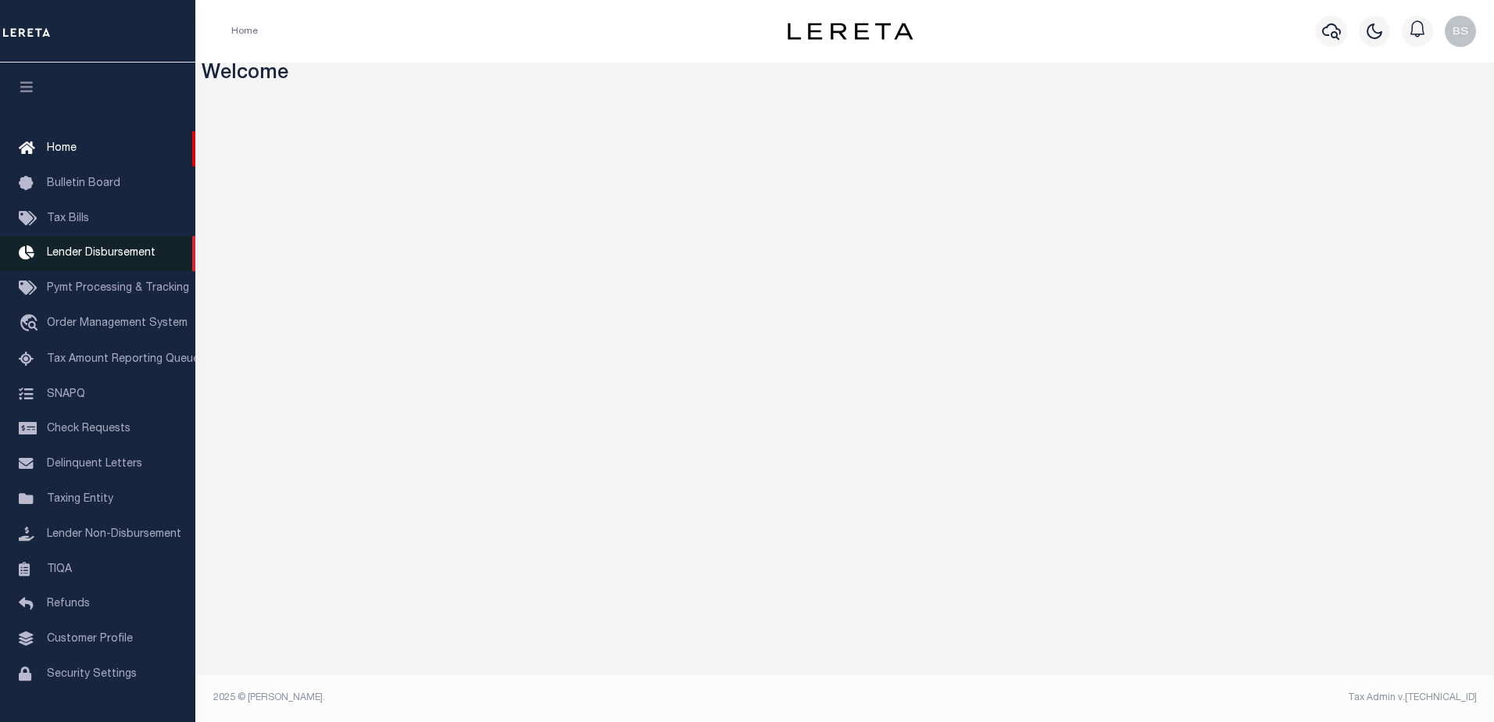
click at [97, 254] on span "Lender Disbursement" at bounding box center [101, 253] width 109 height 11
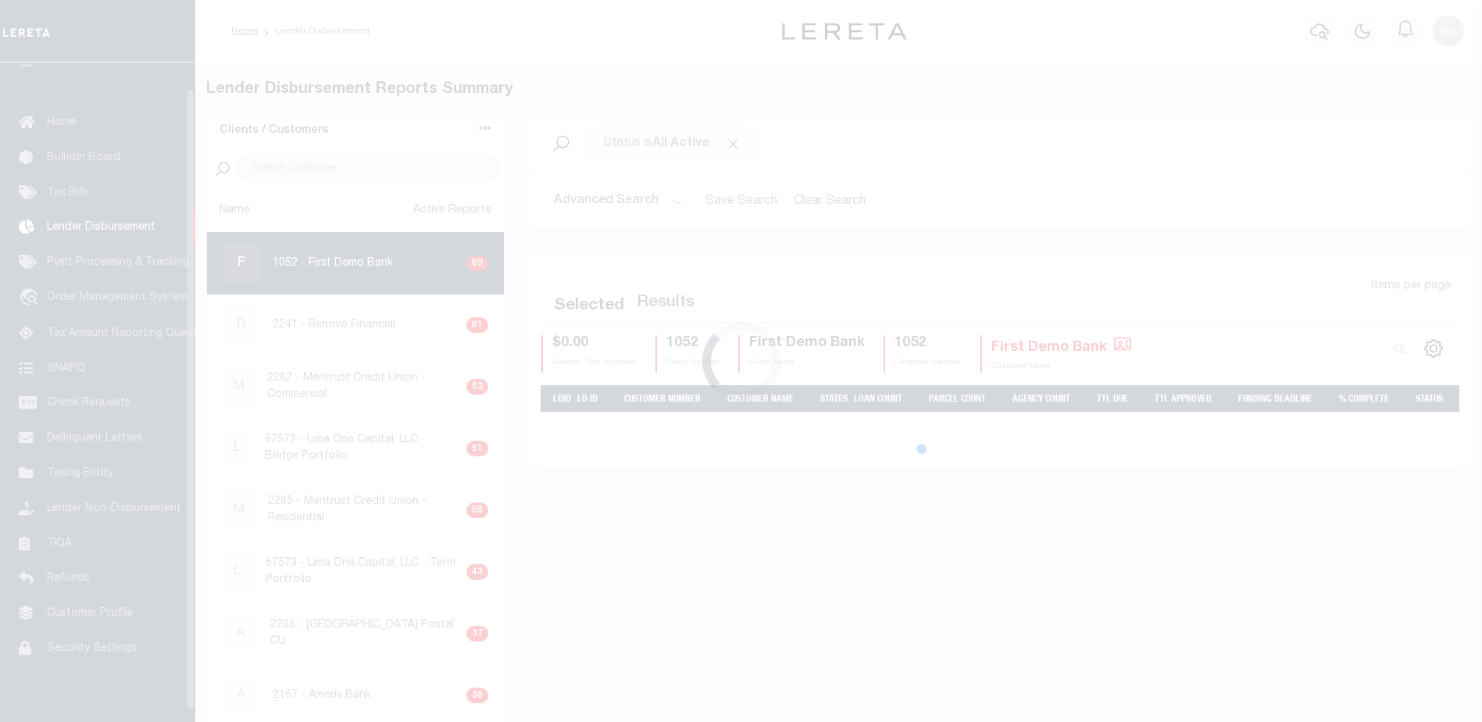
scroll to position [27, 0]
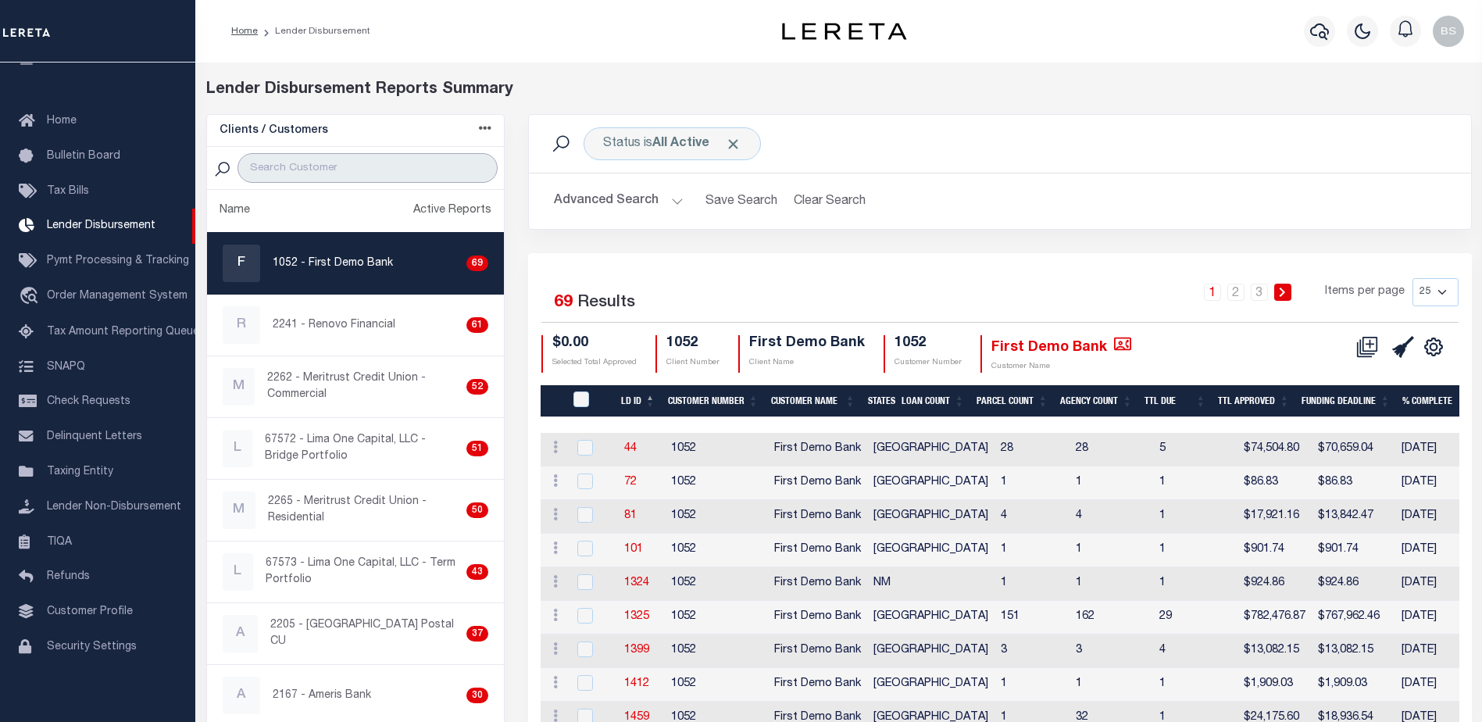
click at [278, 166] on input "search" at bounding box center [367, 168] width 260 height 30
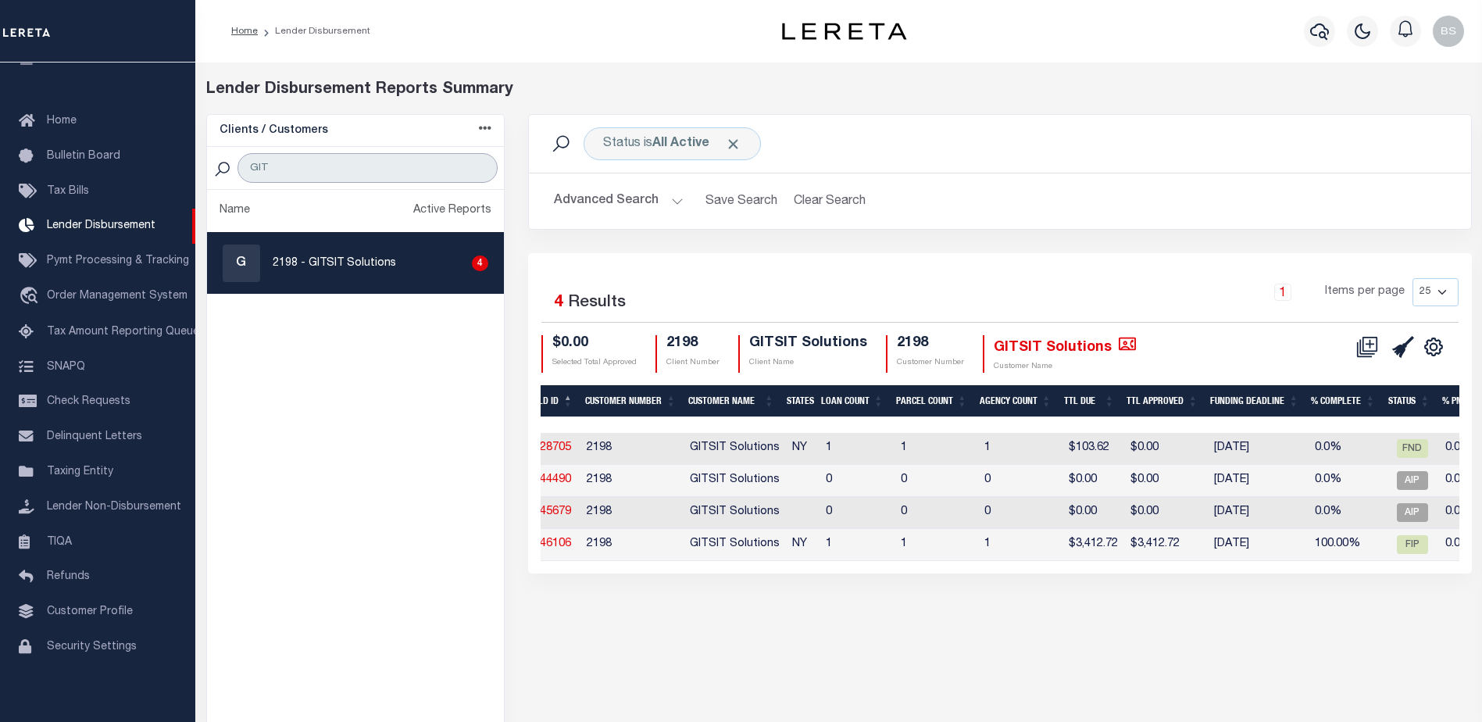
scroll to position [0, 0]
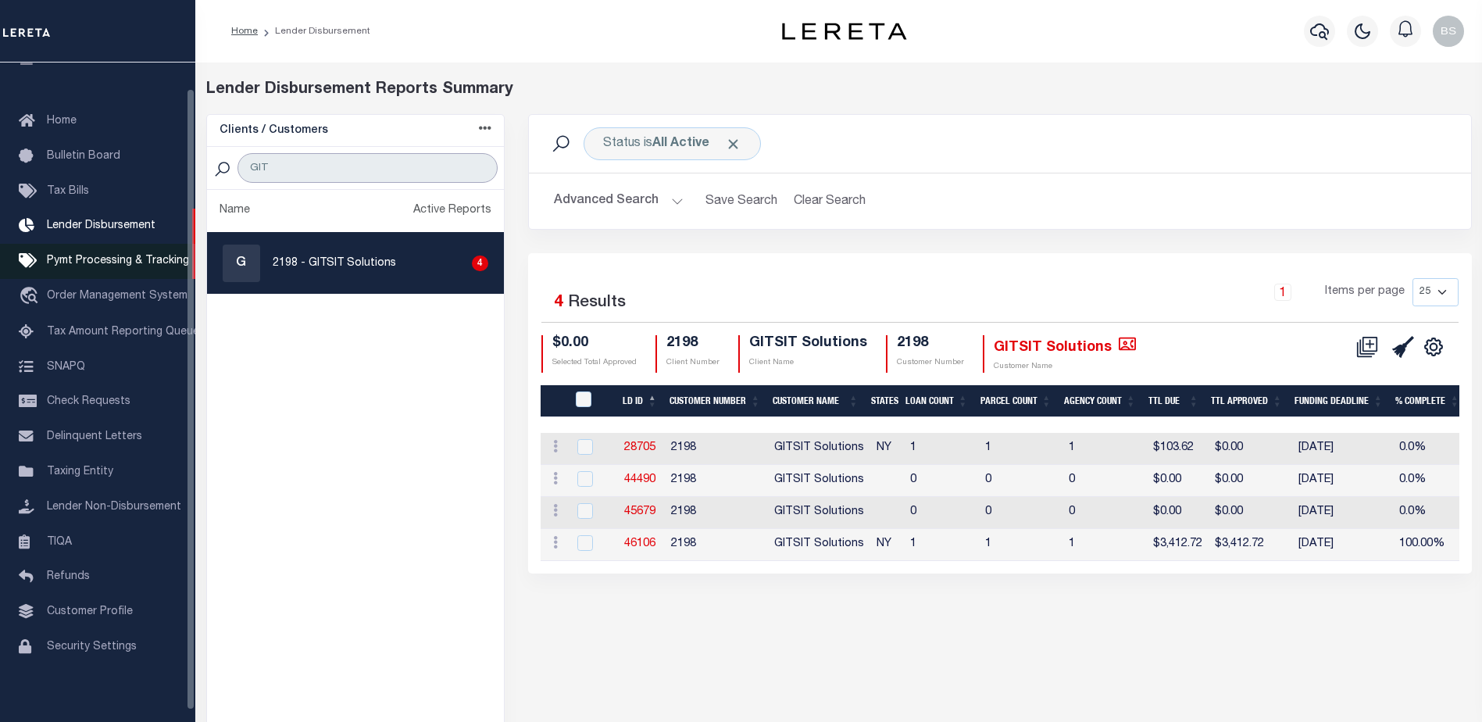
type input "GIT"
click at [84, 265] on span "Pymt Processing & Tracking" at bounding box center [118, 260] width 142 height 11
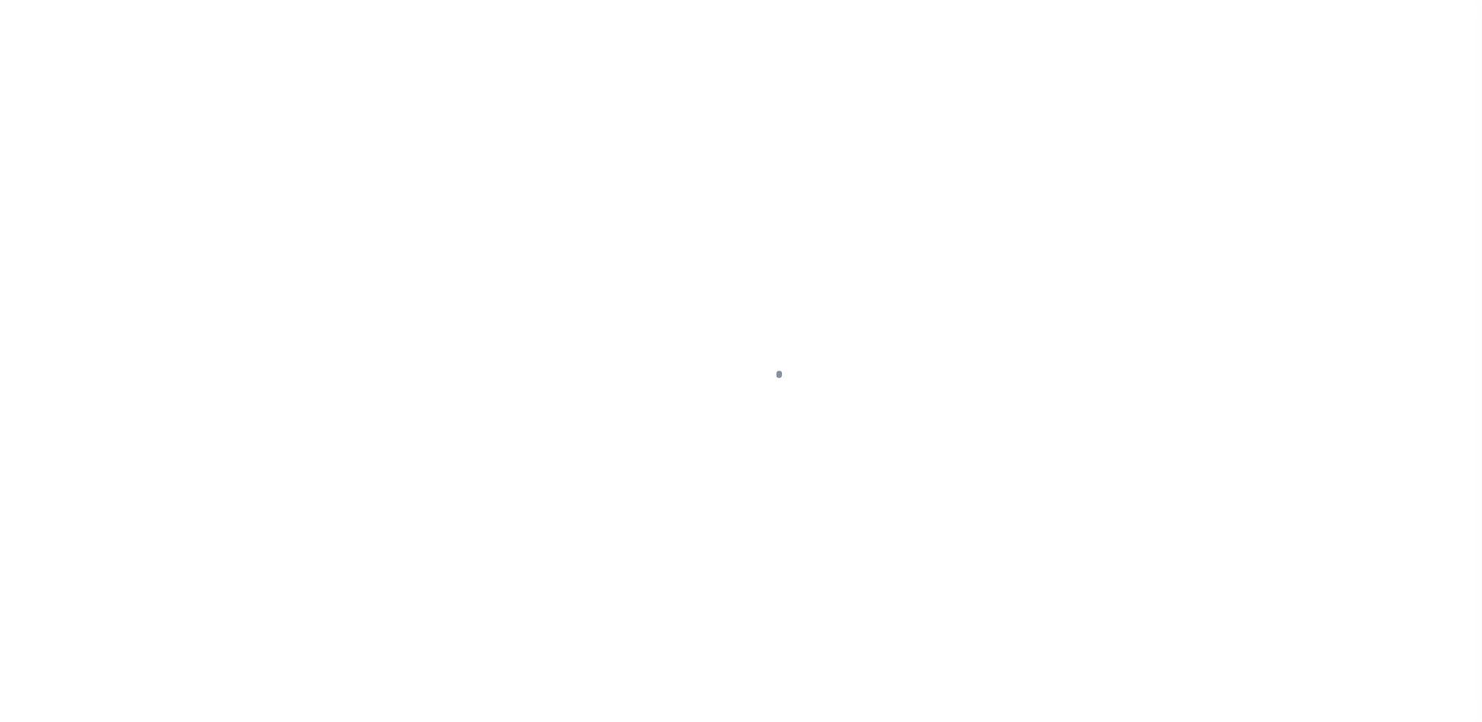
scroll to position [39, 0]
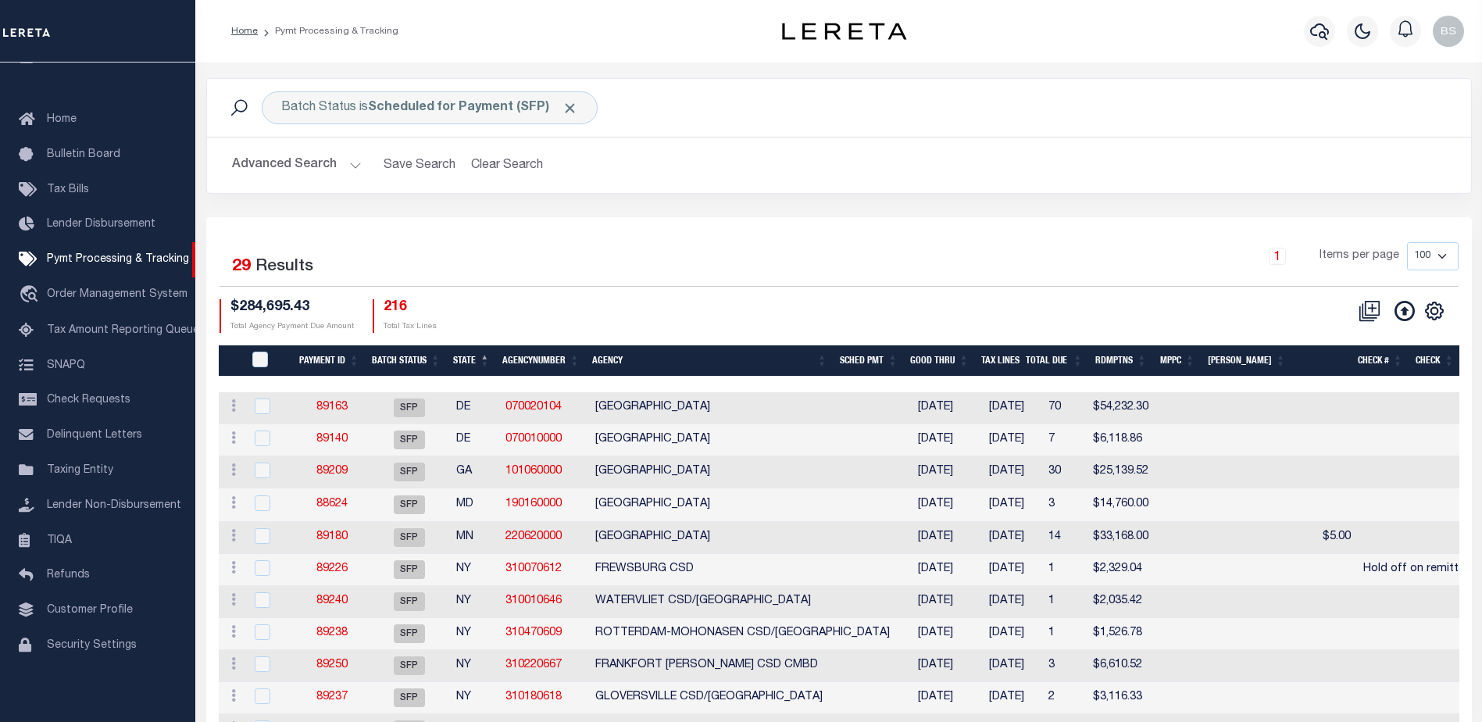
click at [467, 365] on th "State" at bounding box center [471, 361] width 49 height 32
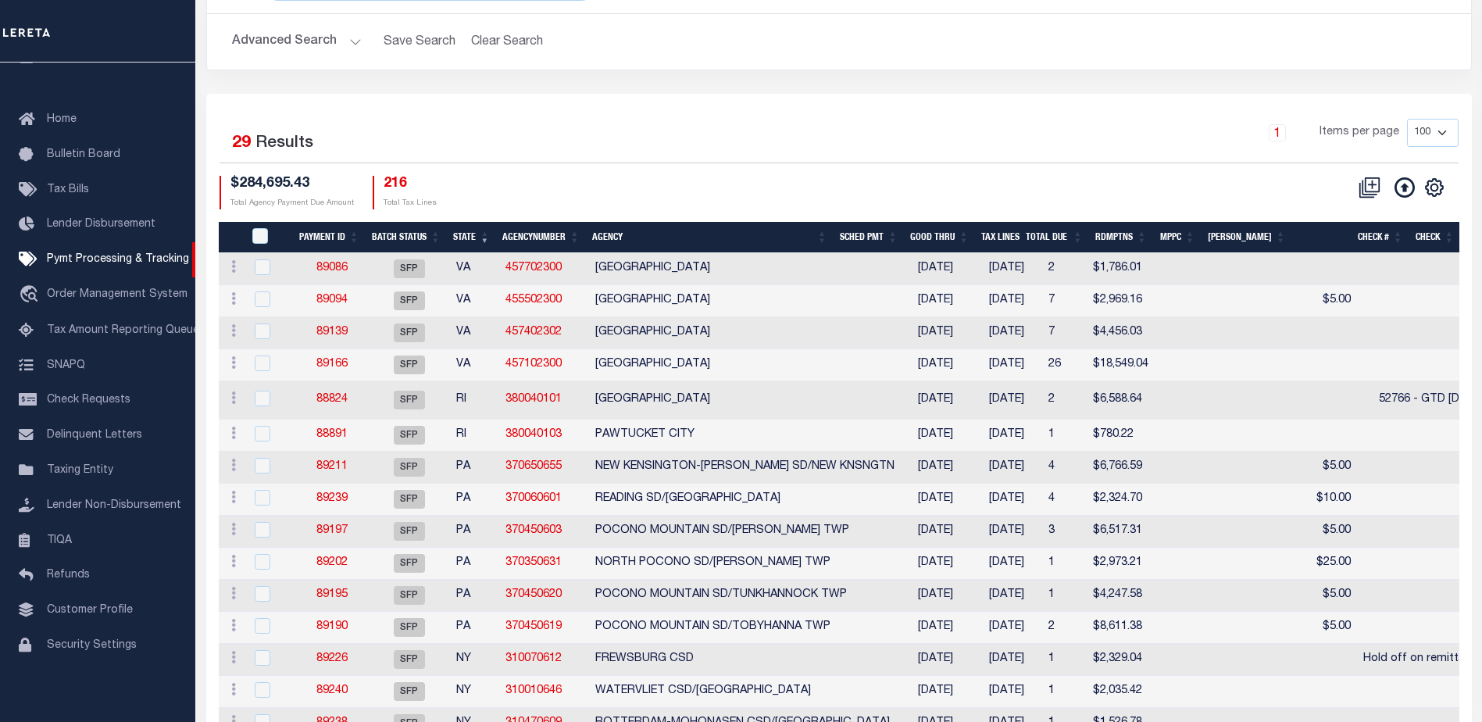
scroll to position [0, 0]
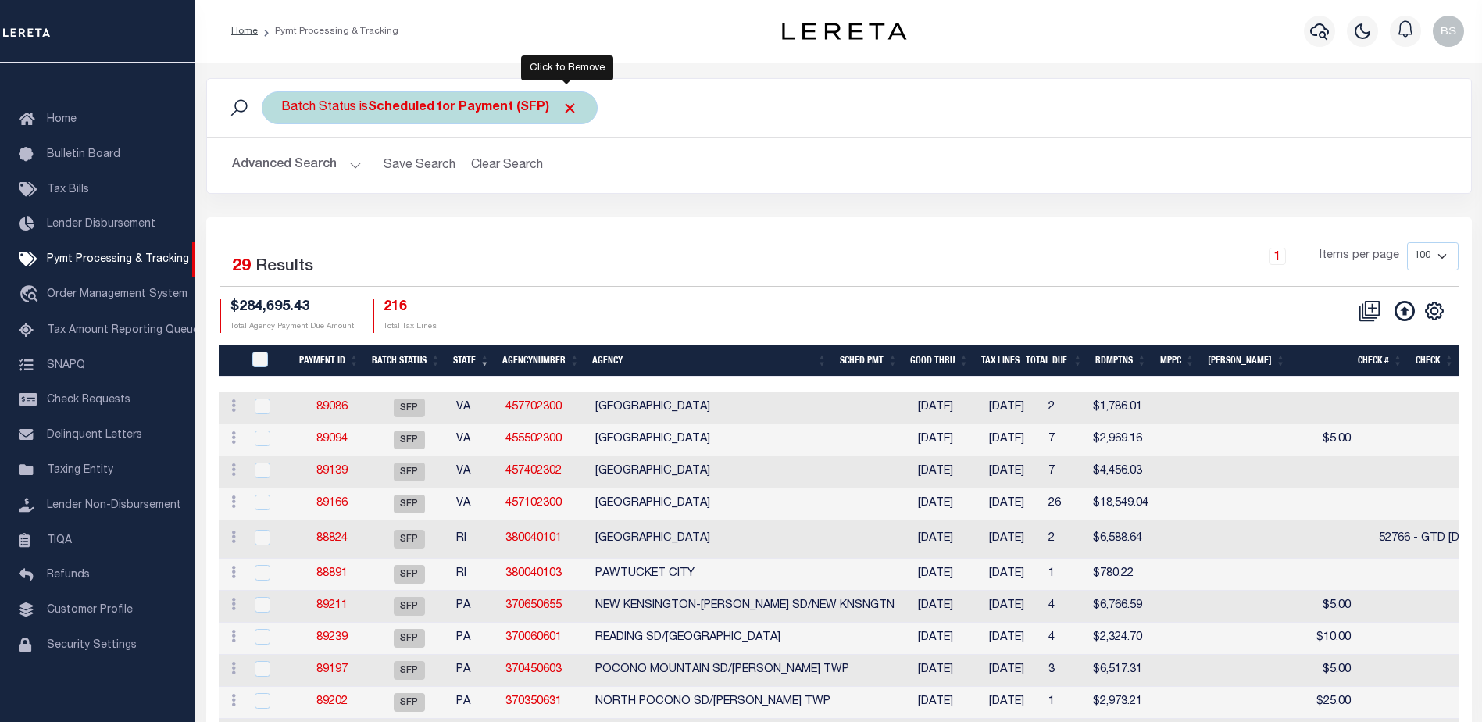
click at [568, 104] on span "Click to Remove" at bounding box center [570, 108] width 16 height 16
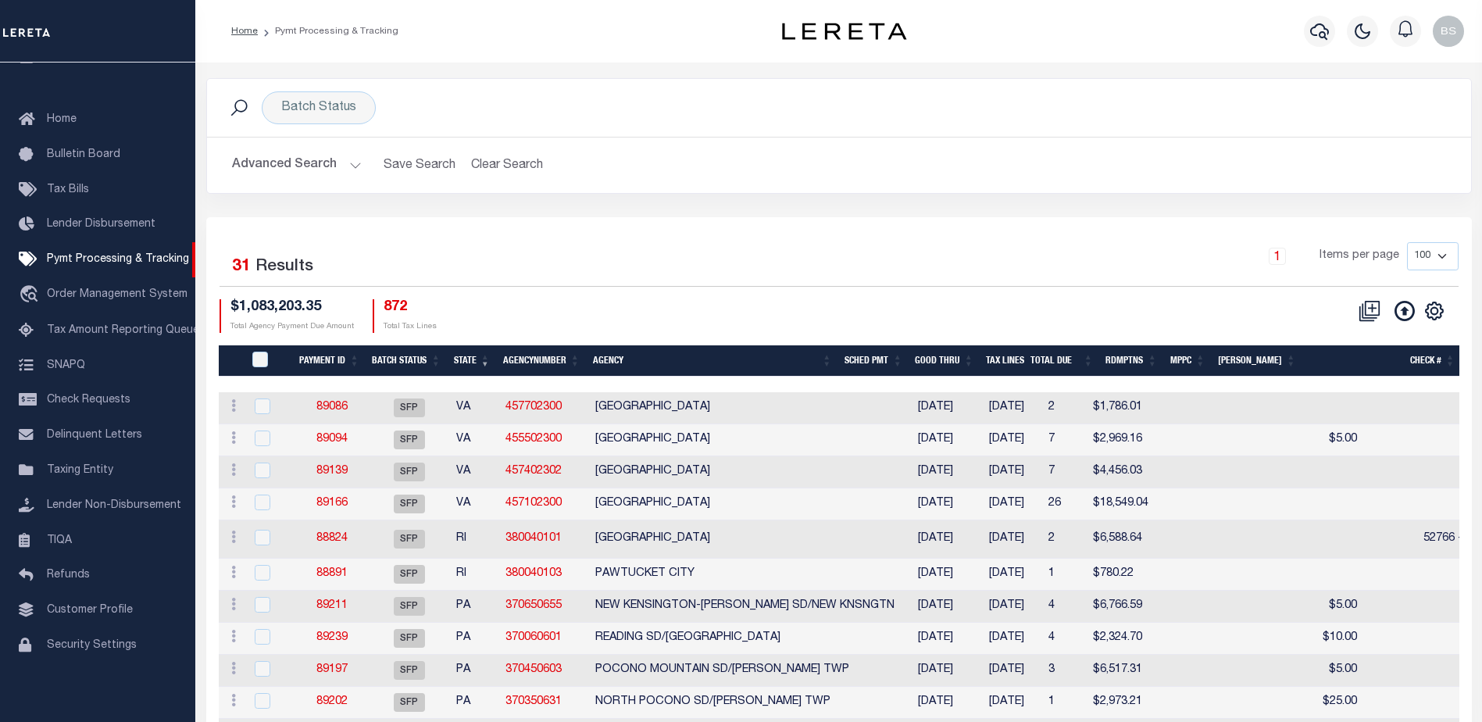
click at [354, 162] on button "Advanced Search" at bounding box center [297, 165] width 130 height 30
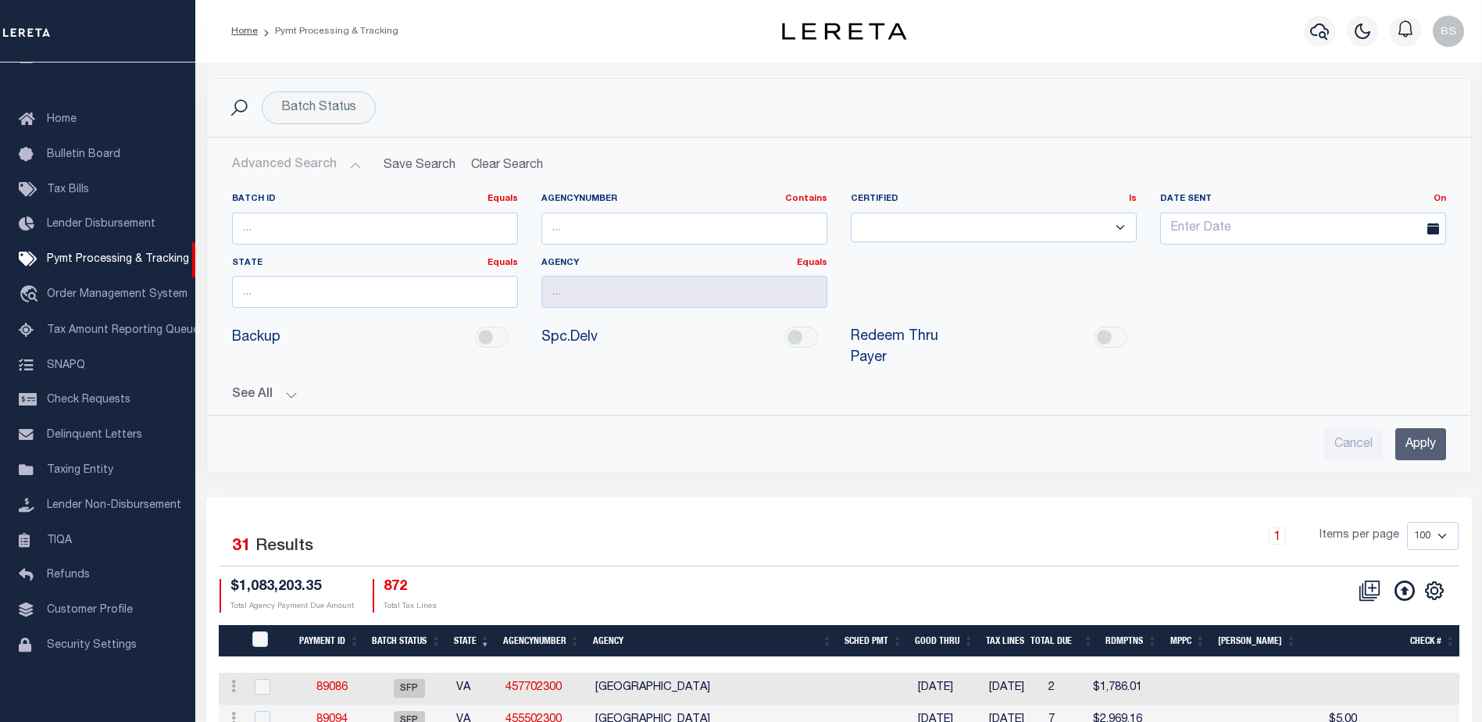
click at [291, 387] on button "See All" at bounding box center [839, 394] width 1214 height 15
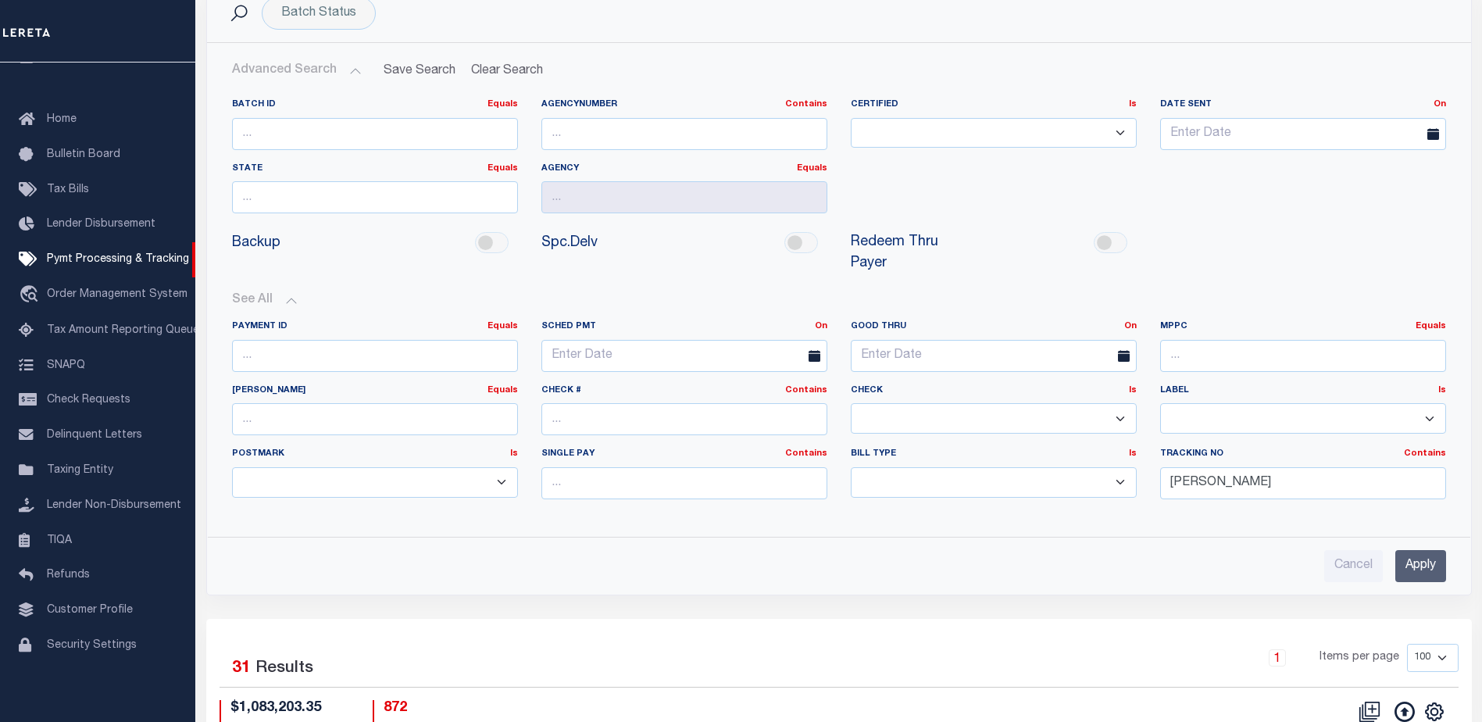
scroll to position [78, 0]
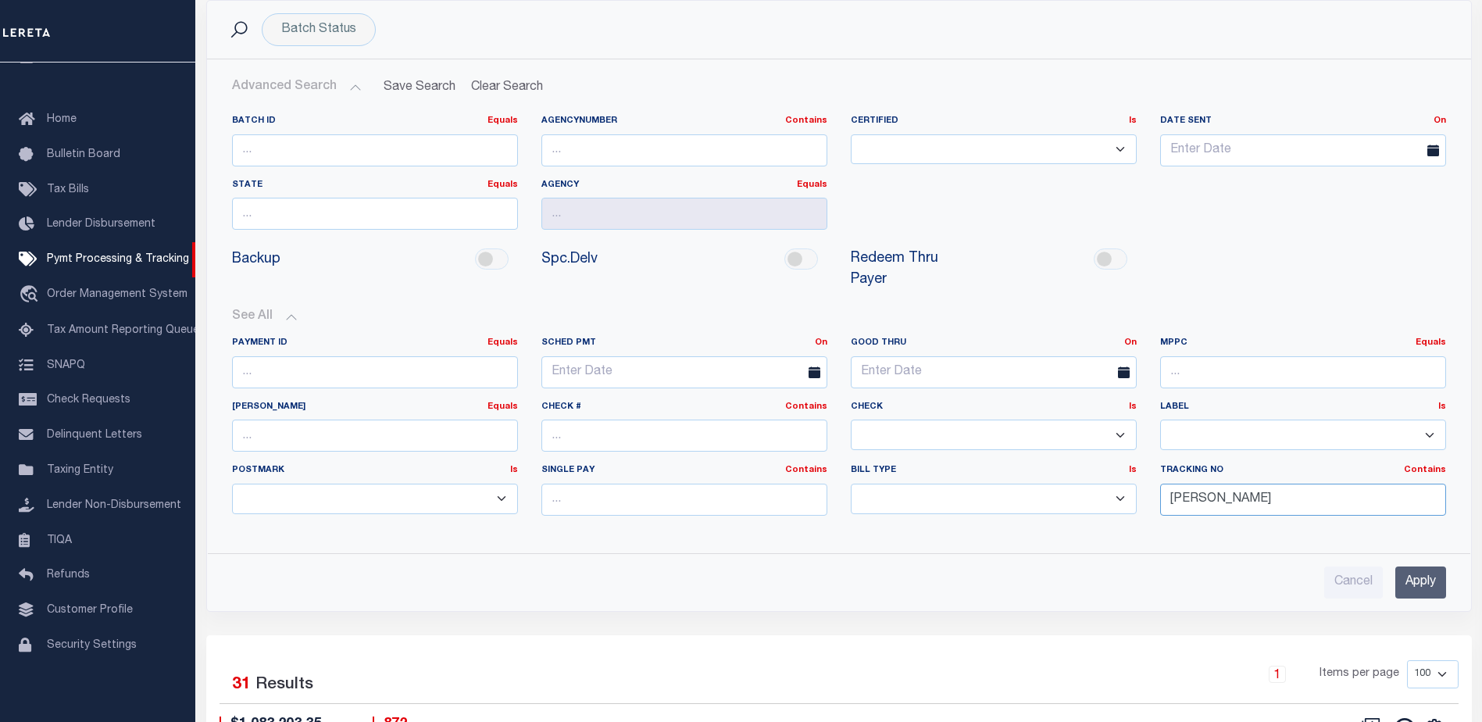
click at [1239, 492] on input "Barbara" at bounding box center [1303, 500] width 286 height 32
type input "B"
click at [1406, 566] on input "Apply" at bounding box center [1420, 582] width 51 height 32
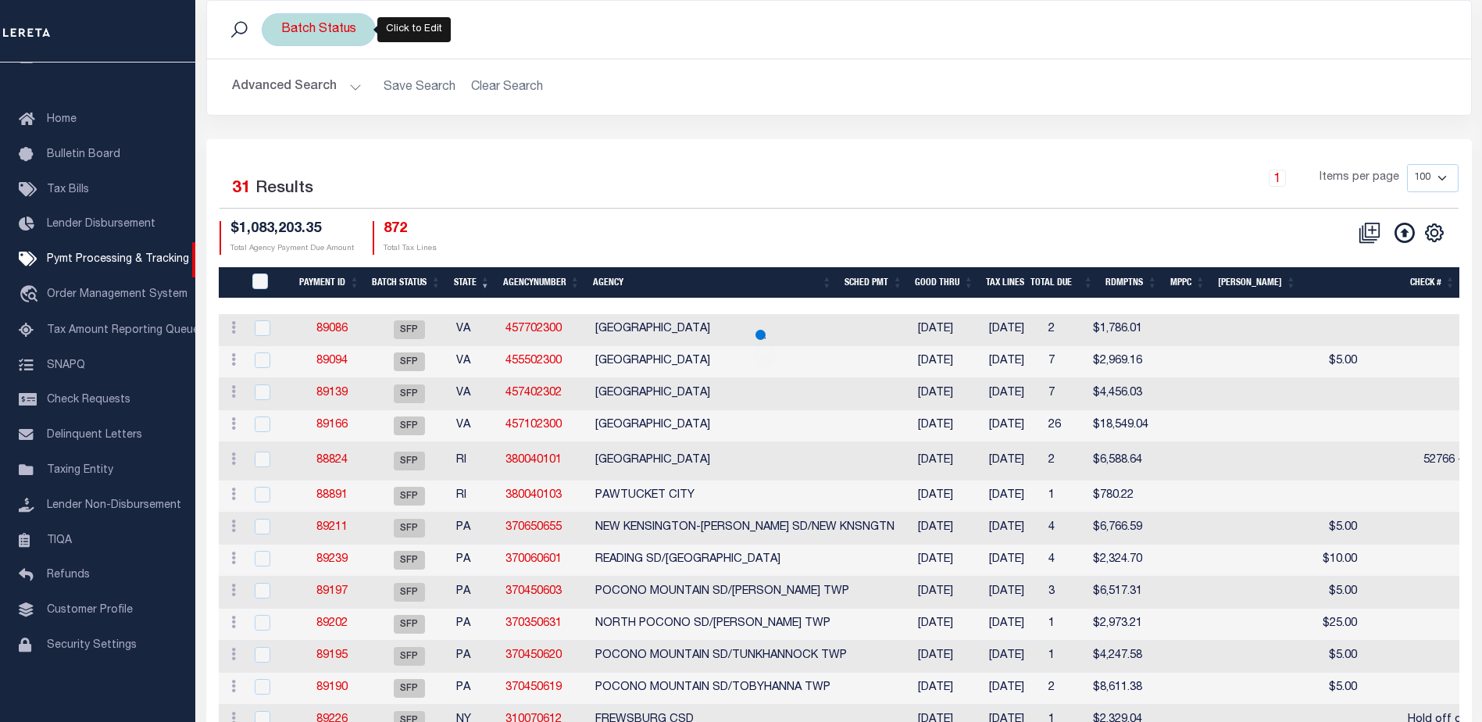
click at [334, 30] on div "Batch Status" at bounding box center [319, 29] width 114 height 33
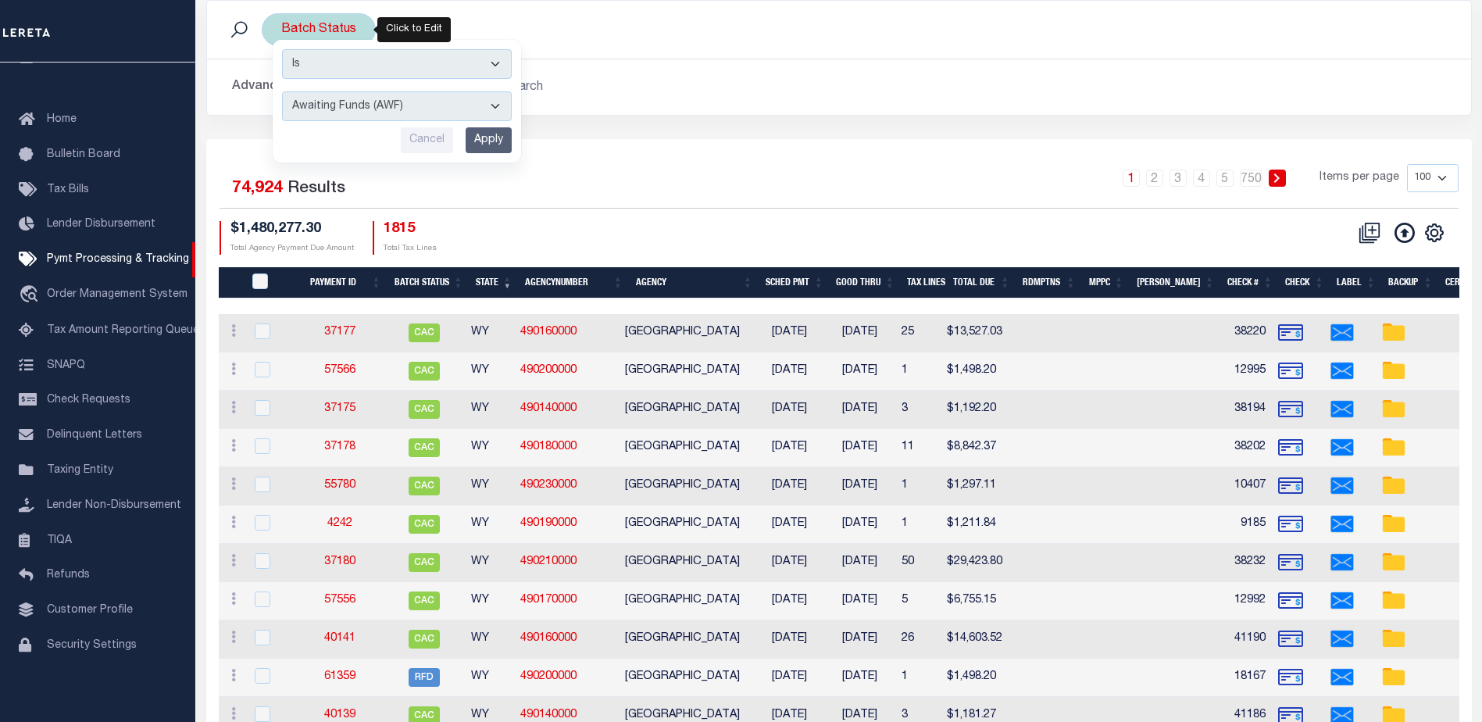
click at [487, 102] on select "Awaiting Funds (AWF) Cleared and Complete (CAC) New Check Needed (NCN) Payment …" at bounding box center [397, 106] width 230 height 30
select select "SFP"
click at [282, 91] on select "Awaiting Funds (AWF) Cleared and Complete (CAC) New Check Needed (NCN) Payment …" at bounding box center [397, 106] width 230 height 30
click at [482, 136] on input "Apply" at bounding box center [489, 140] width 46 height 26
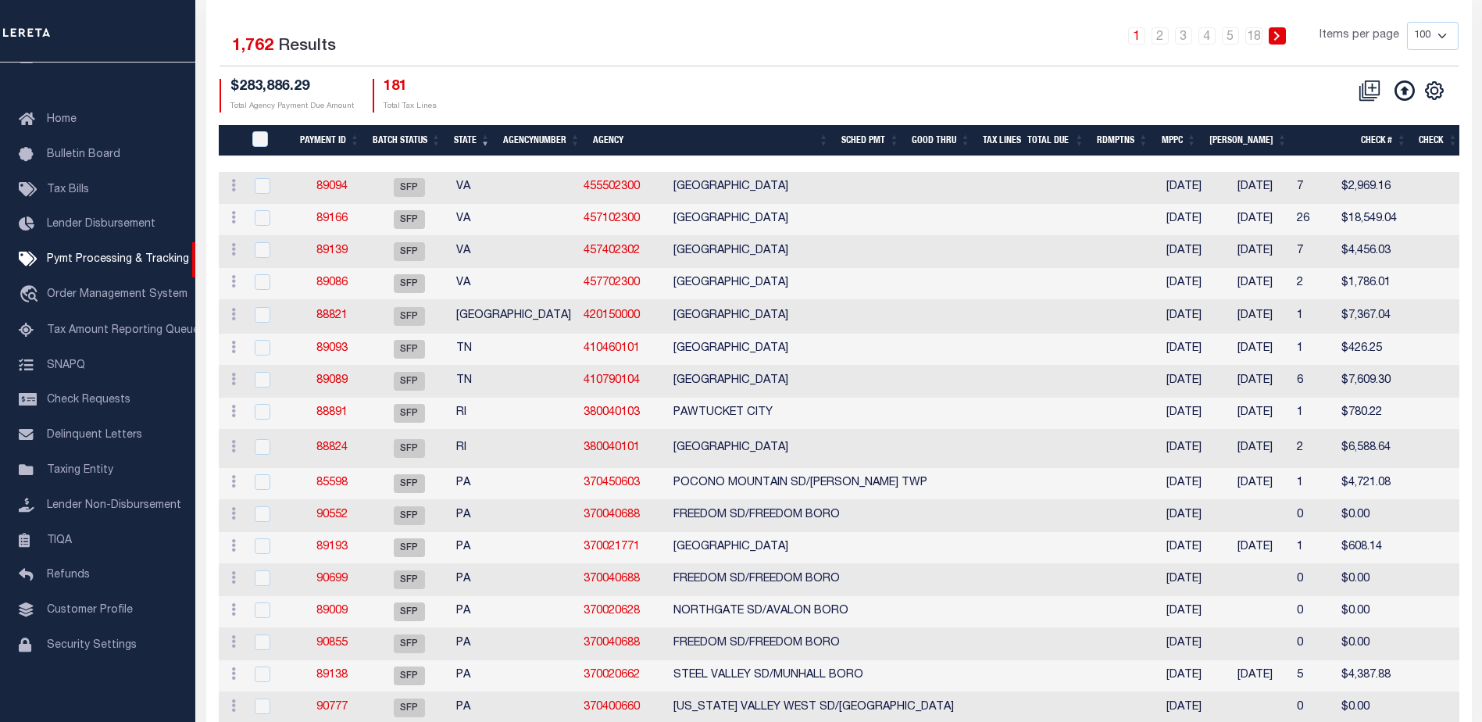
scroll to position [218, 0]
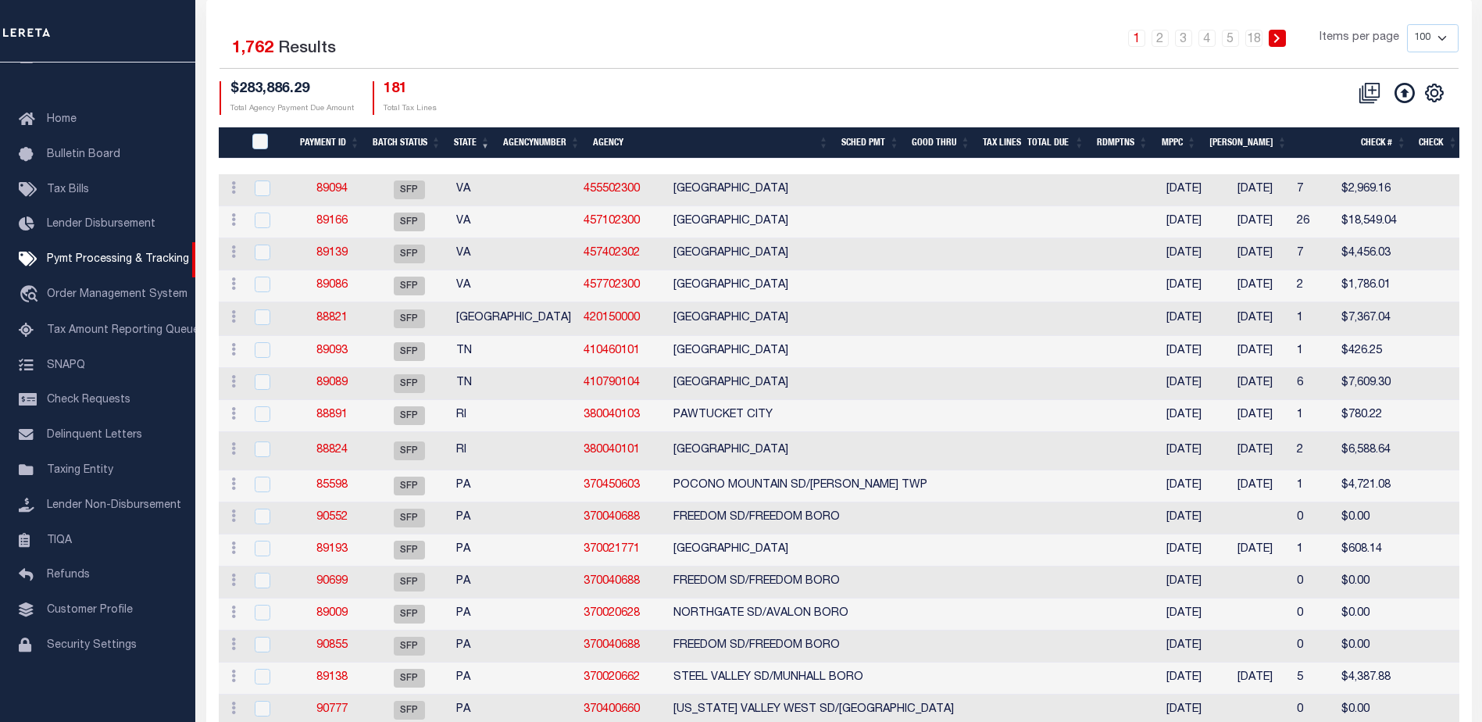
click at [1436, 38] on select "100 200 500 1000" at bounding box center [1433, 38] width 52 height 28
select select "1000"
click at [1407, 24] on select "100 200 500 1000" at bounding box center [1433, 38] width 52 height 28
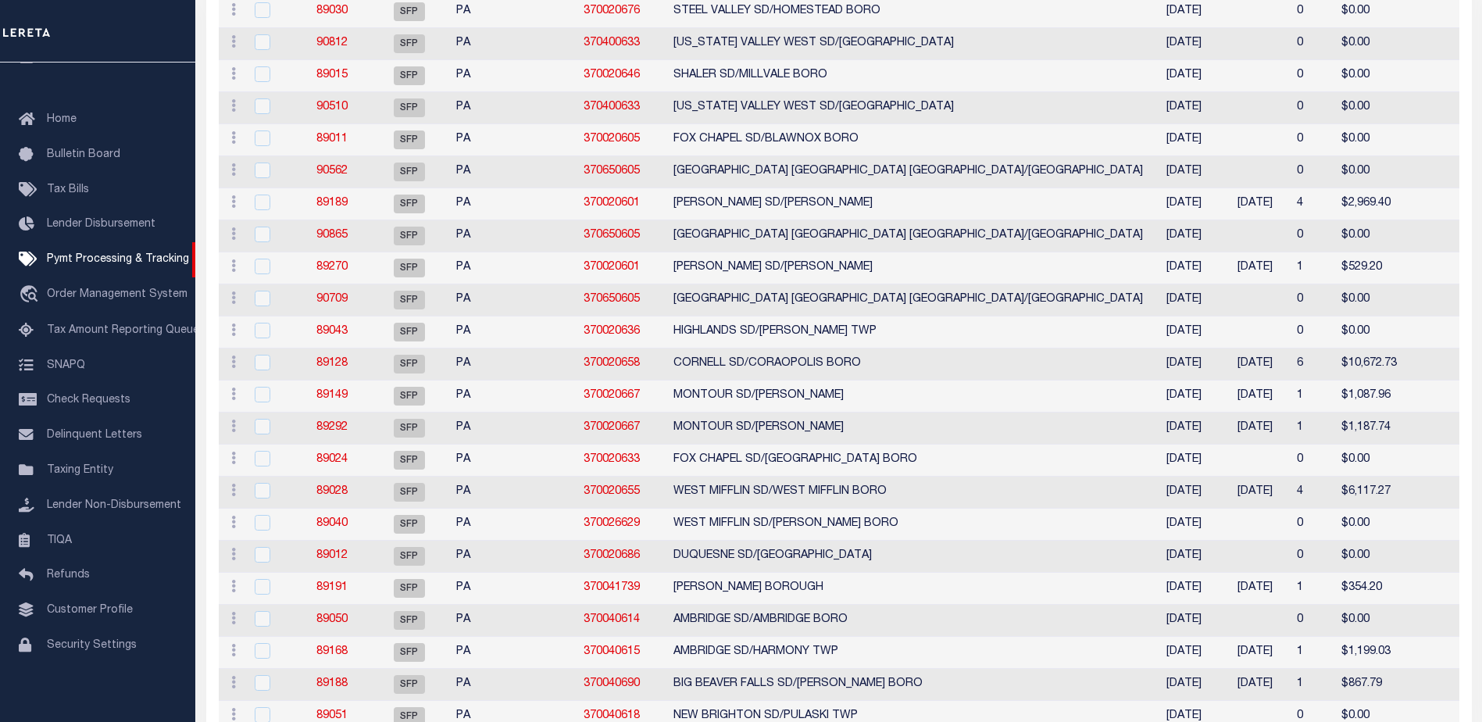
scroll to position [0, 0]
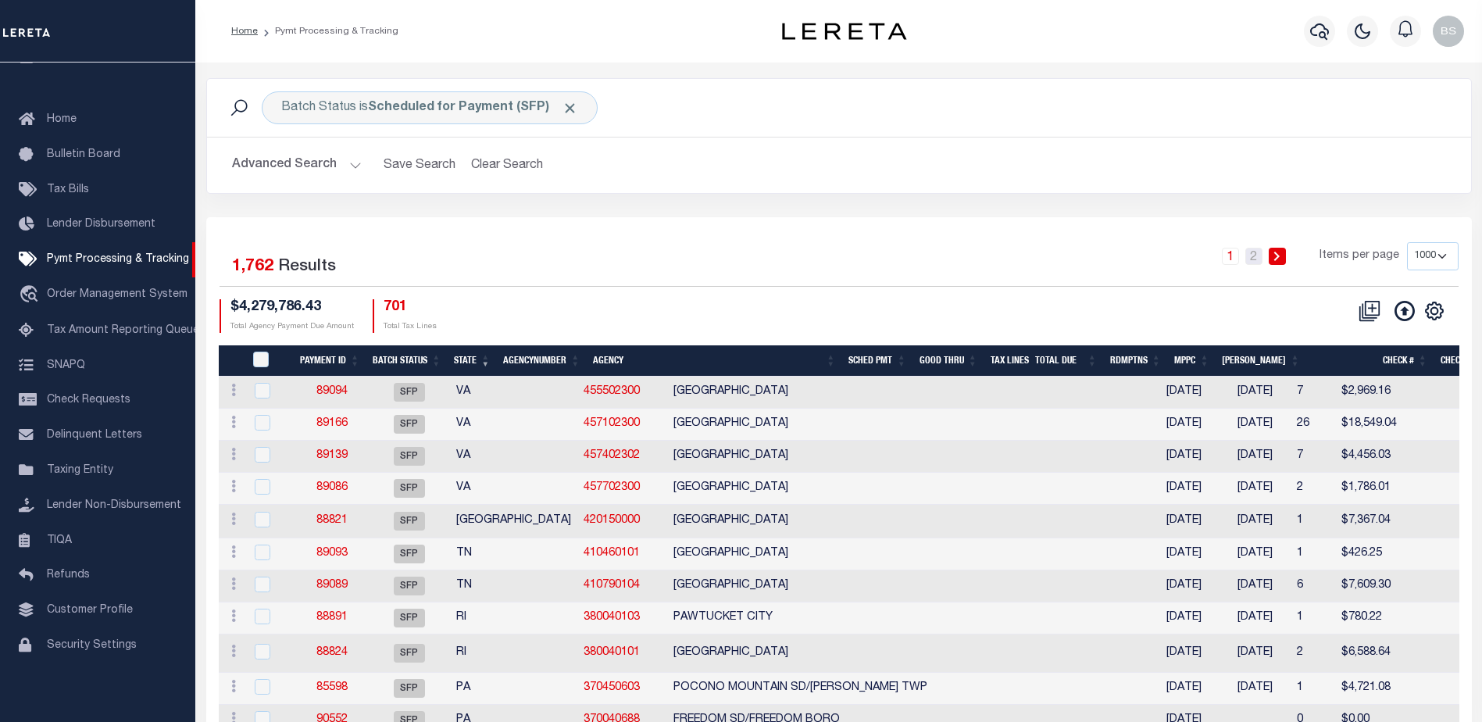
drag, startPoint x: 1255, startPoint y: 255, endPoint x: 1124, endPoint y: 242, distance: 131.8
click at [1255, 255] on link "2" at bounding box center [1253, 256] width 17 height 17
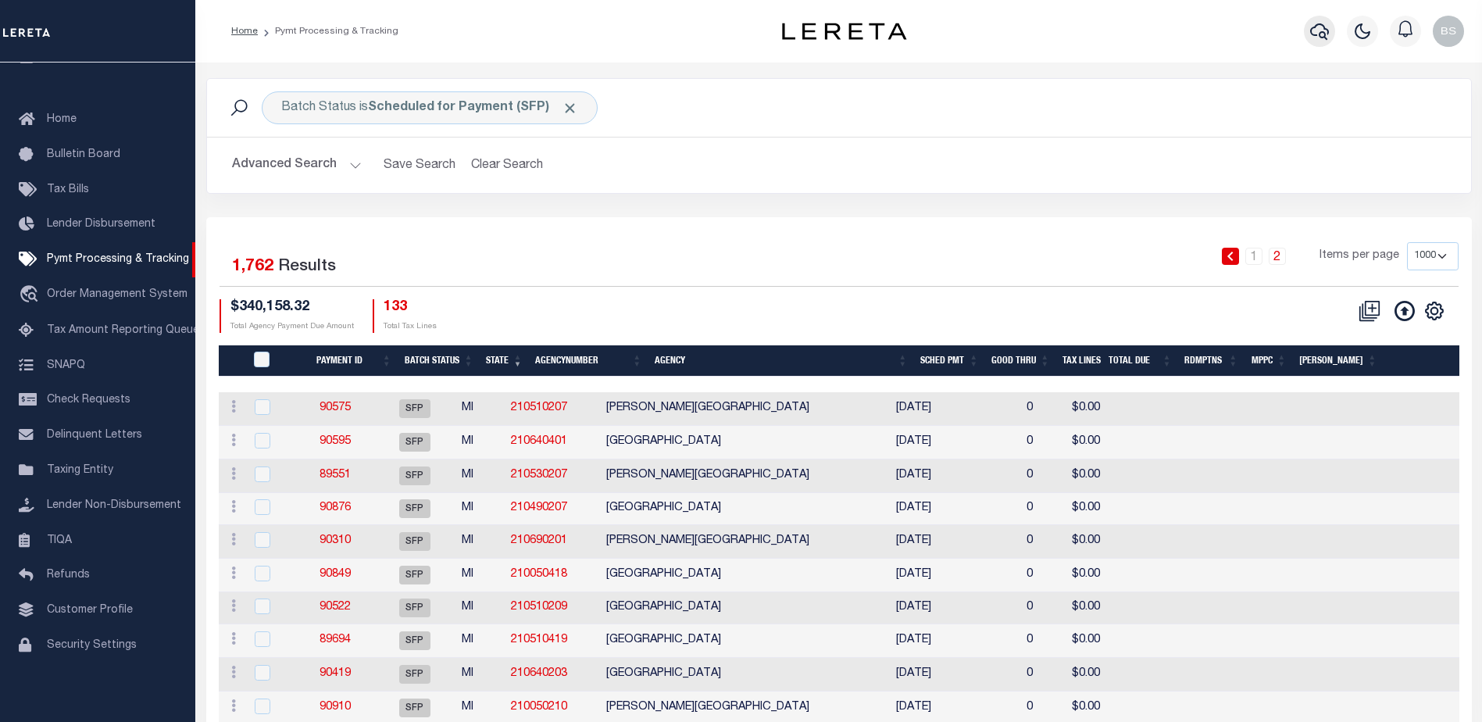
click at [1328, 27] on icon "button" at bounding box center [1319, 31] width 19 height 19
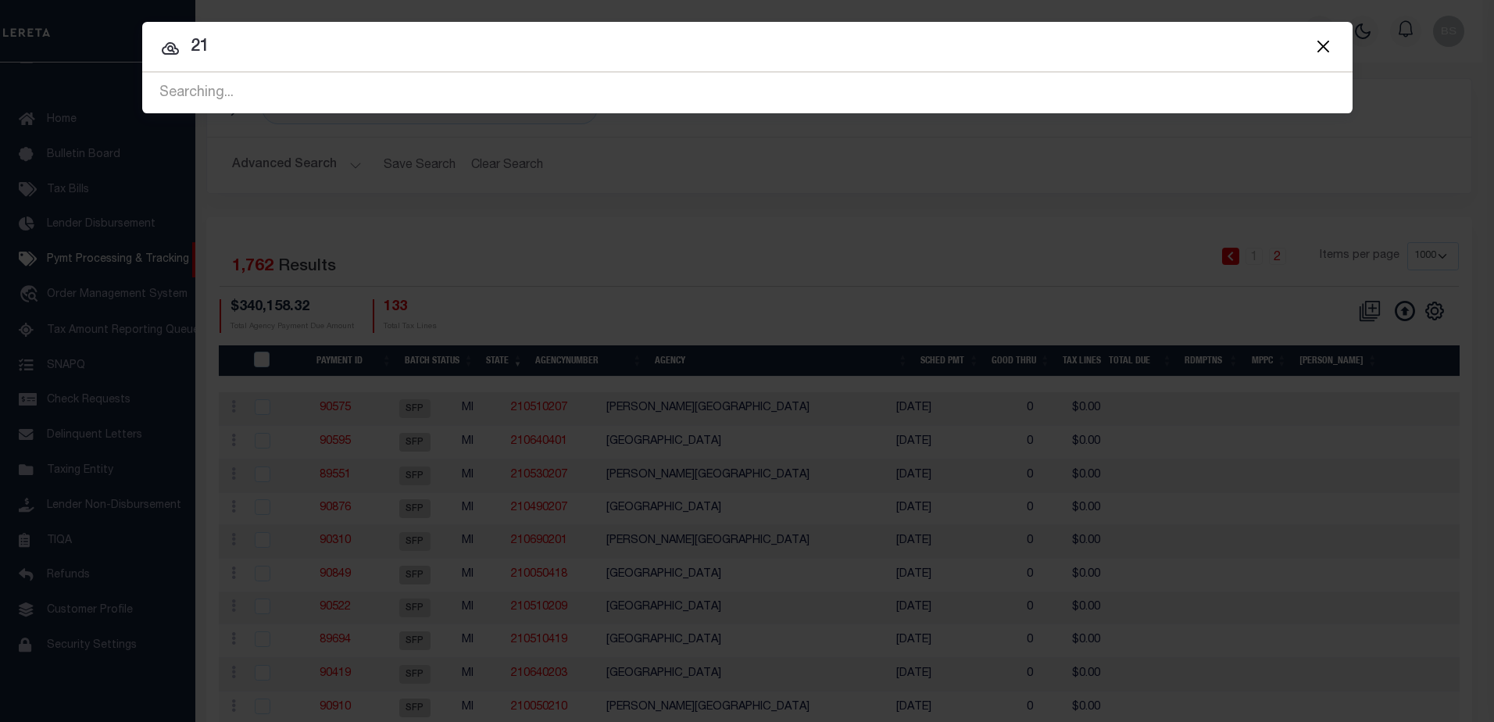
type input "2"
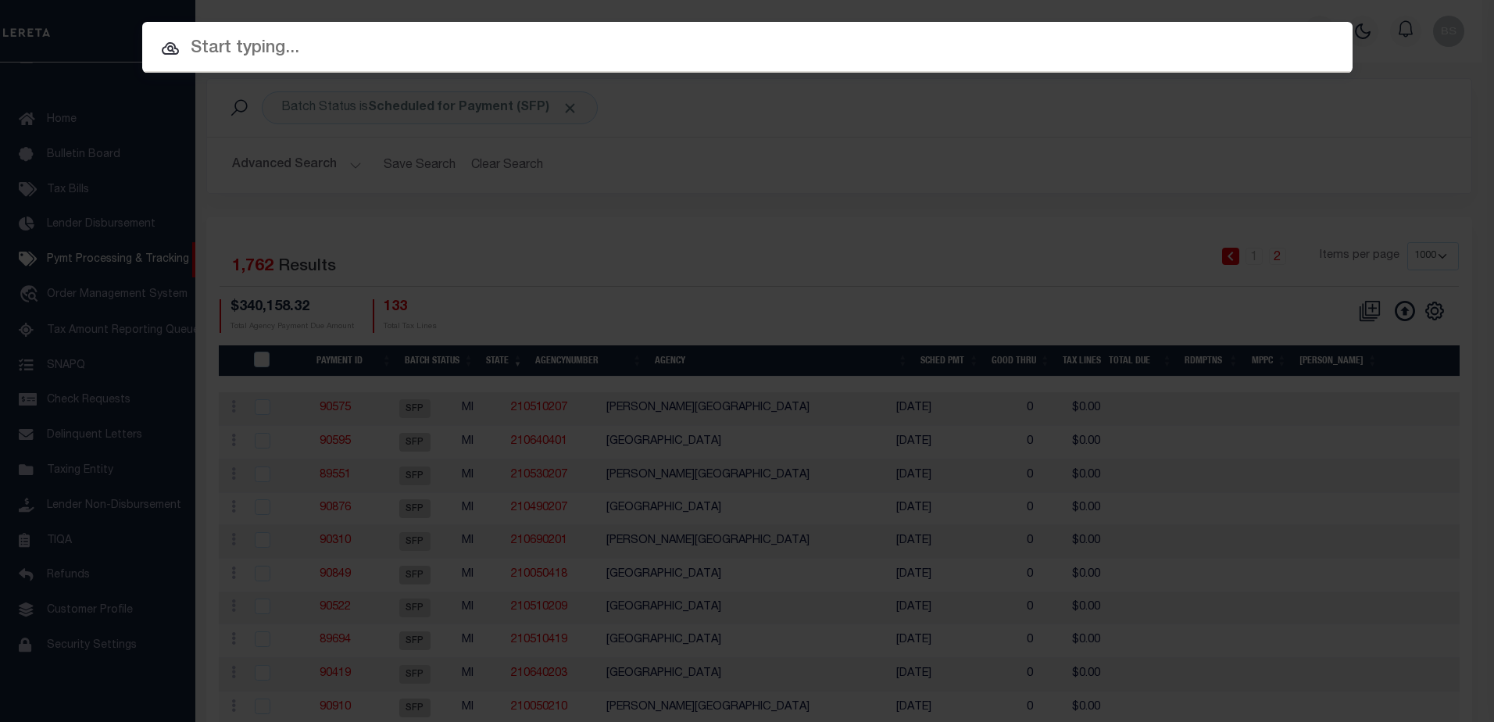
click at [622, 208] on div "Include Loans TBM Customers Borrowers Payments (Lender Non-Disb) Payments (Lend…" at bounding box center [747, 361] width 1494 height 722
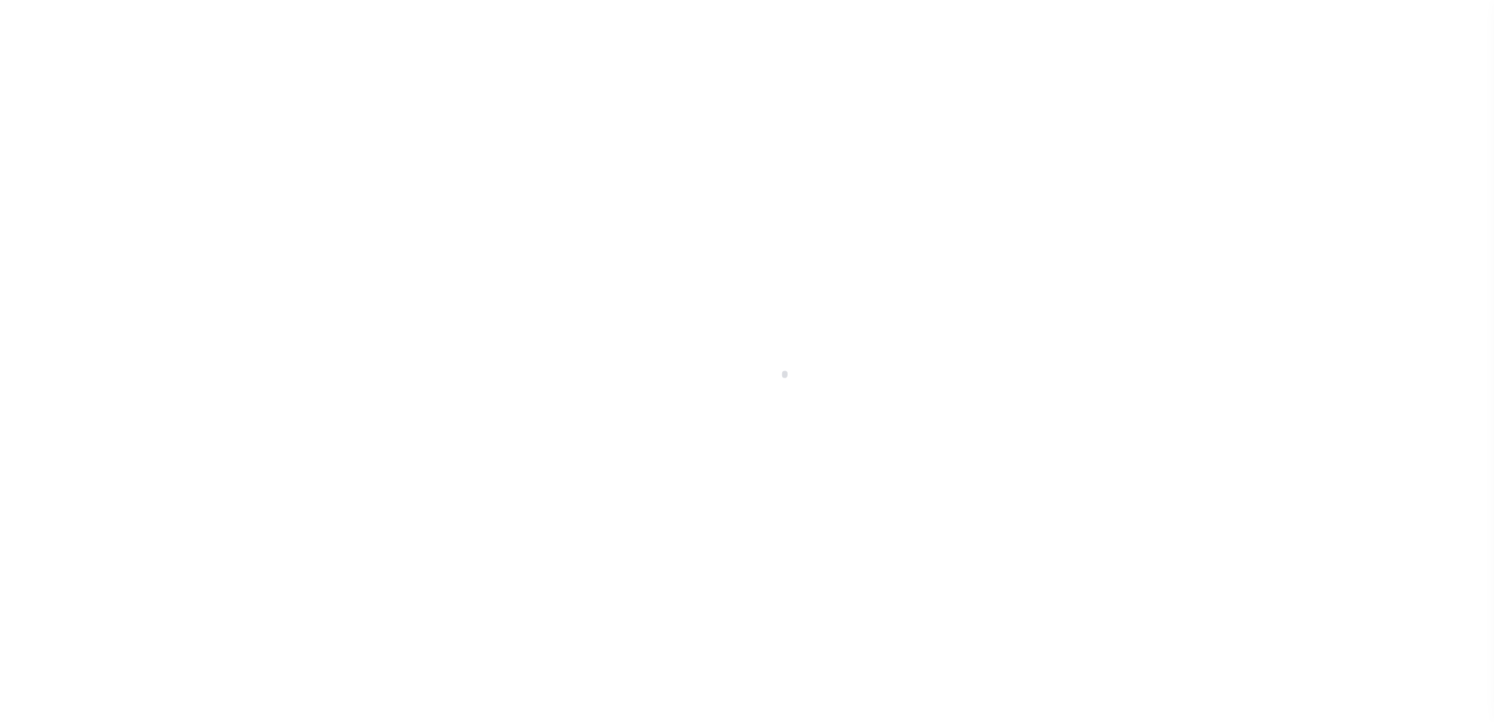
select select "1000"
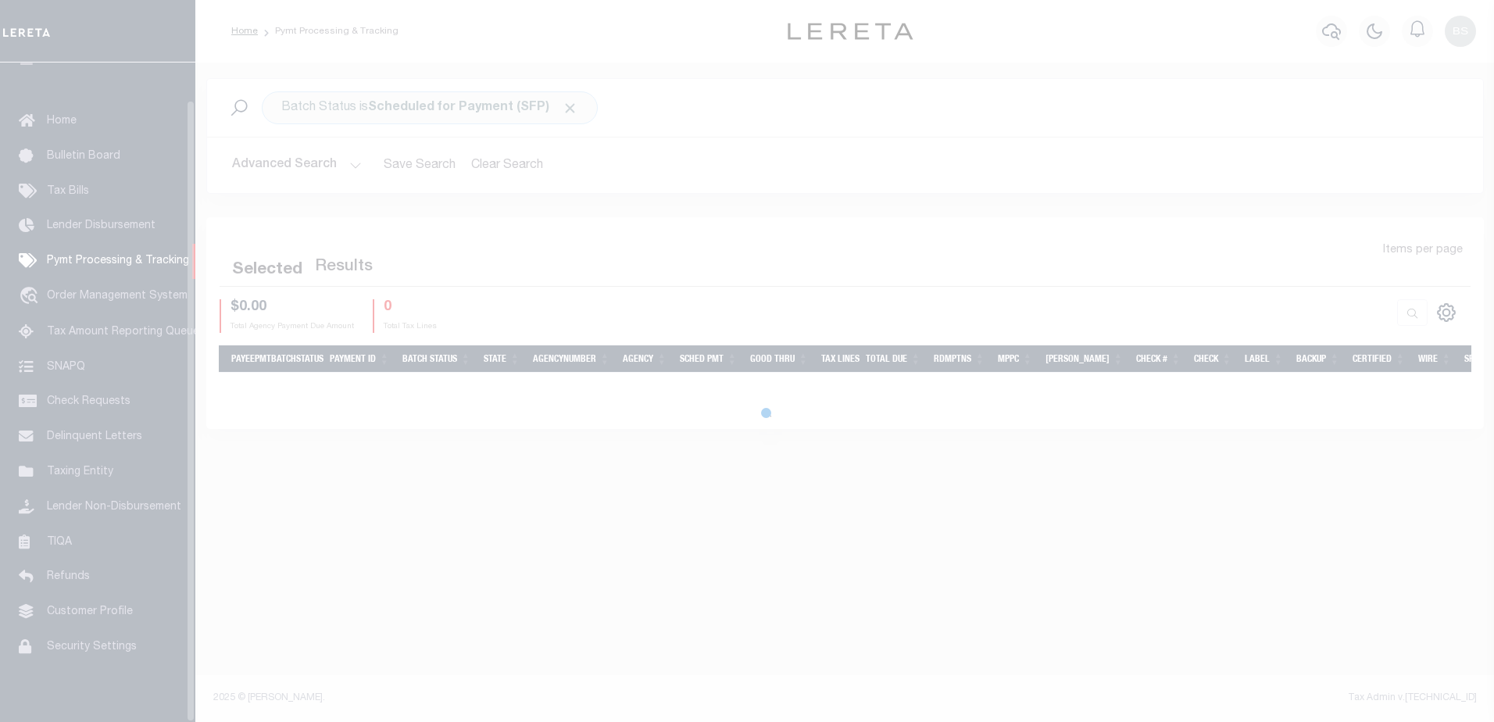
scroll to position [39, 0]
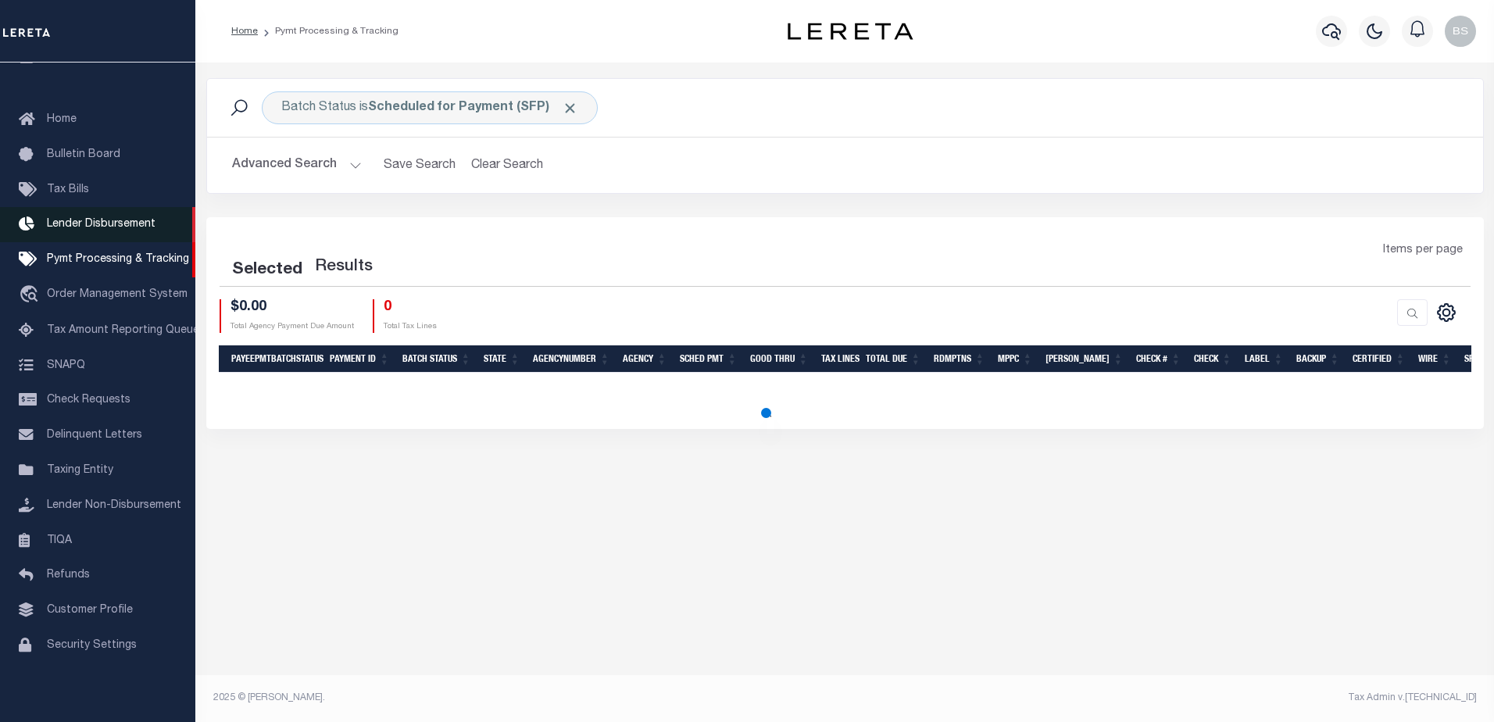
click at [88, 220] on span "Lender Disbursement" at bounding box center [101, 224] width 109 height 11
click at [125, 219] on span "Lender Disbursement" at bounding box center [101, 224] width 109 height 11
select select "1000"
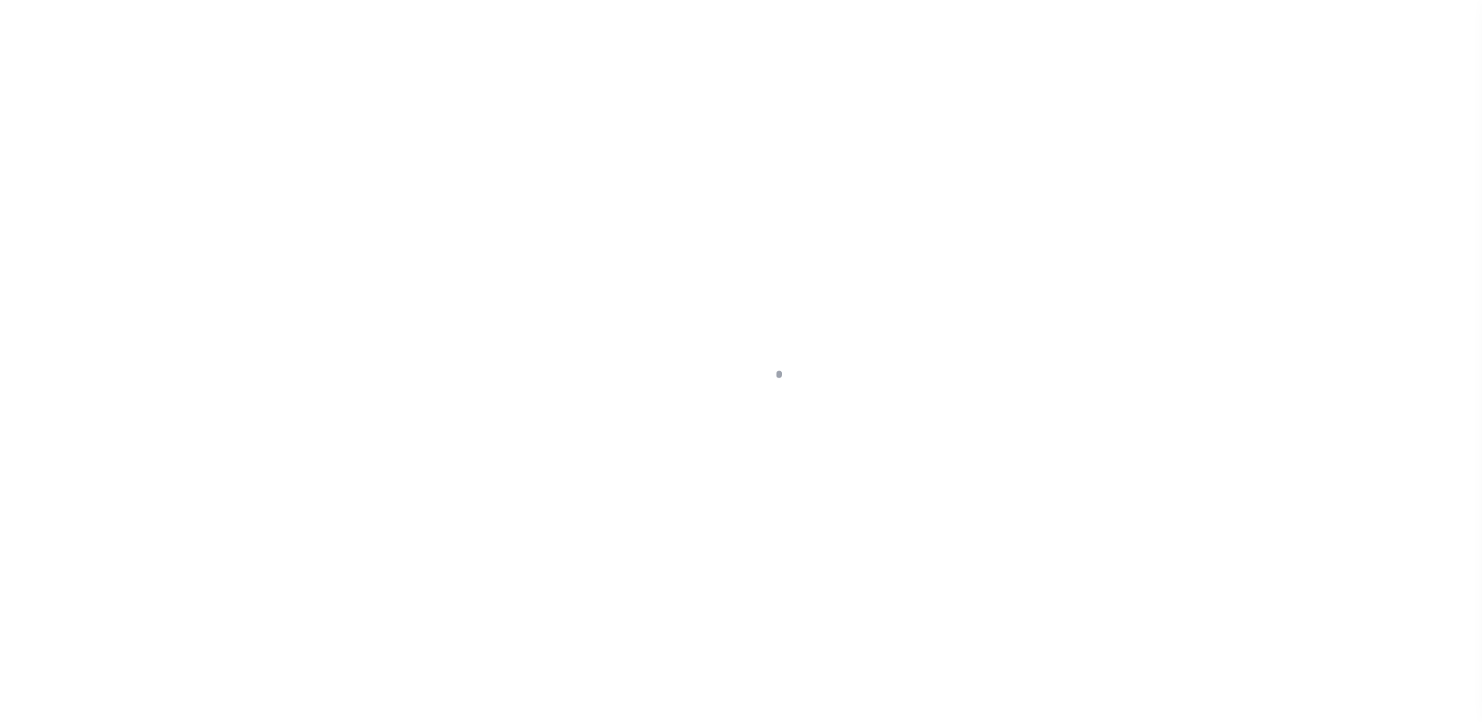
scroll to position [27, 0]
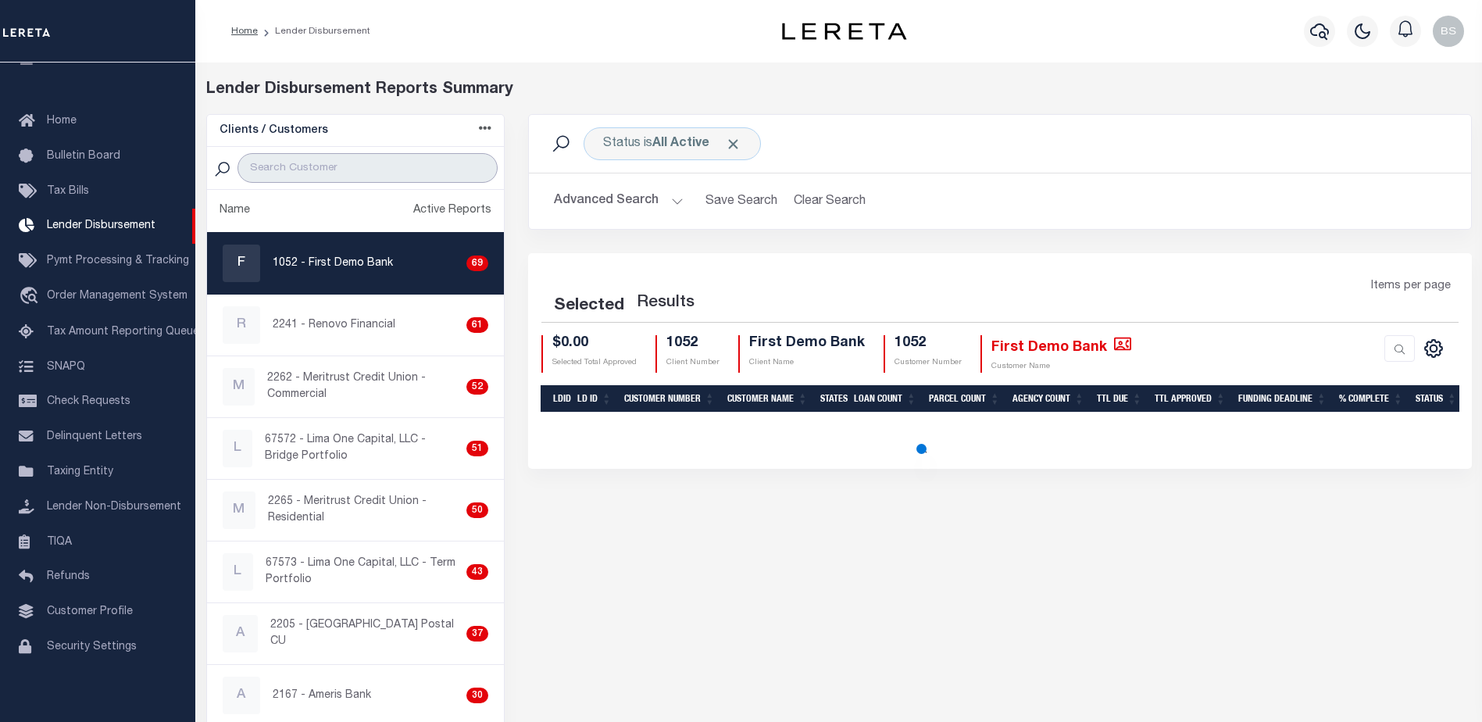
click at [307, 168] on input "search" at bounding box center [367, 168] width 260 height 30
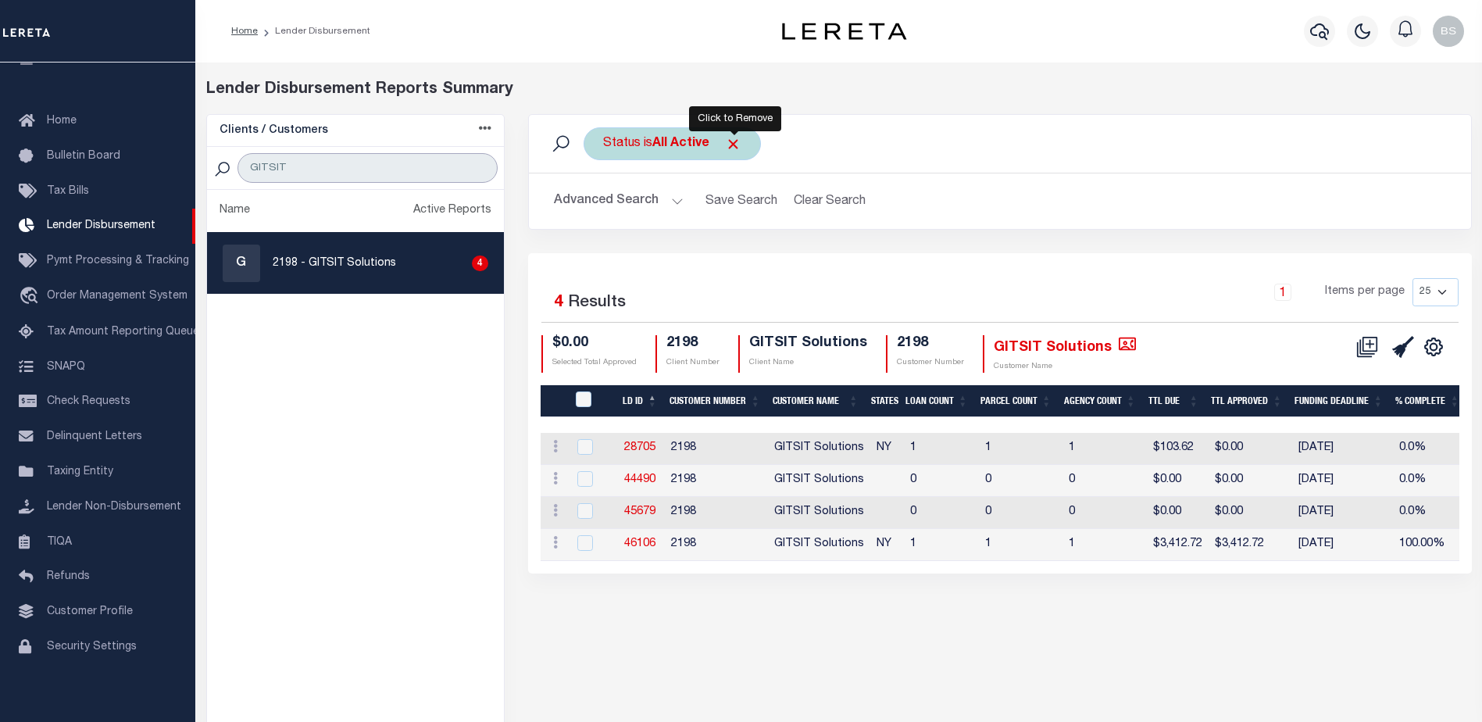
type input "GITSIT"
click at [739, 143] on span "Click to Remove" at bounding box center [733, 144] width 16 height 16
click at [666, 202] on button "Advanced Search" at bounding box center [619, 201] width 130 height 30
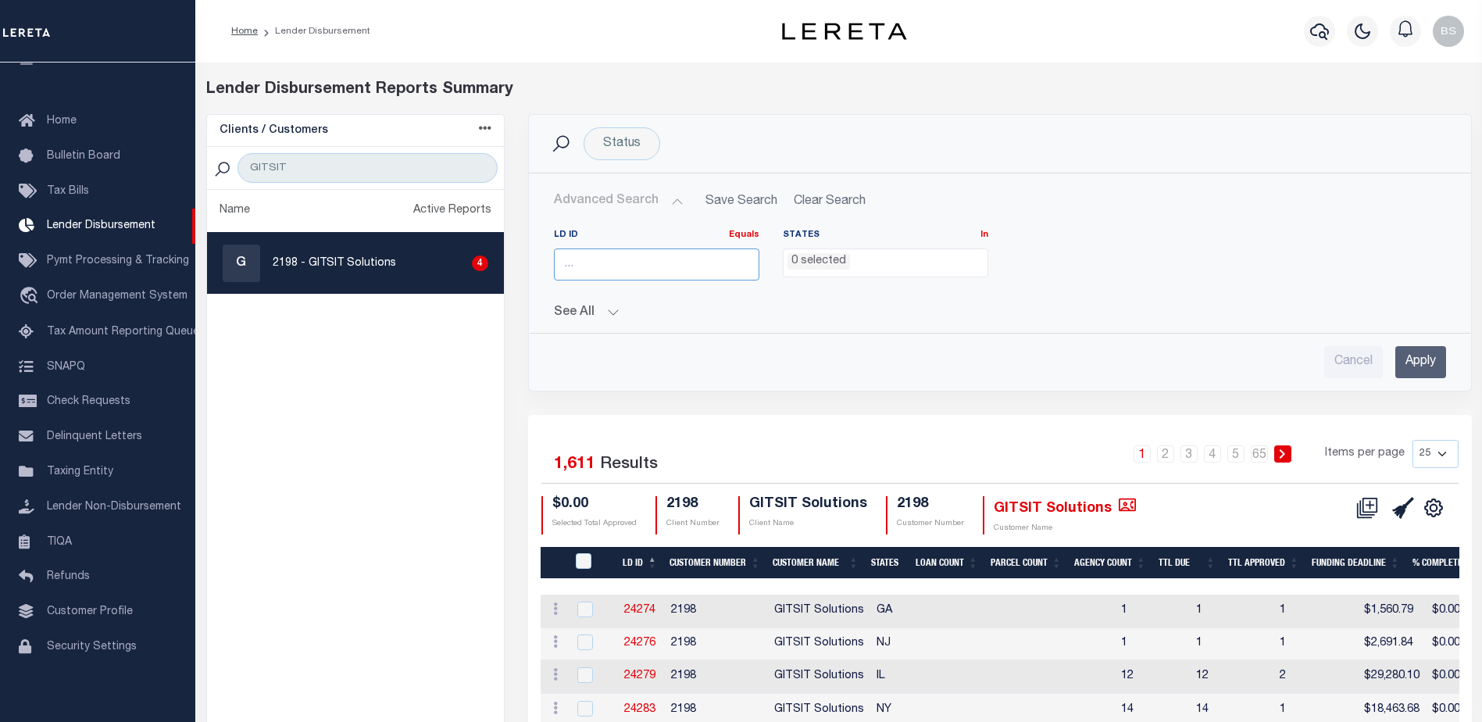
click at [613, 263] on input "number" at bounding box center [656, 264] width 205 height 32
type input "46057"
click at [1426, 355] on input "Apply" at bounding box center [1420, 362] width 51 height 32
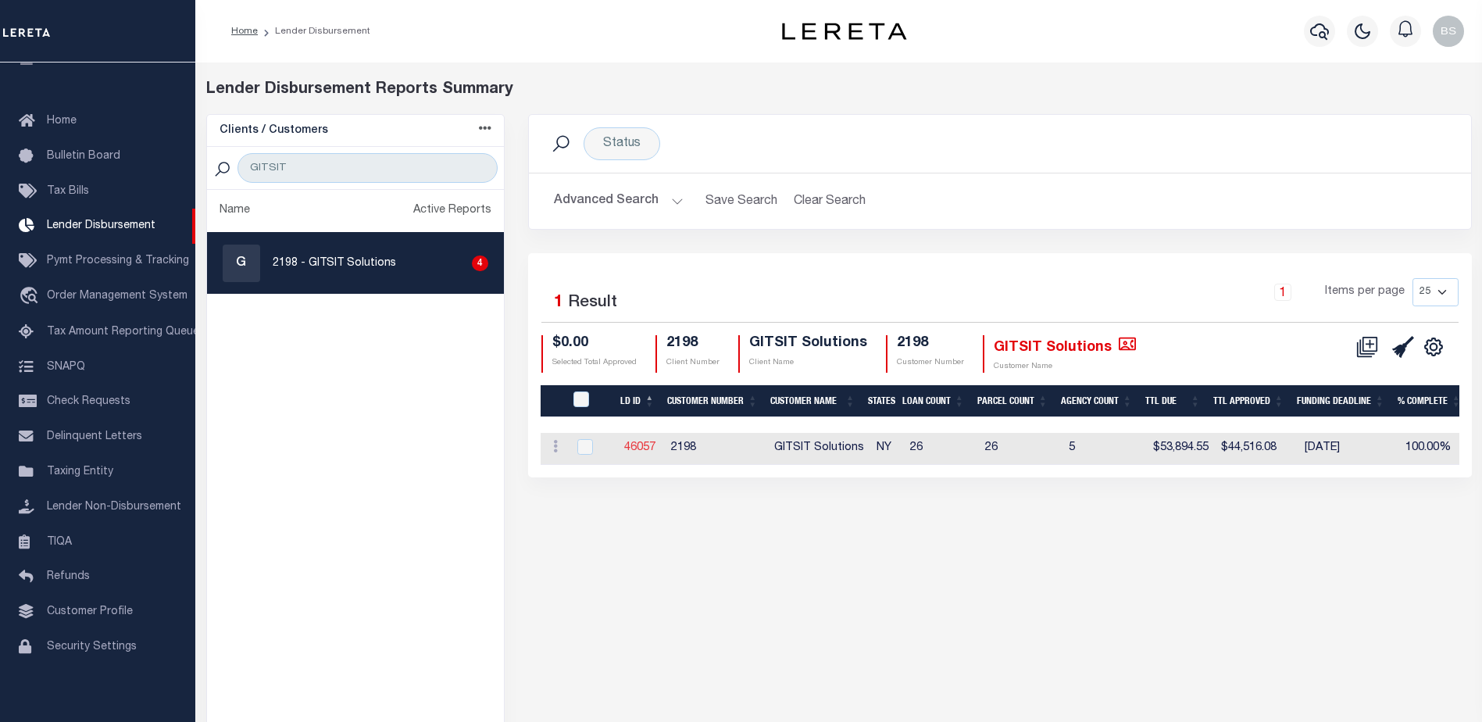
click at [645, 448] on link "46057" at bounding box center [639, 447] width 31 height 11
checkbox input "true"
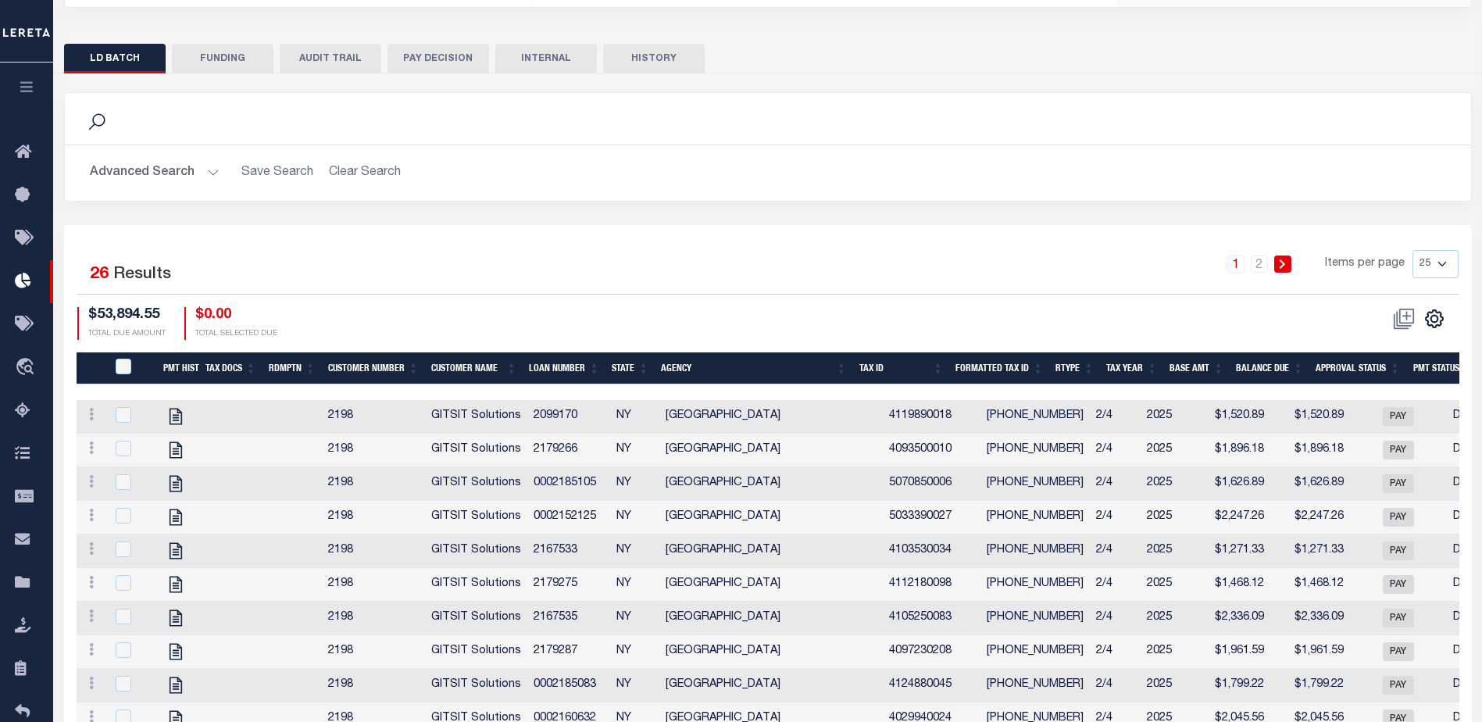
scroll to position [312, 0]
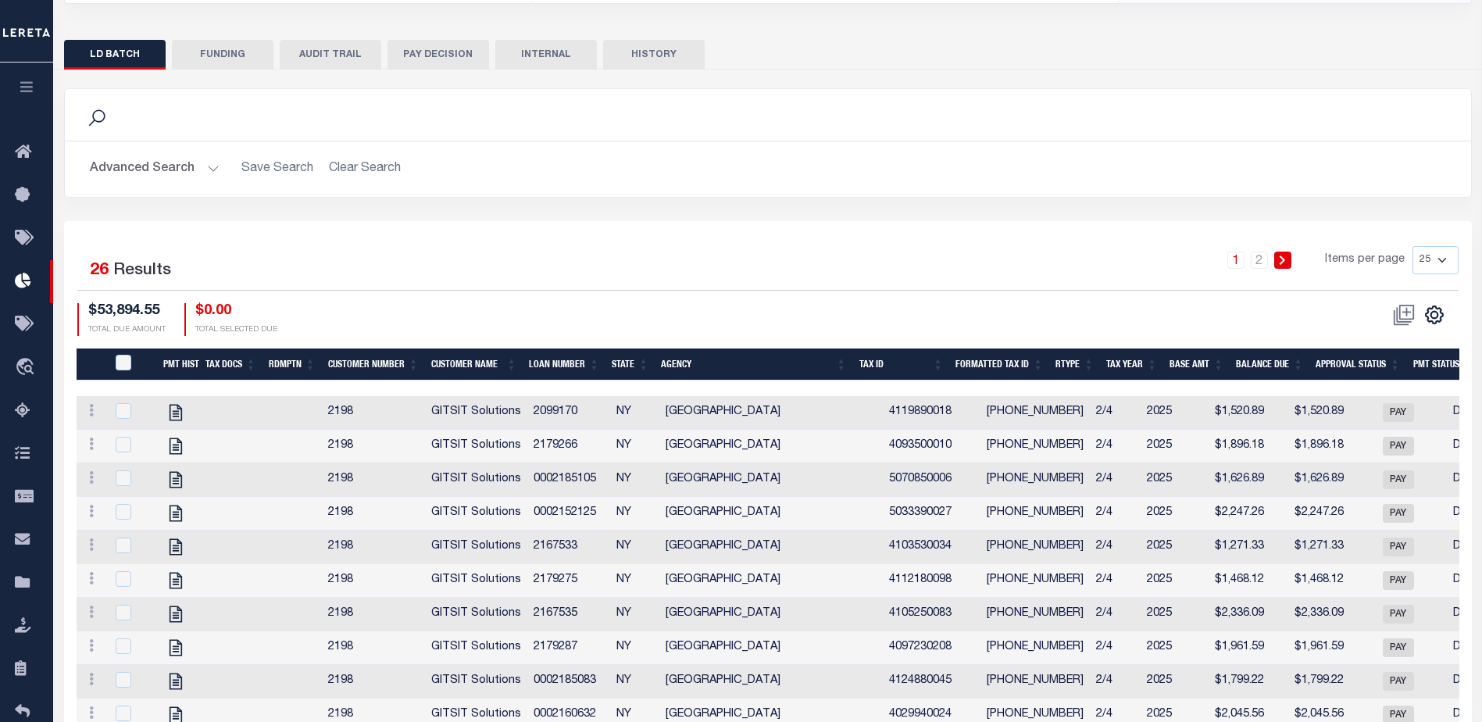
drag, startPoint x: 1241, startPoint y: 368, endPoint x: 1286, endPoint y: 342, distance: 51.5
click at [1241, 367] on th "Balance Due" at bounding box center [1270, 364] width 80 height 32
click at [1445, 260] on select "25 50 100 200" at bounding box center [1435, 260] width 46 height 28
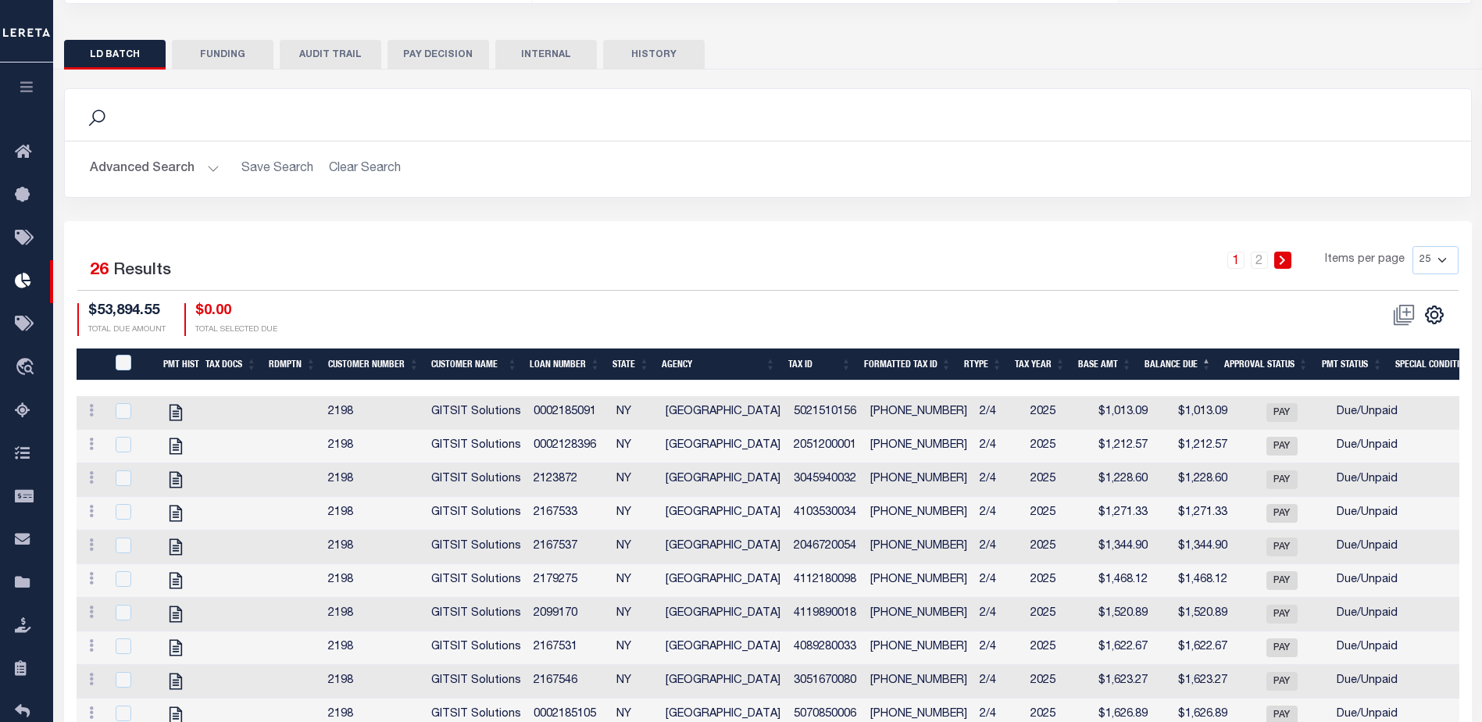
select select "200"
click at [1412, 246] on select "25 50 100 200" at bounding box center [1435, 260] width 46 height 28
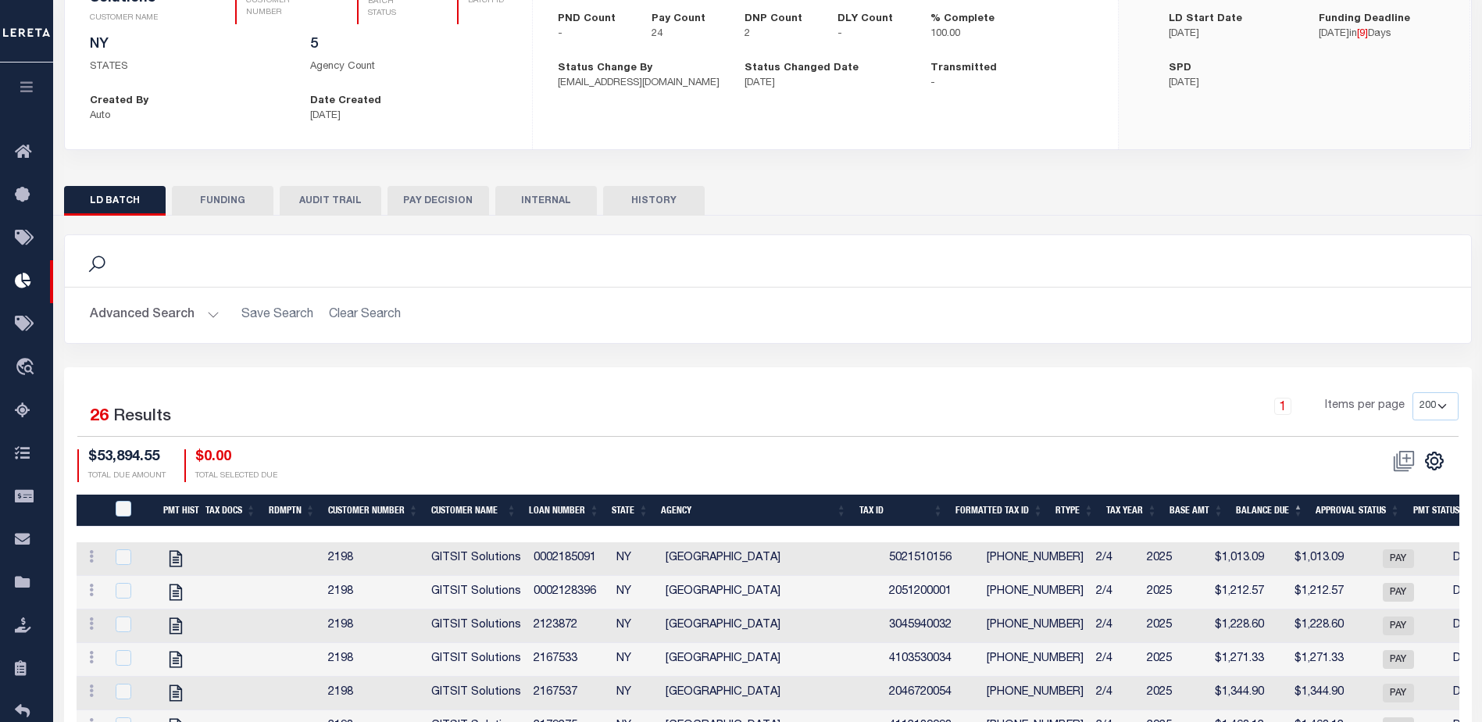
scroll to position [234, 0]
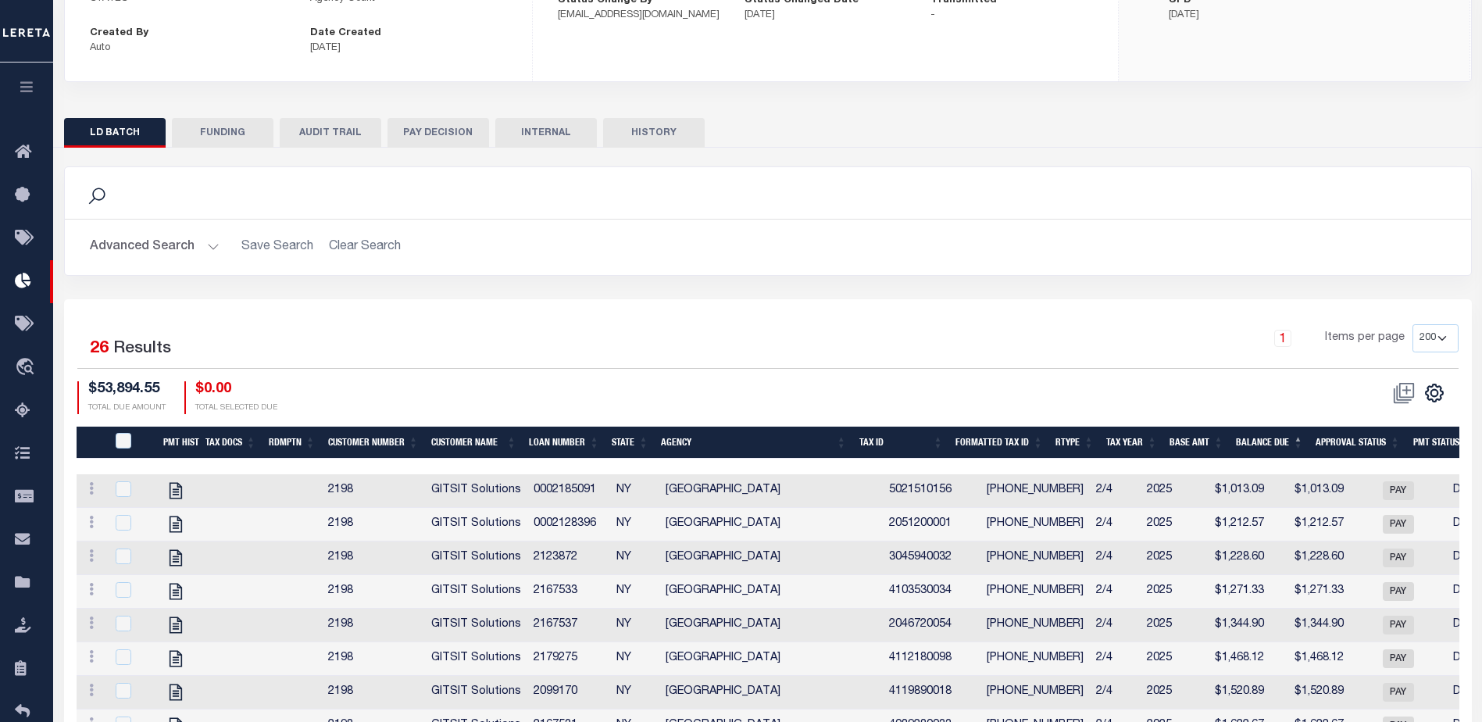
click at [221, 131] on button "FUNDING" at bounding box center [223, 133] width 102 height 30
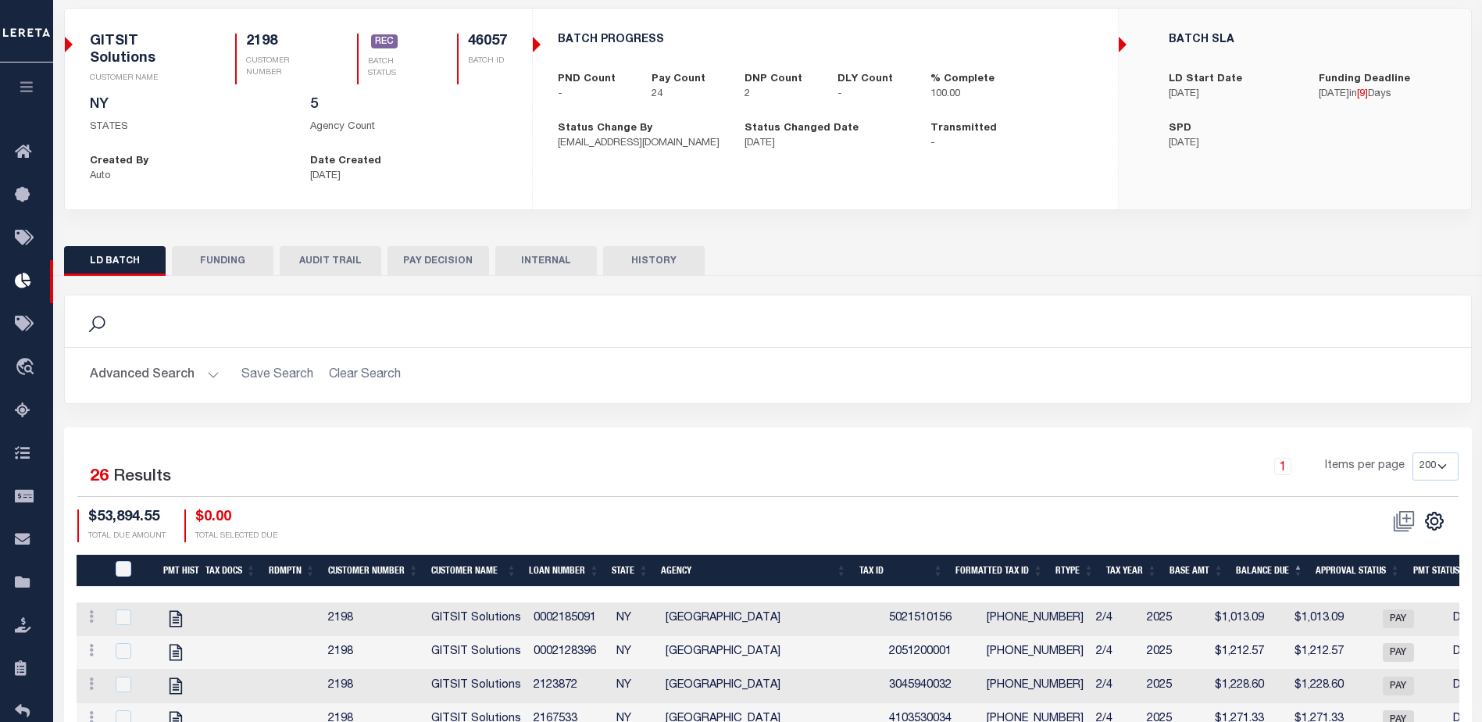
type input "$44,516.08"
type input "$0"
type input "[DATE]"
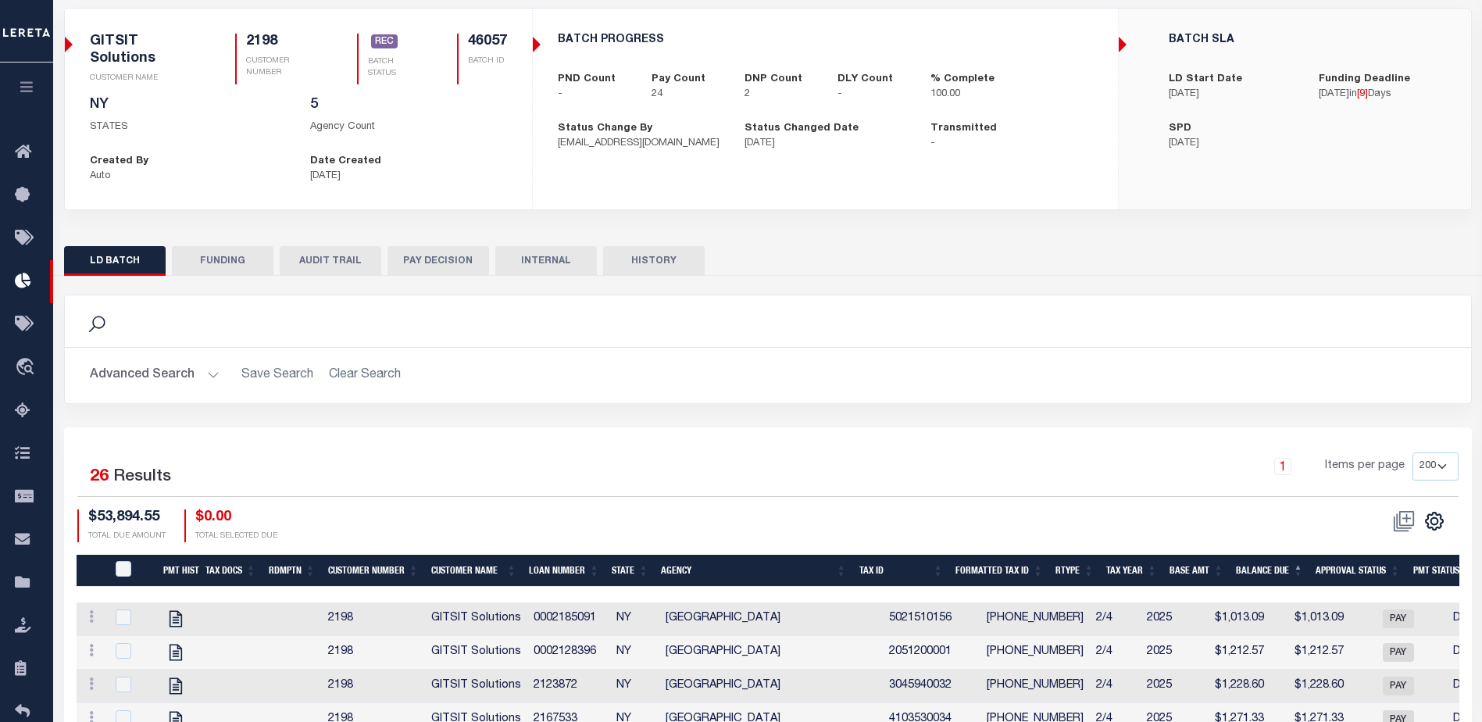
type input "53100306530556"
type input "[DATE]"
select select "100"
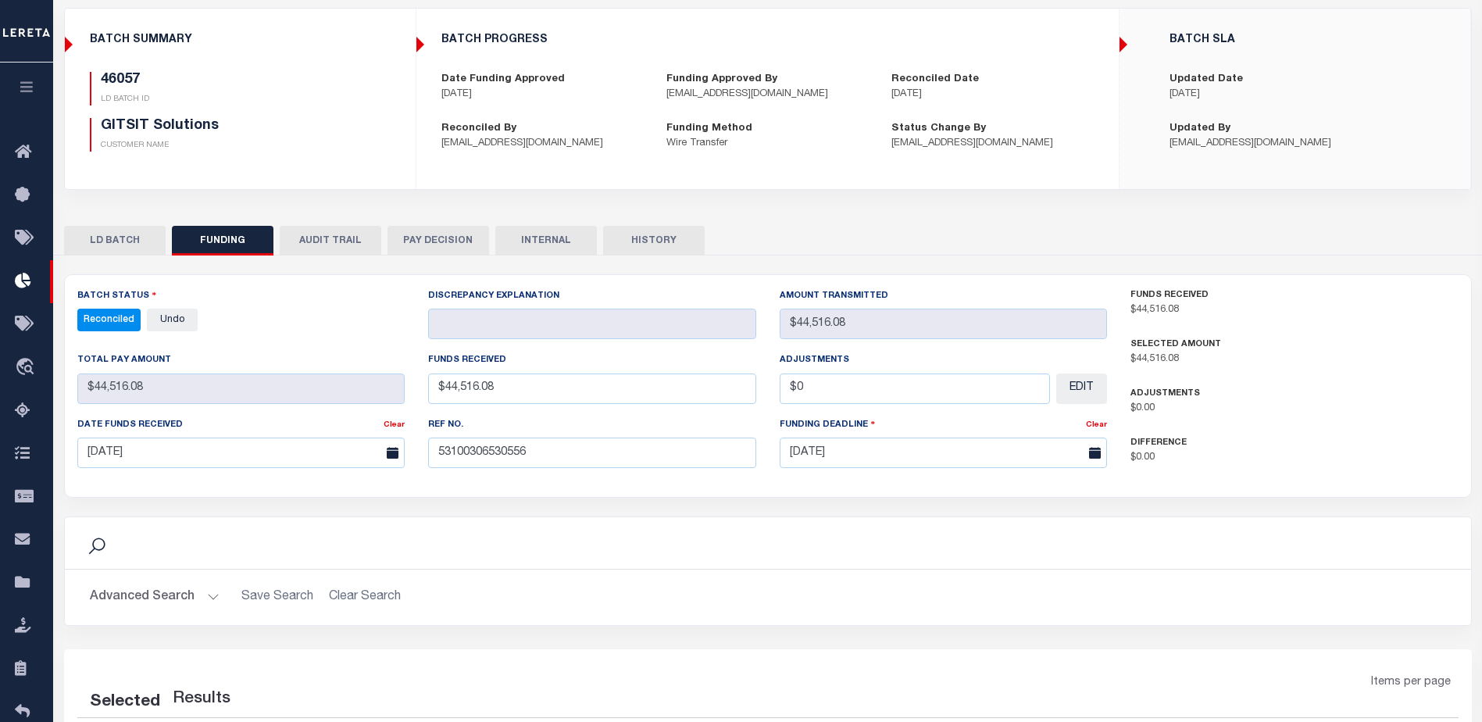
select select "100"
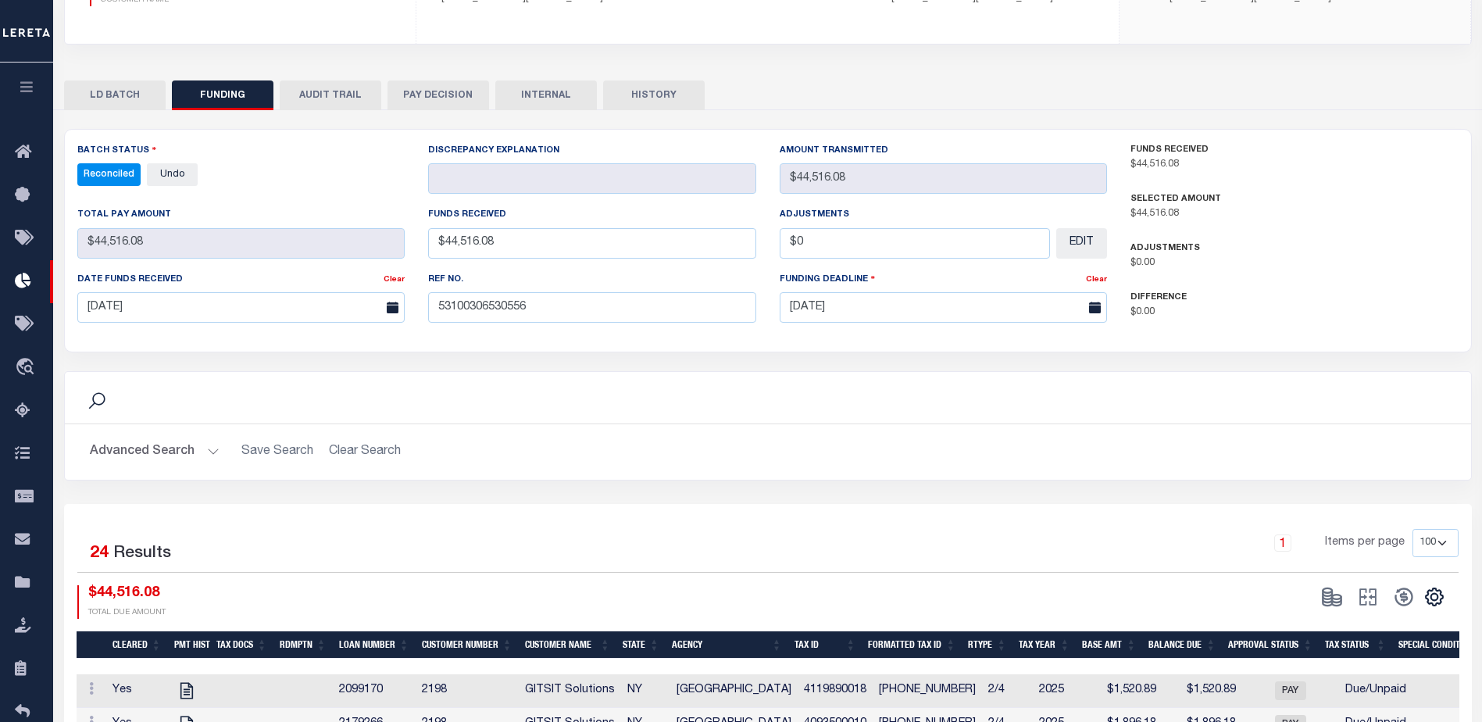
scroll to position [234, 0]
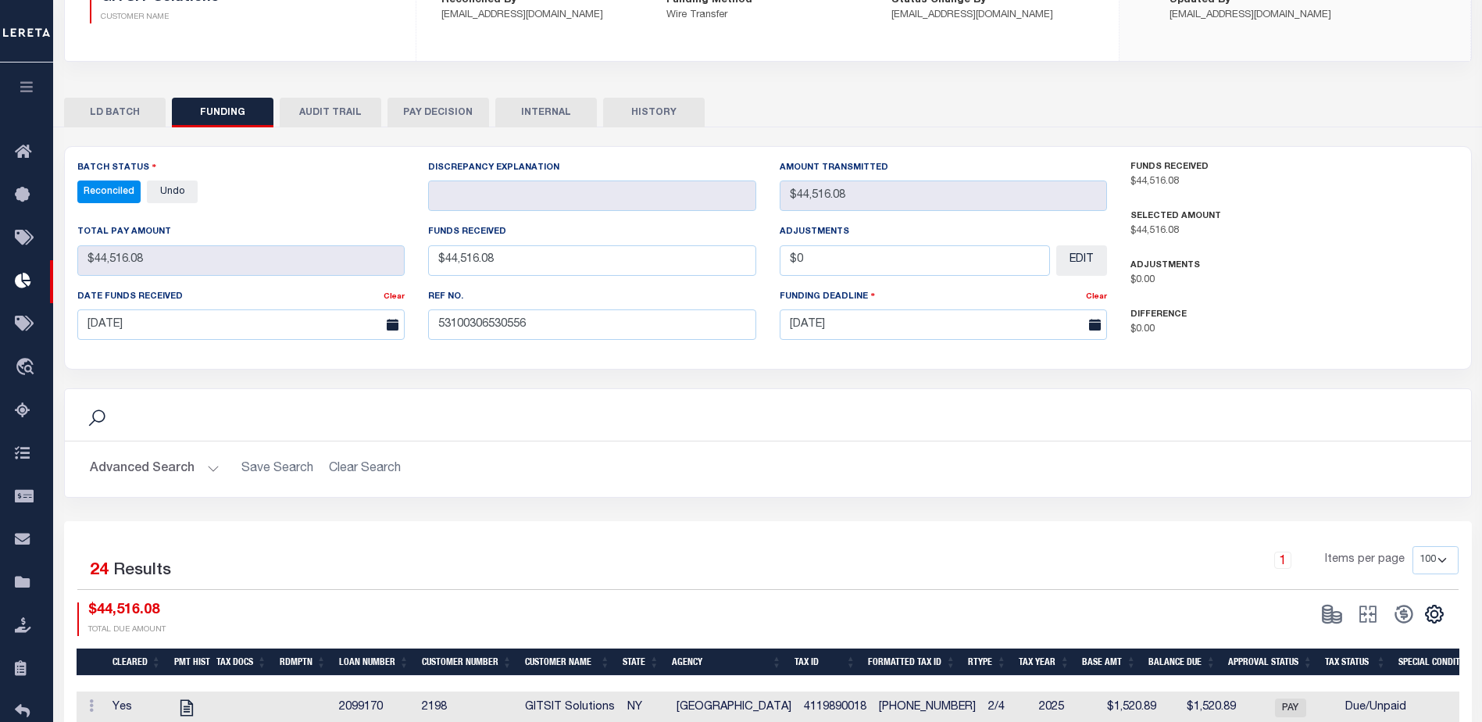
click at [130, 113] on button "LD BATCH" at bounding box center [115, 113] width 102 height 30
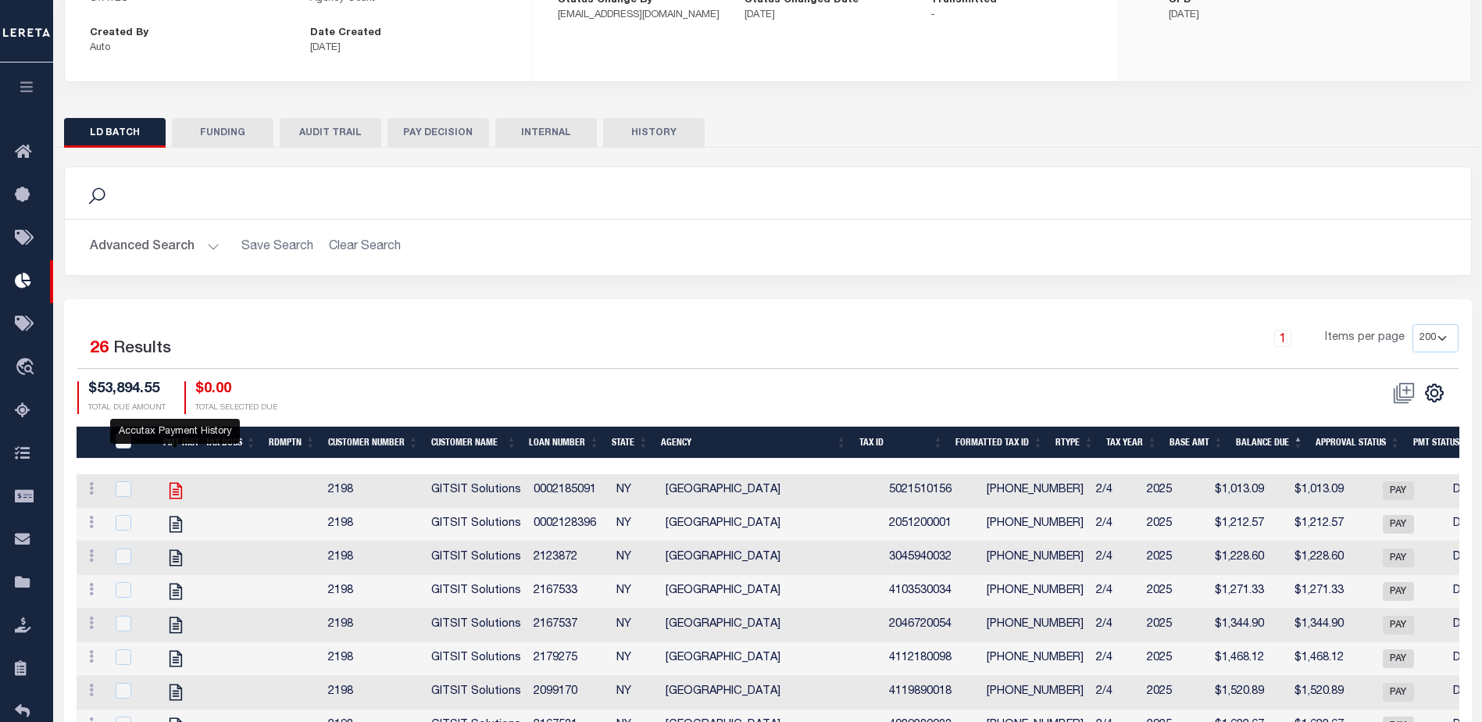
click at [176, 492] on icon "" at bounding box center [176, 490] width 20 height 20
checkbox input "true"
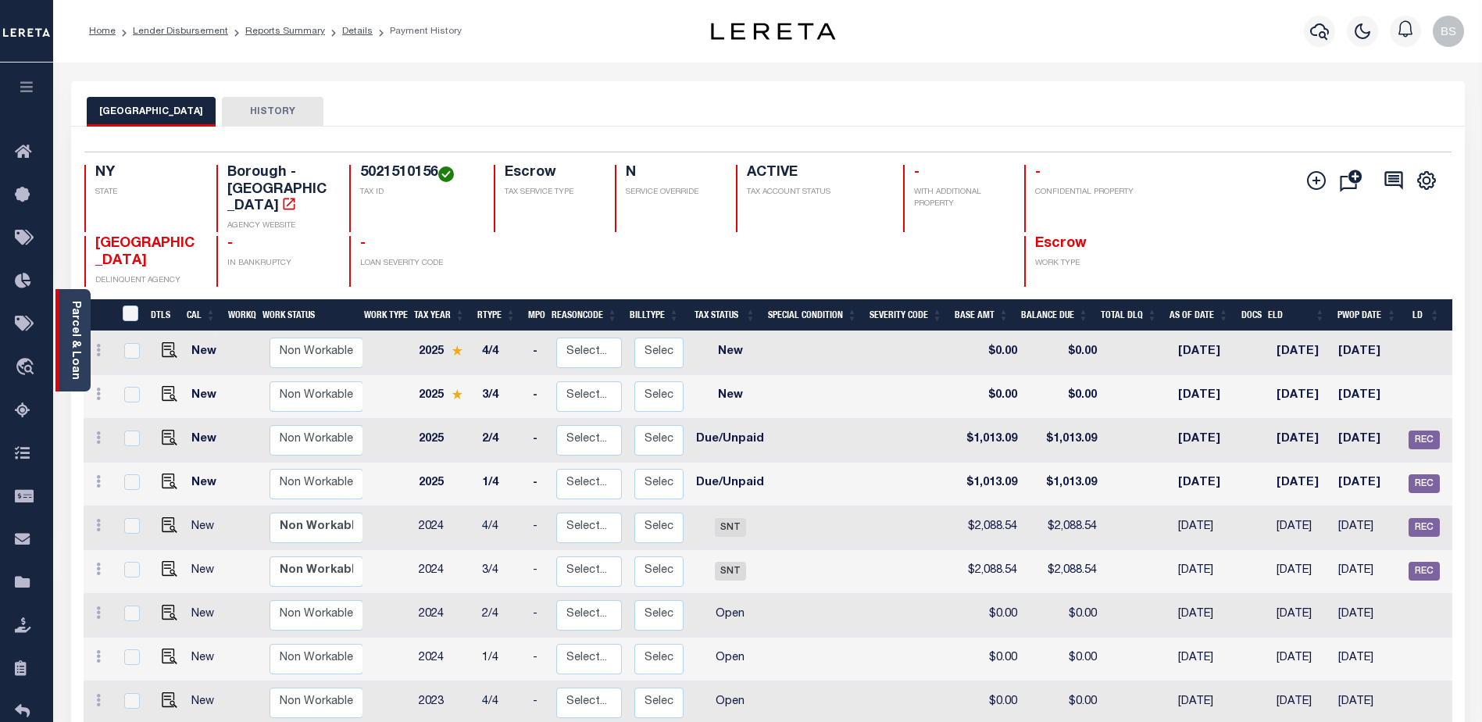
click at [70, 306] on link "Parcel & Loan" at bounding box center [75, 340] width 11 height 79
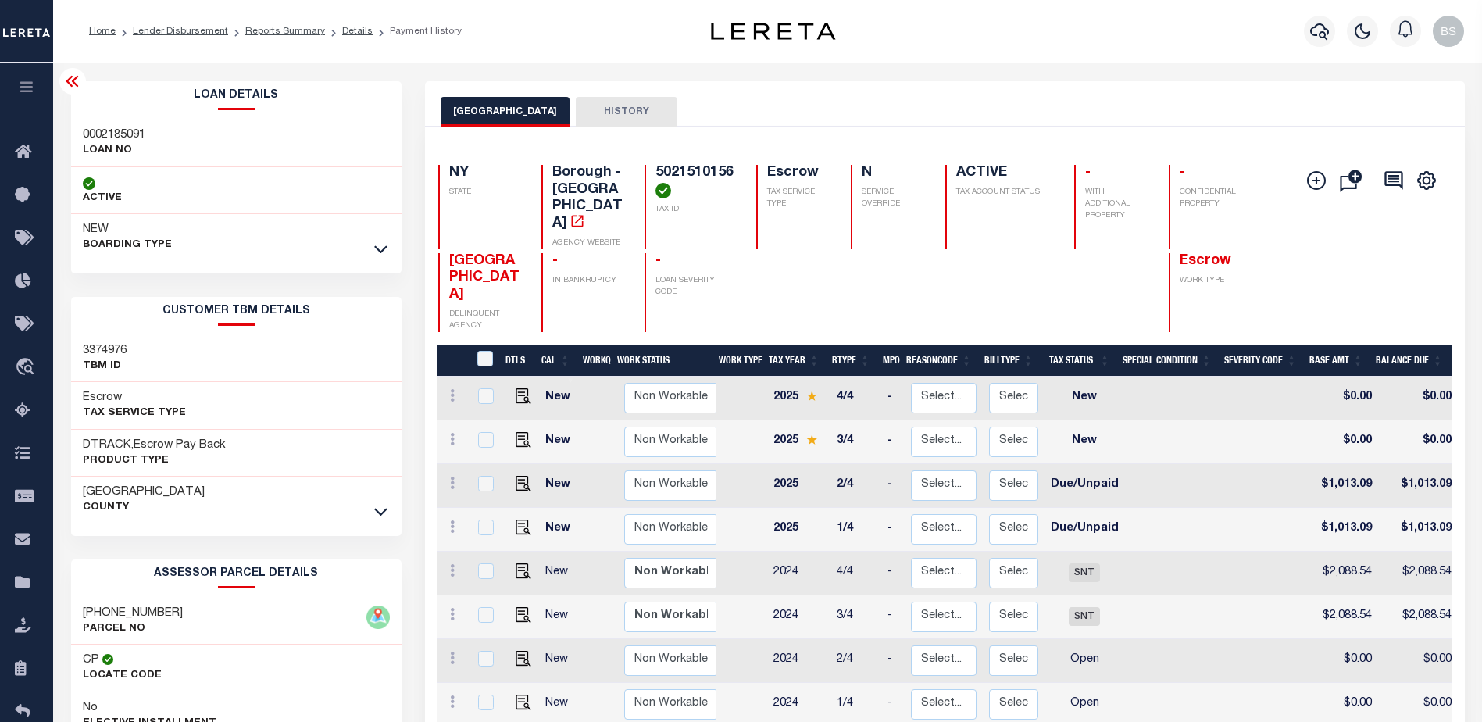
click at [77, 87] on icon at bounding box center [72, 81] width 12 height 11
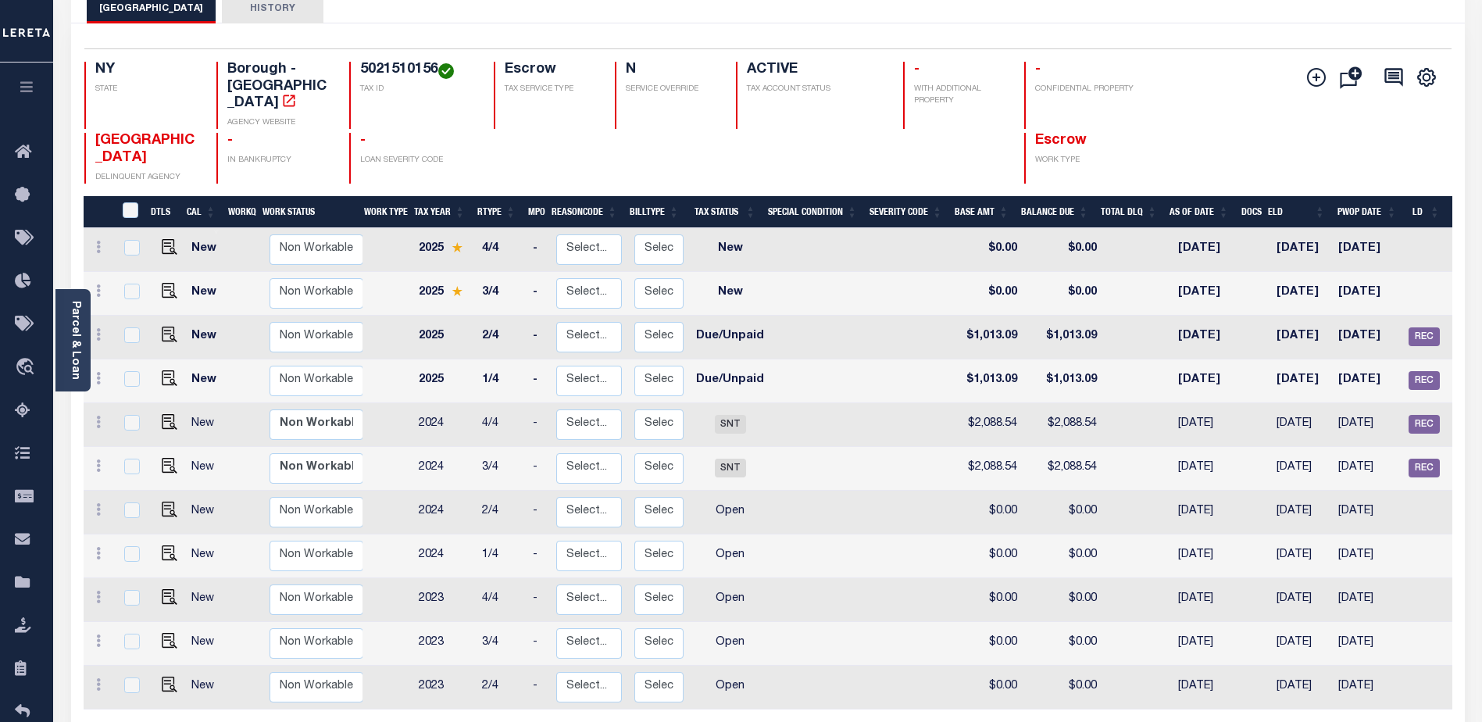
scroll to position [244, 0]
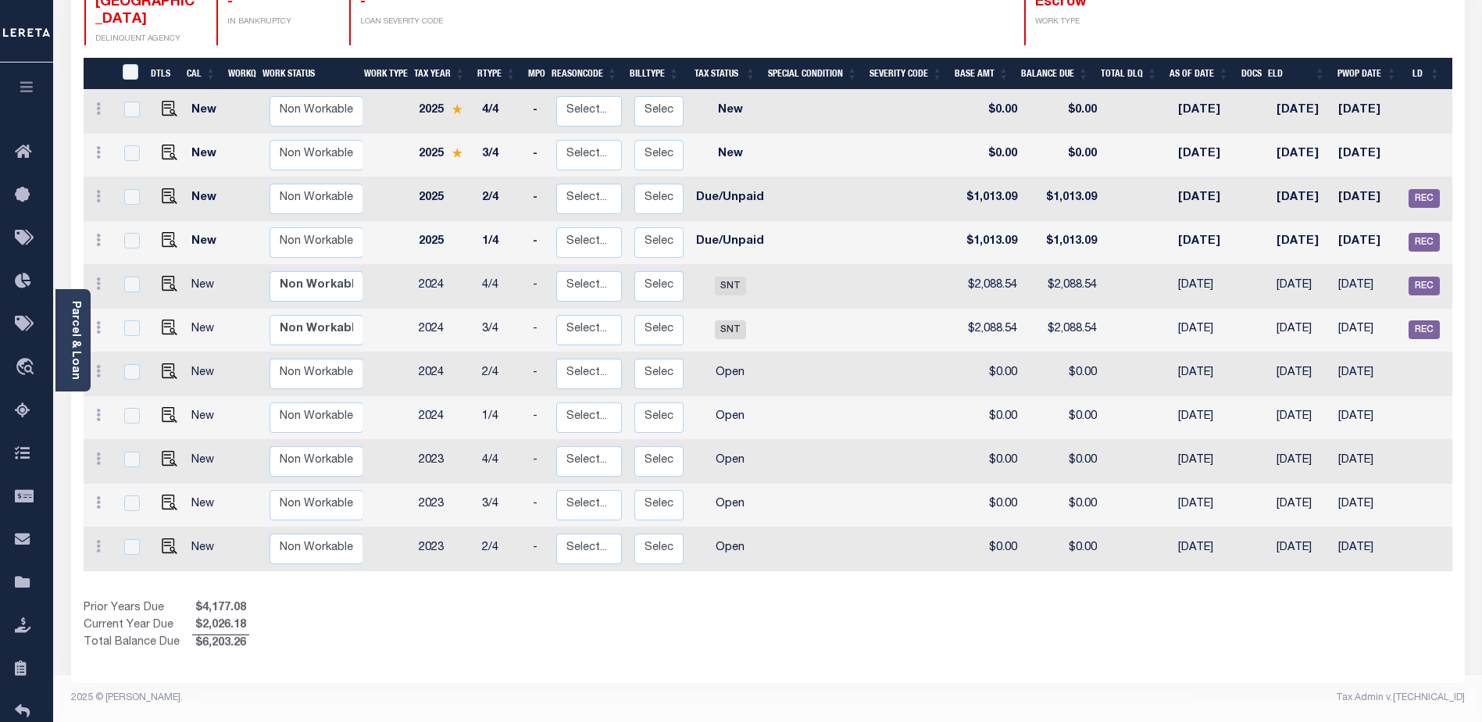
drag, startPoint x: 945, startPoint y: 562, endPoint x: 1072, endPoint y: 554, distance: 126.8
click at [1073, 554] on div "DTLS CAL WorkQ Work Status Work Type Tax Year RType MPO ReasonCode BillType Tax…" at bounding box center [768, 330] width 1369 height 481
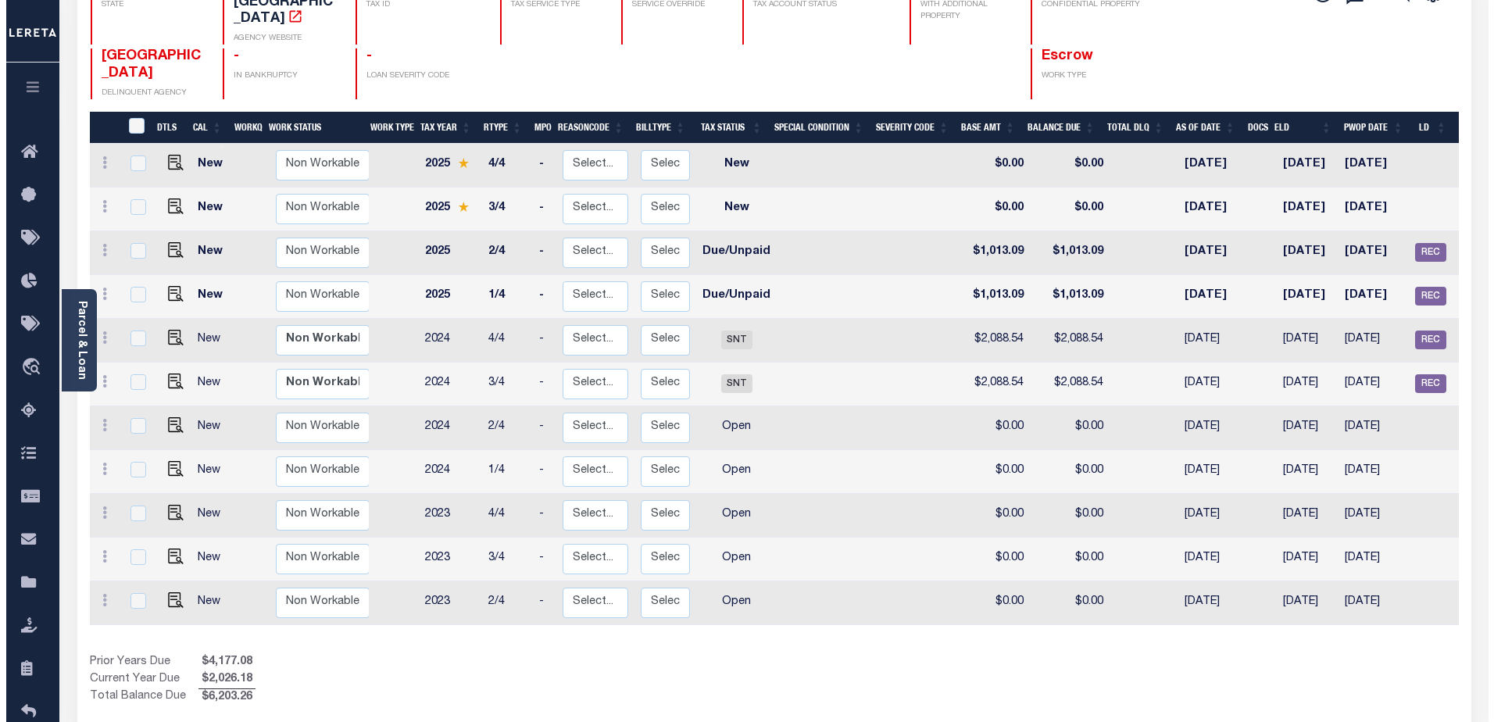
scroll to position [0, 0]
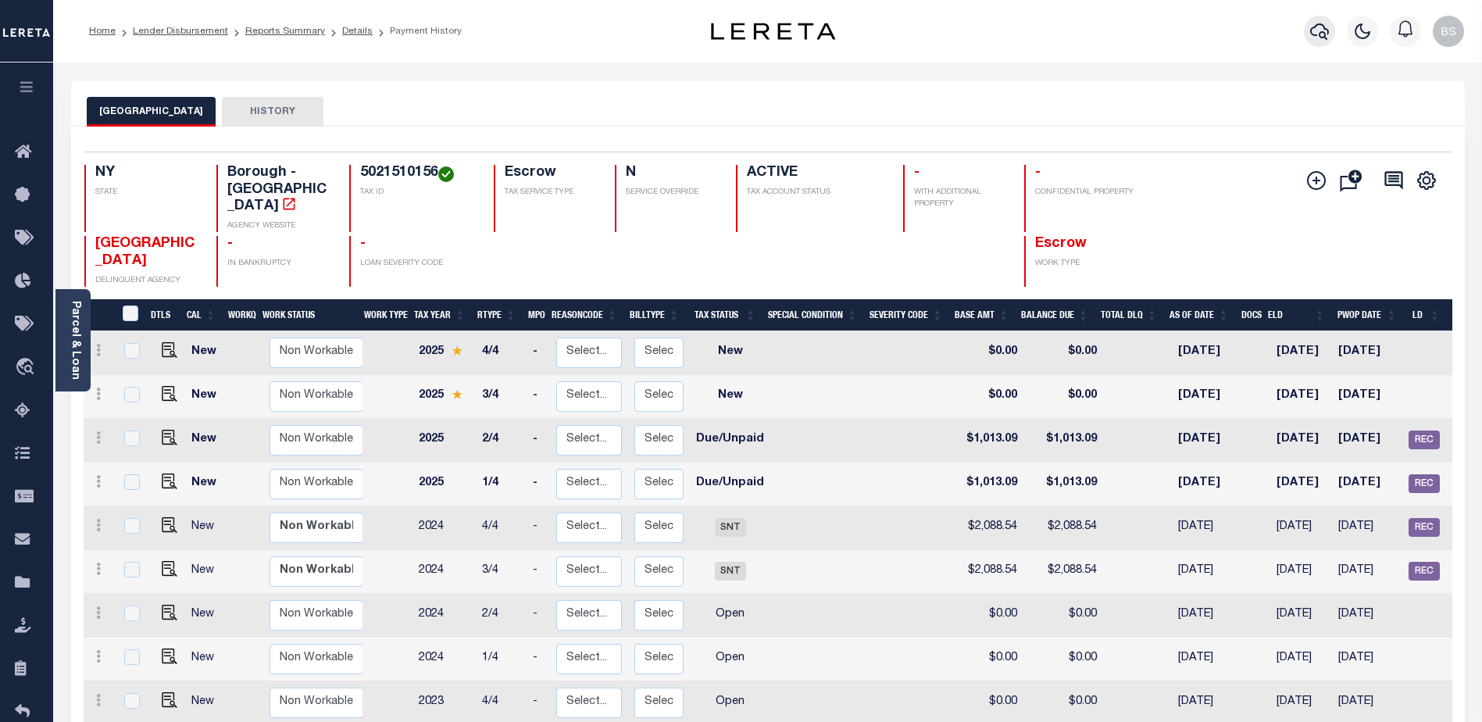
click at [1319, 29] on icon "button" at bounding box center [1319, 31] width 19 height 19
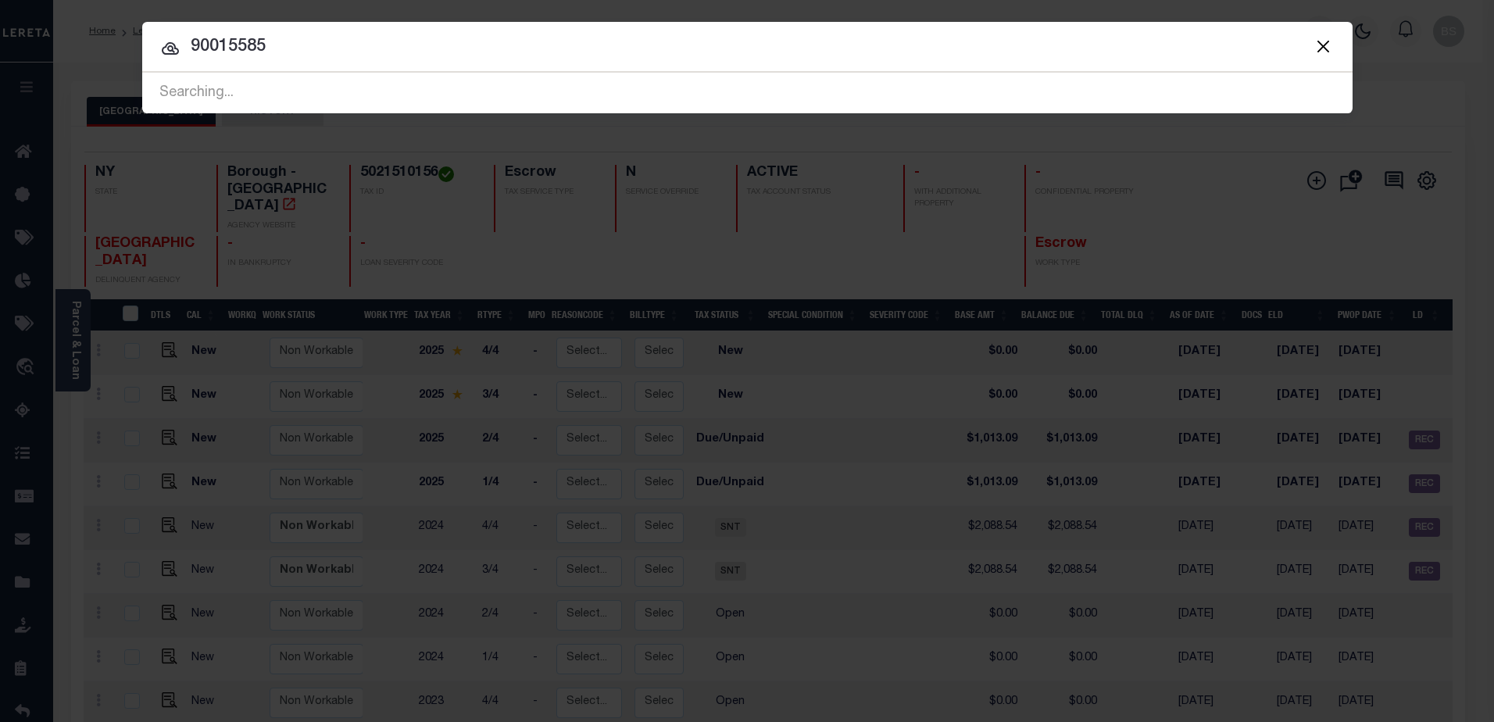
type input "90015585"
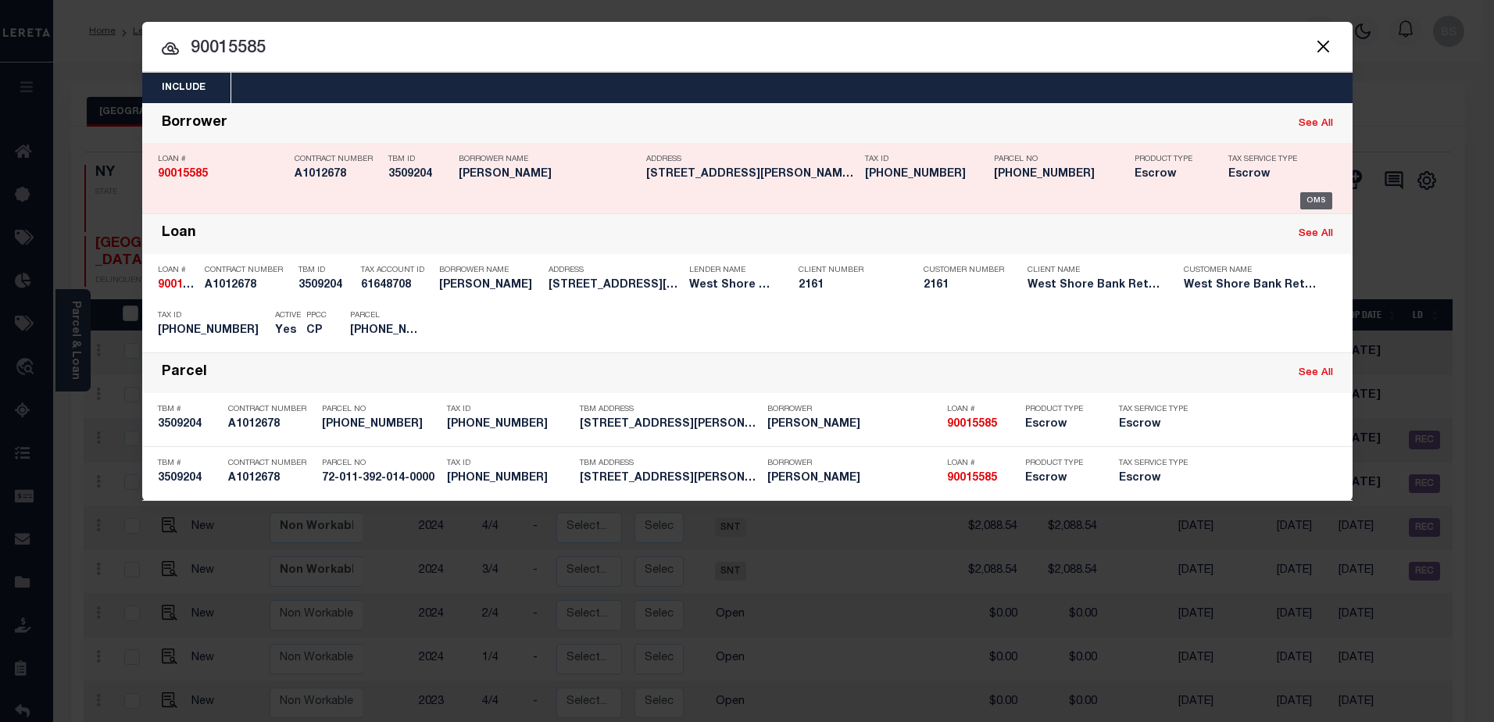
click at [1318, 198] on div "OMS" at bounding box center [1316, 200] width 32 height 17
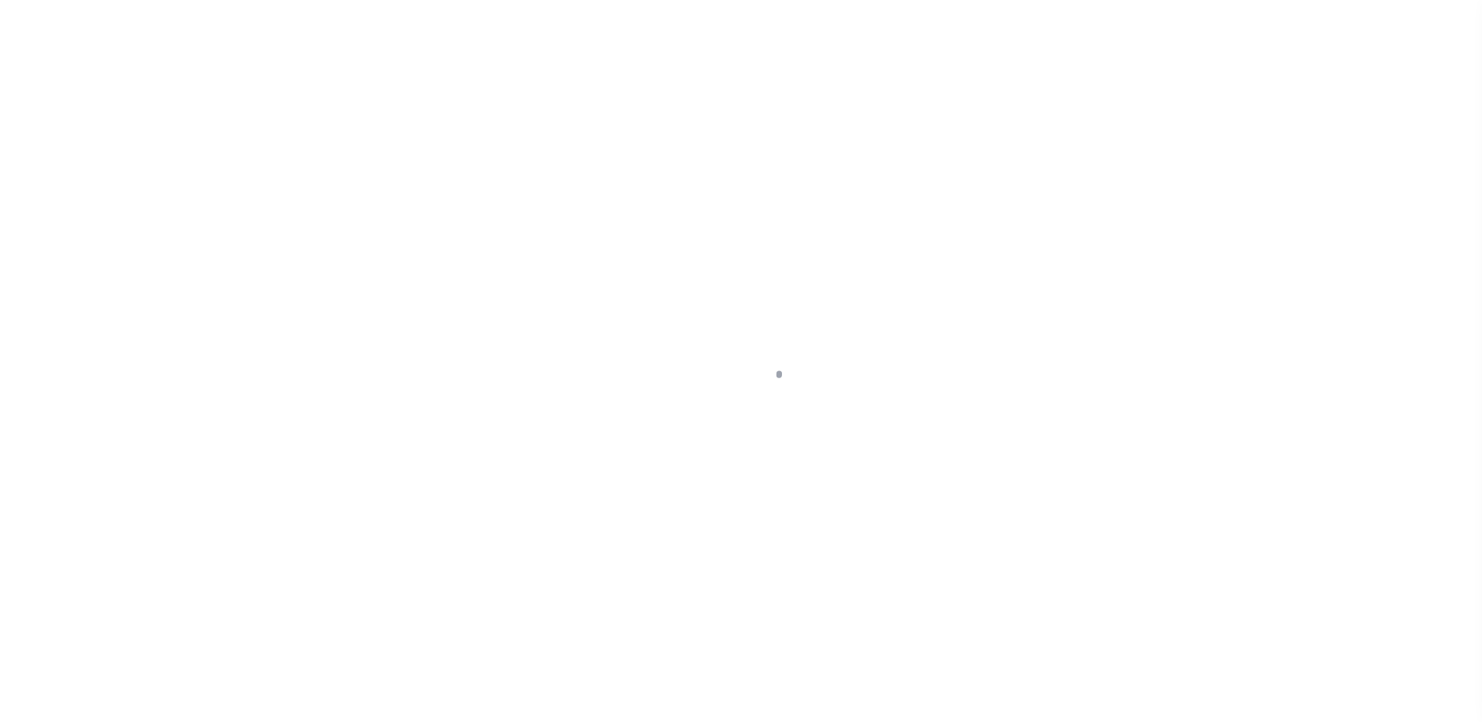
select select "200"
select select "Escrow"
type input "[STREET_ADDRESS][PERSON_NAME]"
type input "72-011-392-014-0000"
type input "HOUGHTON LAKE HTS MI 486305086"
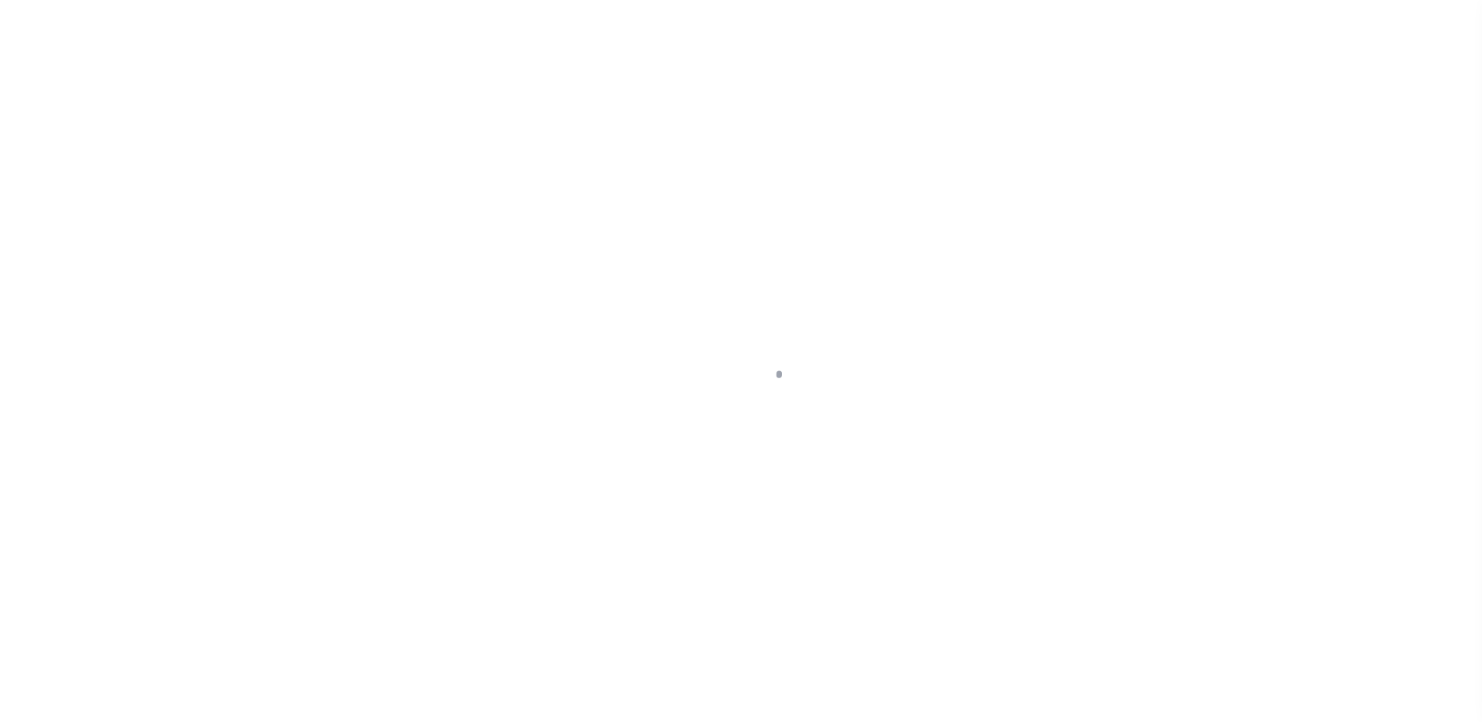
type input "MI"
select select
type textarea "72-011-392-014-0000"
select select "164189"
select select "4567"
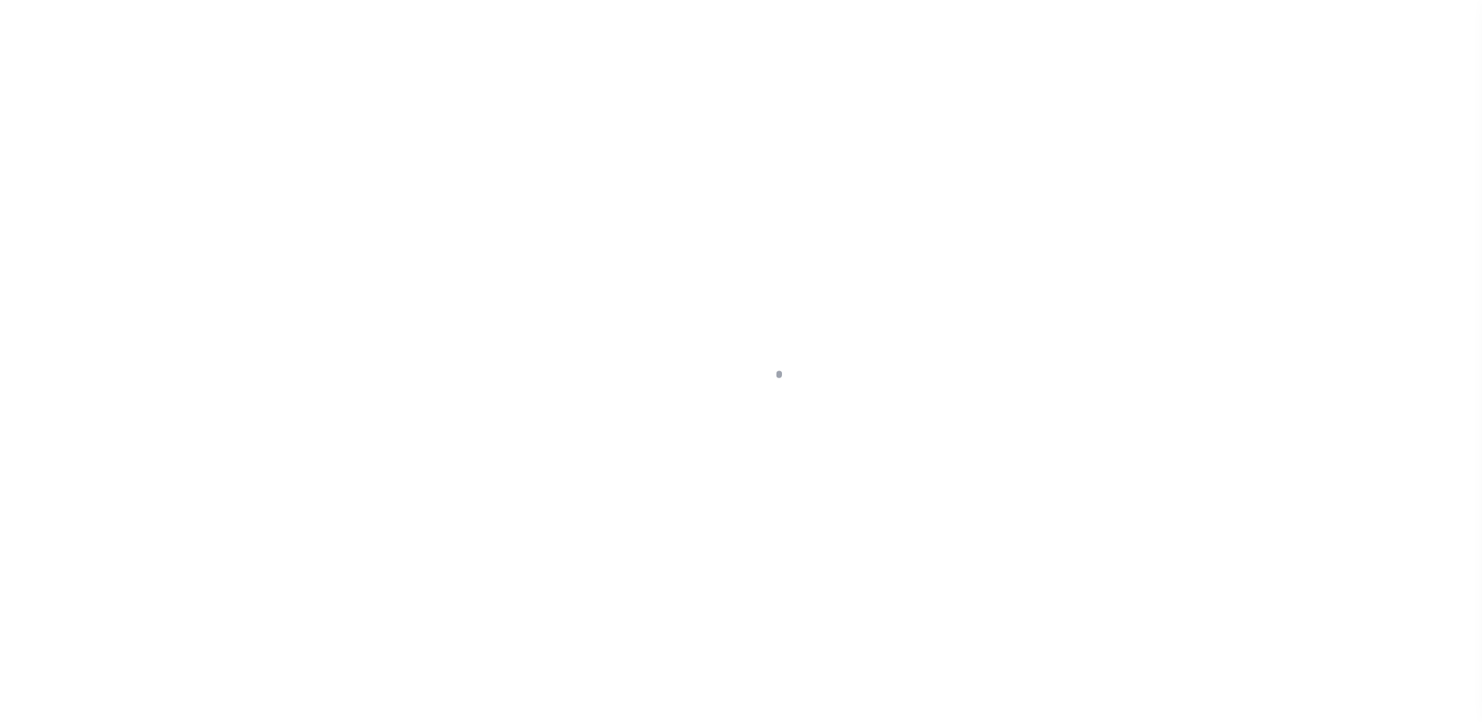
select select "2"
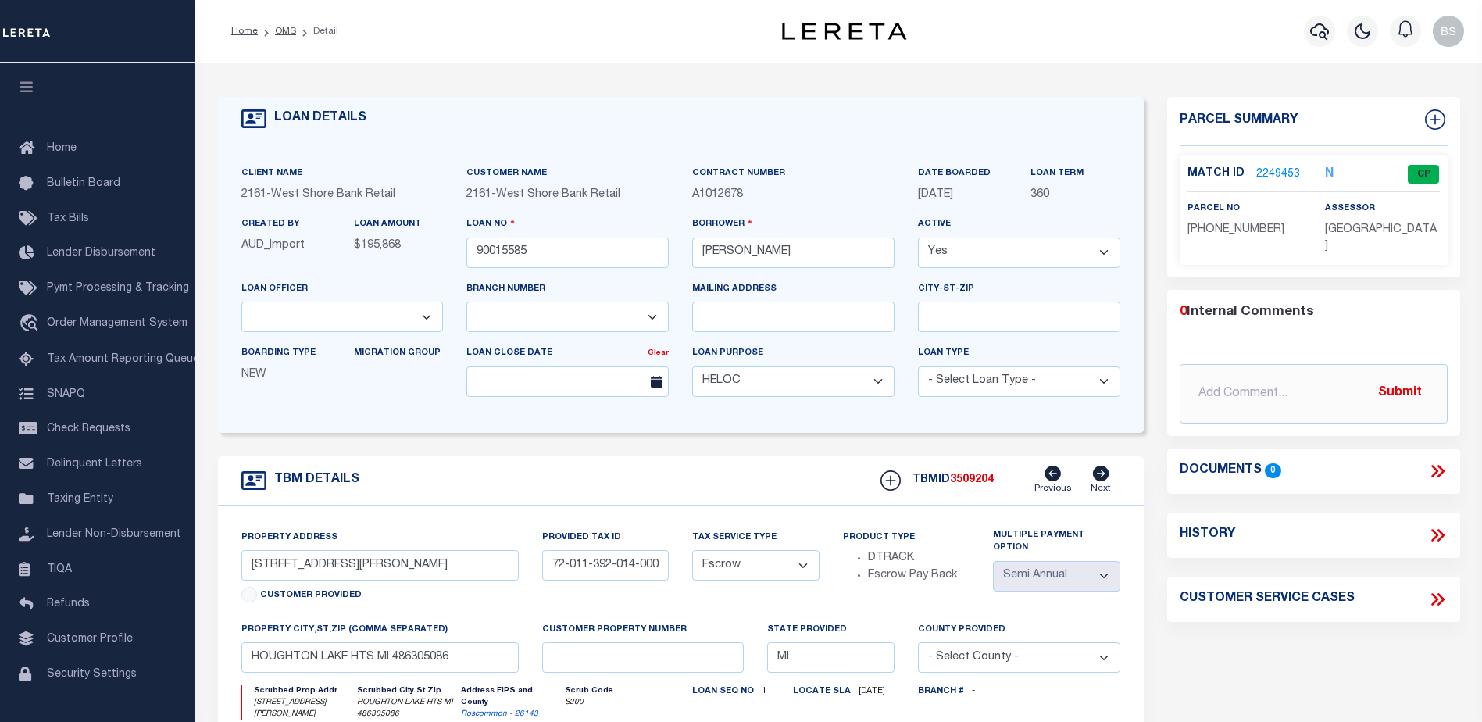
click at [1267, 178] on link "2249453" at bounding box center [1278, 174] width 44 height 16
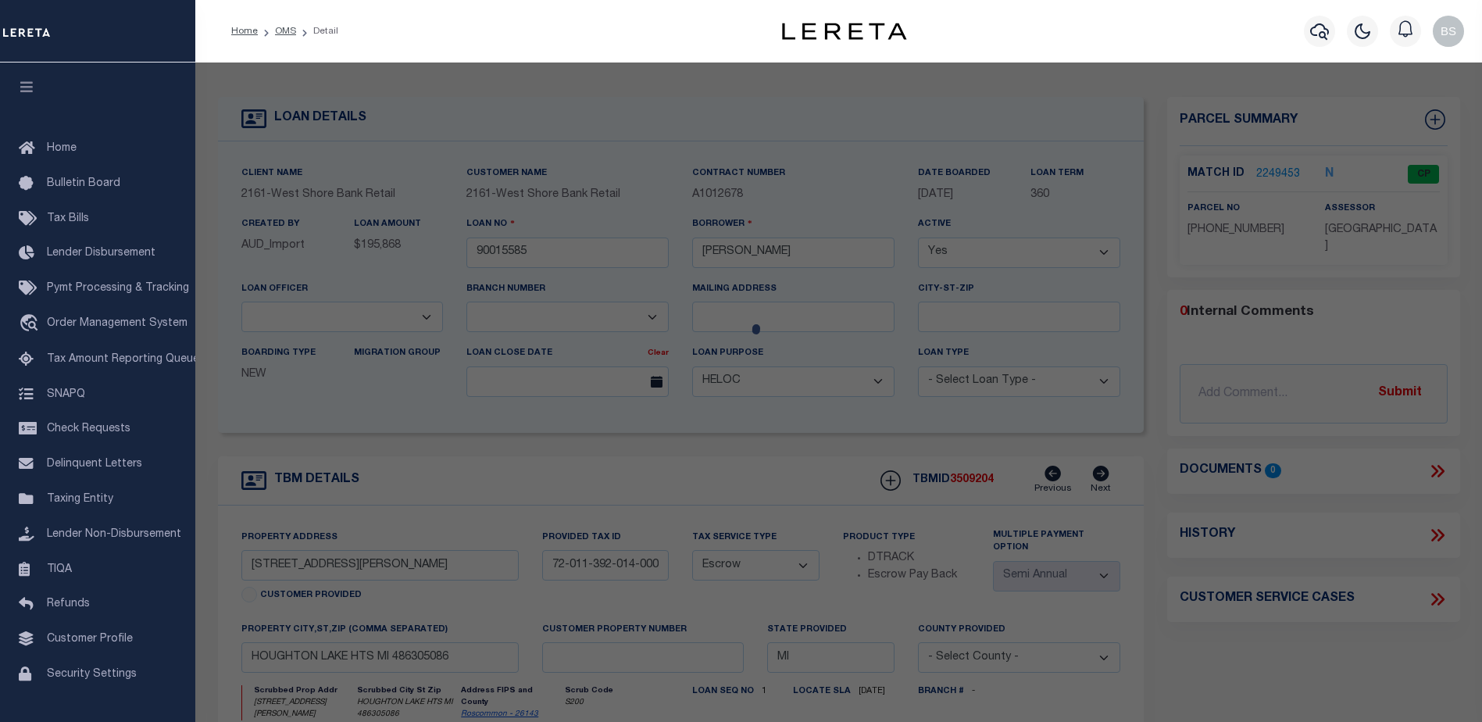
checkbox input "false"
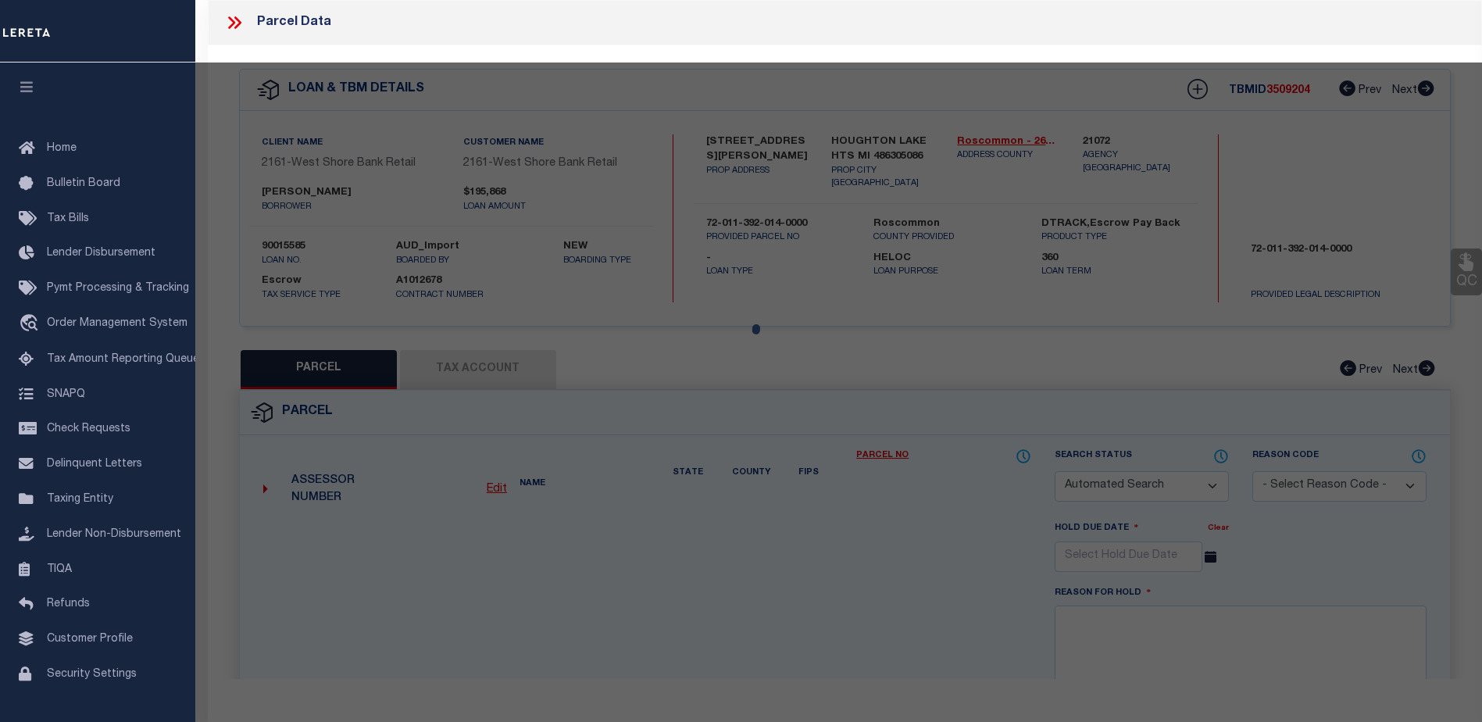
select select "CP"
type input "[PERSON_NAME]"
select select "ATL"
select select "ADD"
type input "[STREET_ADDRESS][PERSON_NAME]"
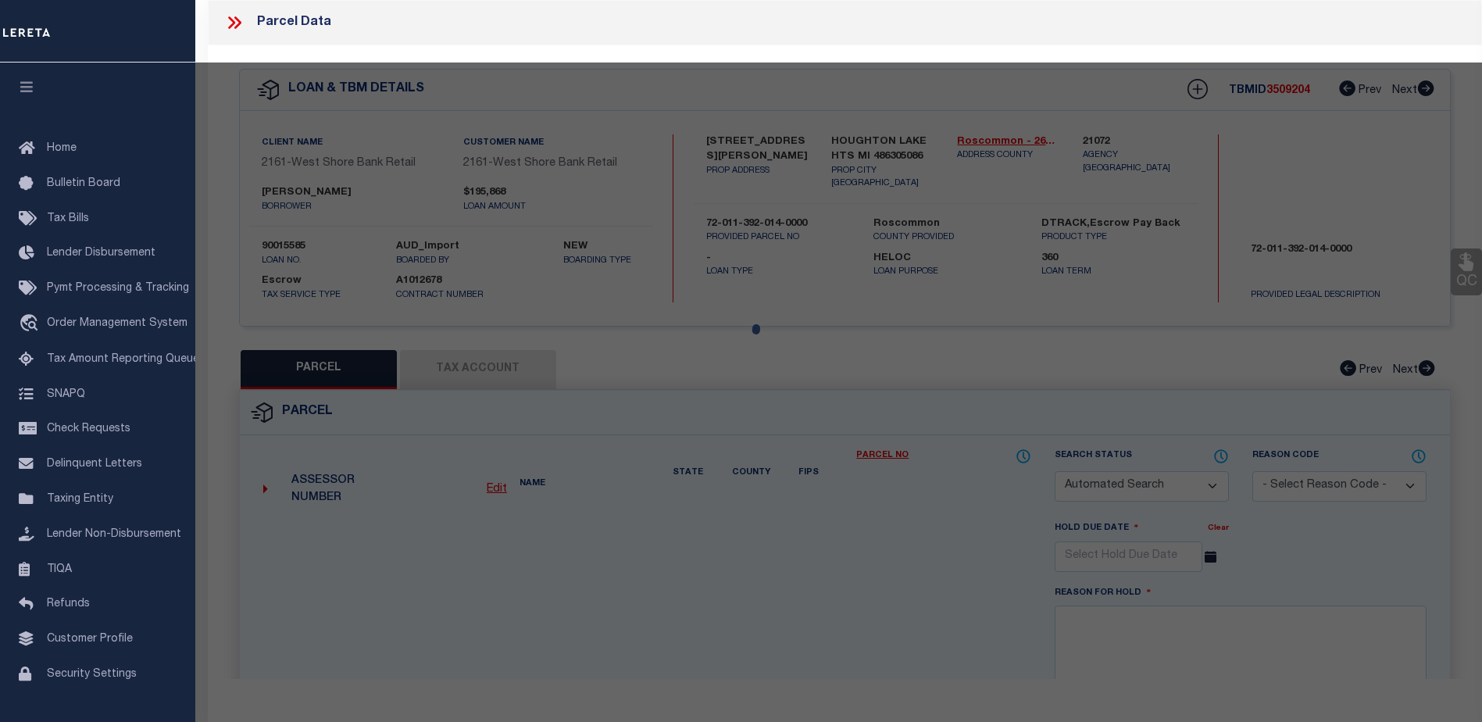
checkbox input "false"
type input "[GEOGRAPHIC_DATA]"
type textarea "L-953 P-1669-1672 224 [STREET_ADDRESS][PERSON_NAME]."
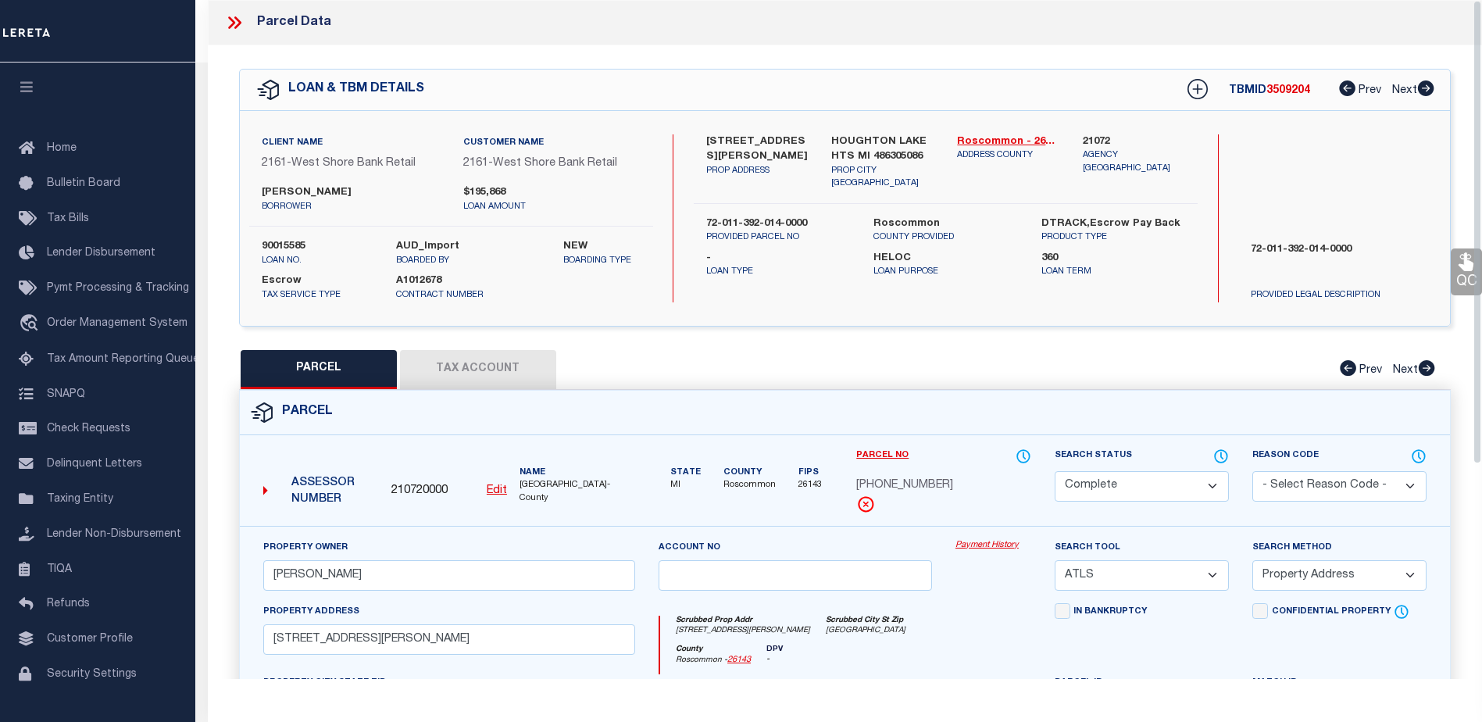
click at [987, 544] on link "Payment History" at bounding box center [993, 545] width 76 height 13
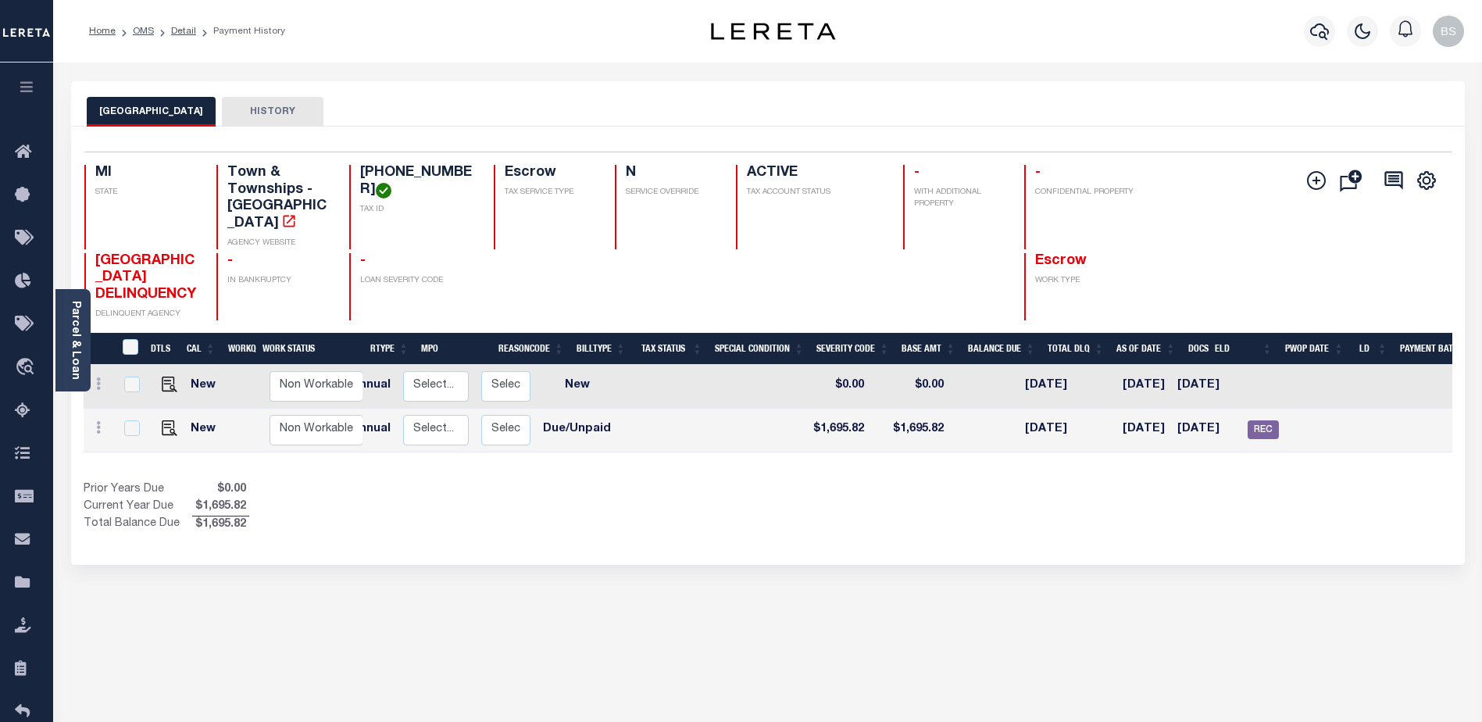
scroll to position [0, 216]
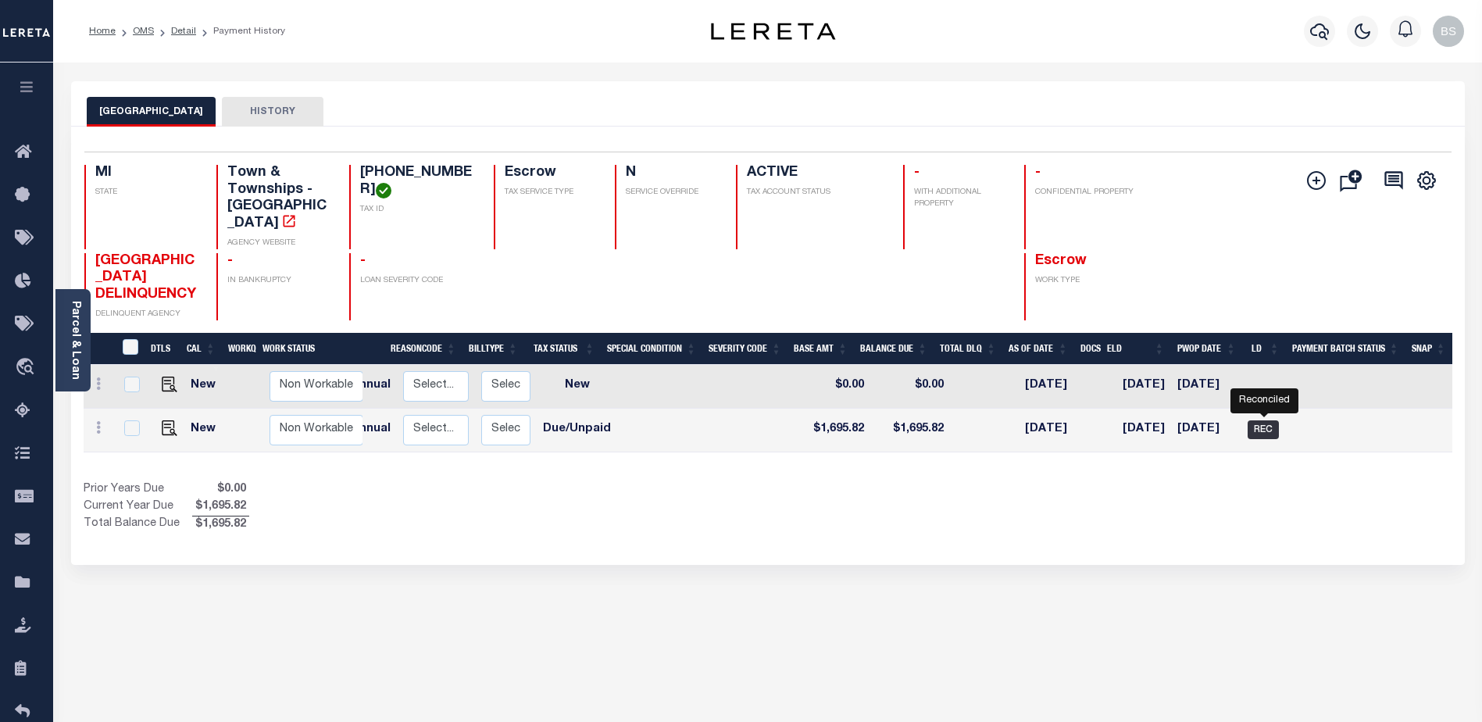
click at [1265, 427] on span "REC" at bounding box center [1263, 429] width 31 height 19
checkbox input "true"
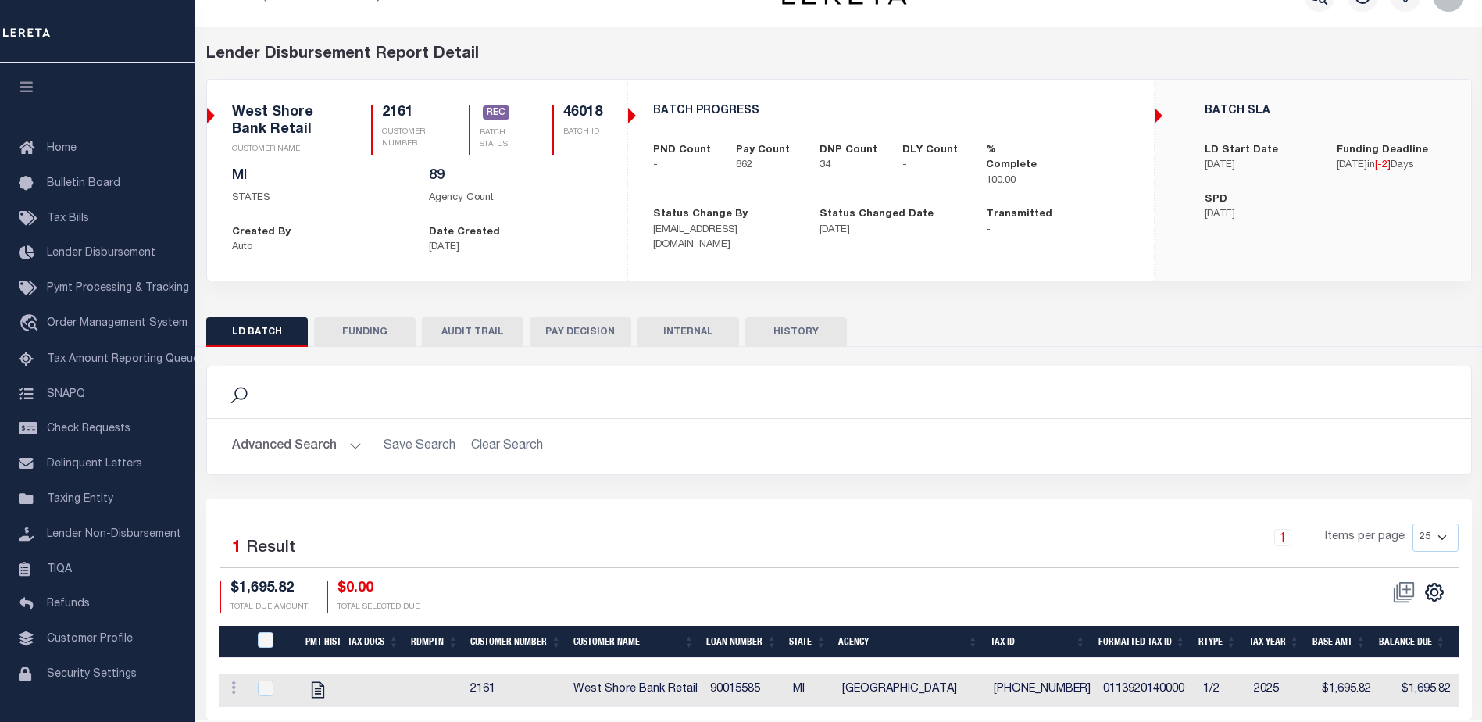
scroll to position [91, 0]
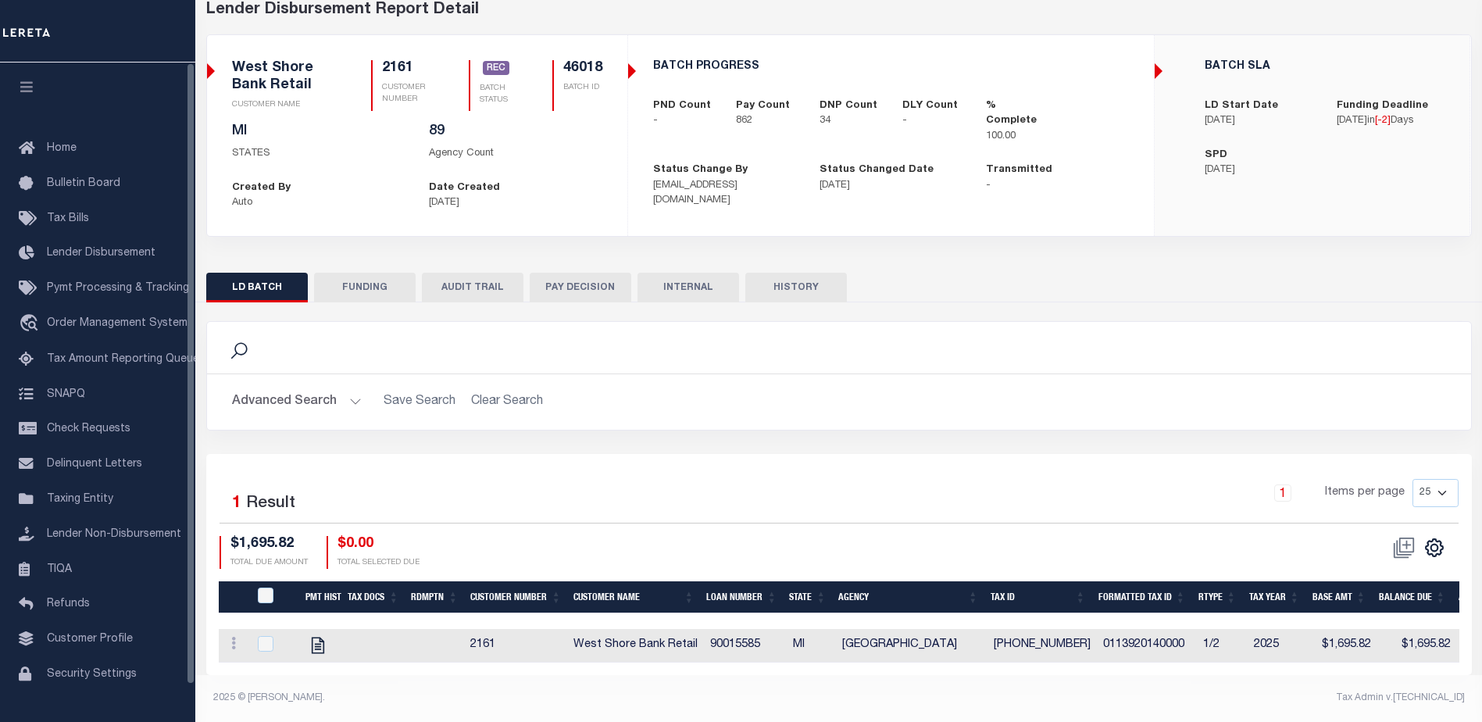
click at [364, 284] on button "FUNDING" at bounding box center [365, 288] width 102 height 30
type input "$1,352,439.15"
type input "$0"
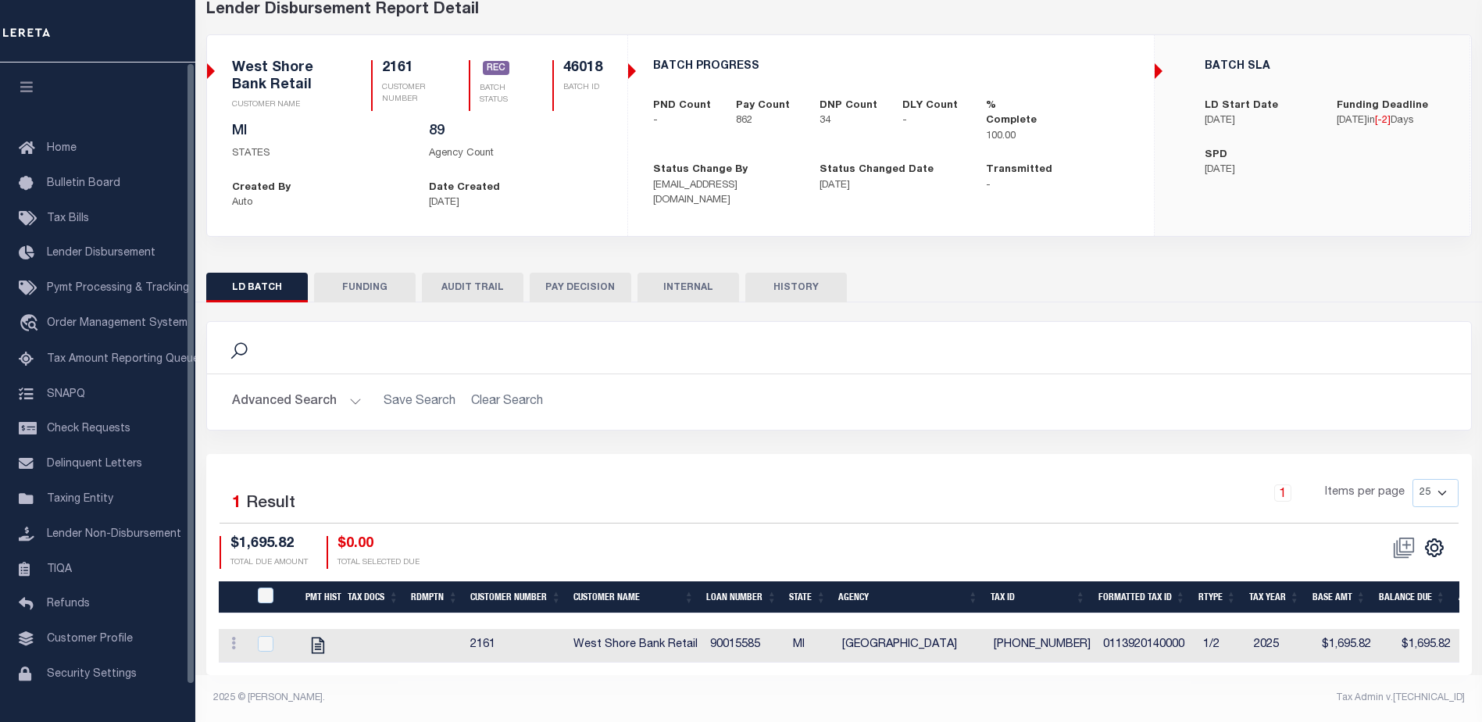
type input "[DATE]"
type input "20250911MMQFMPG7000005"
type input "[DATE]"
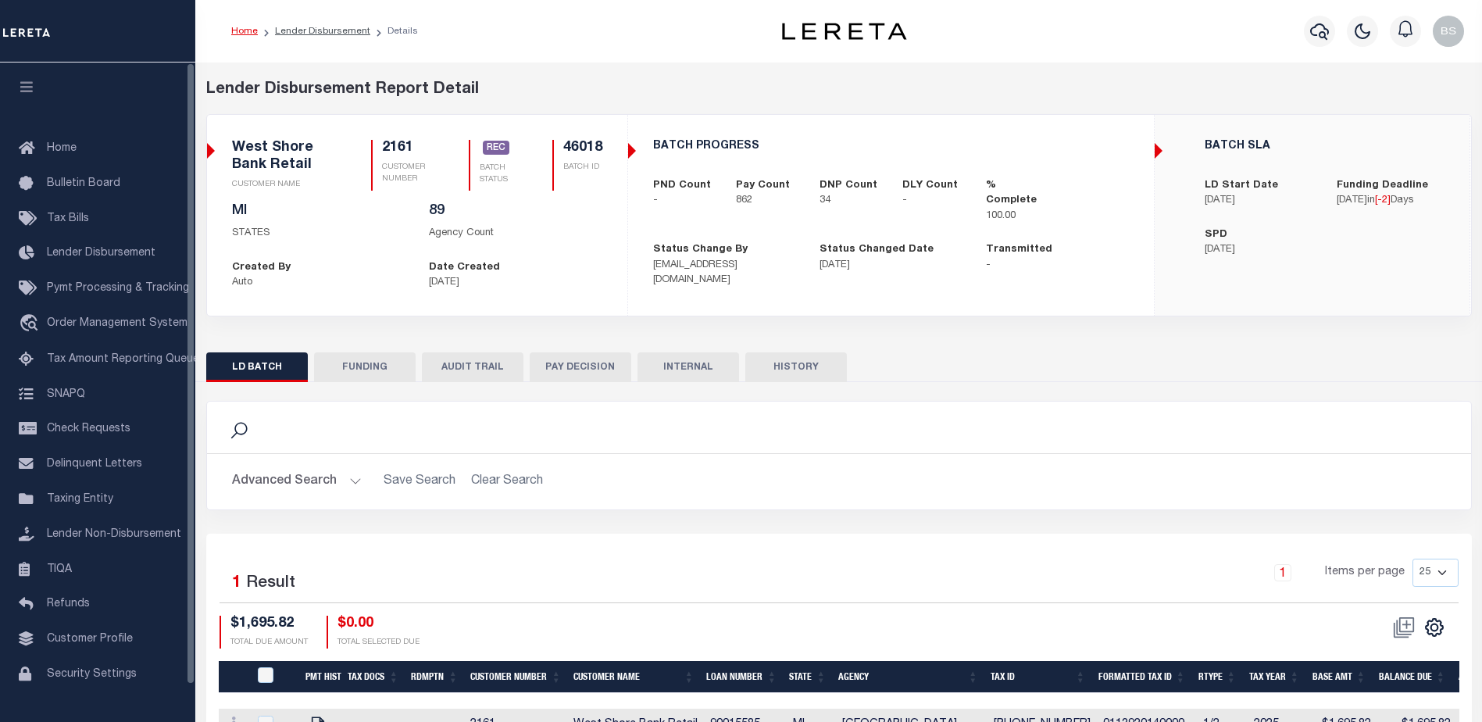
select select "100"
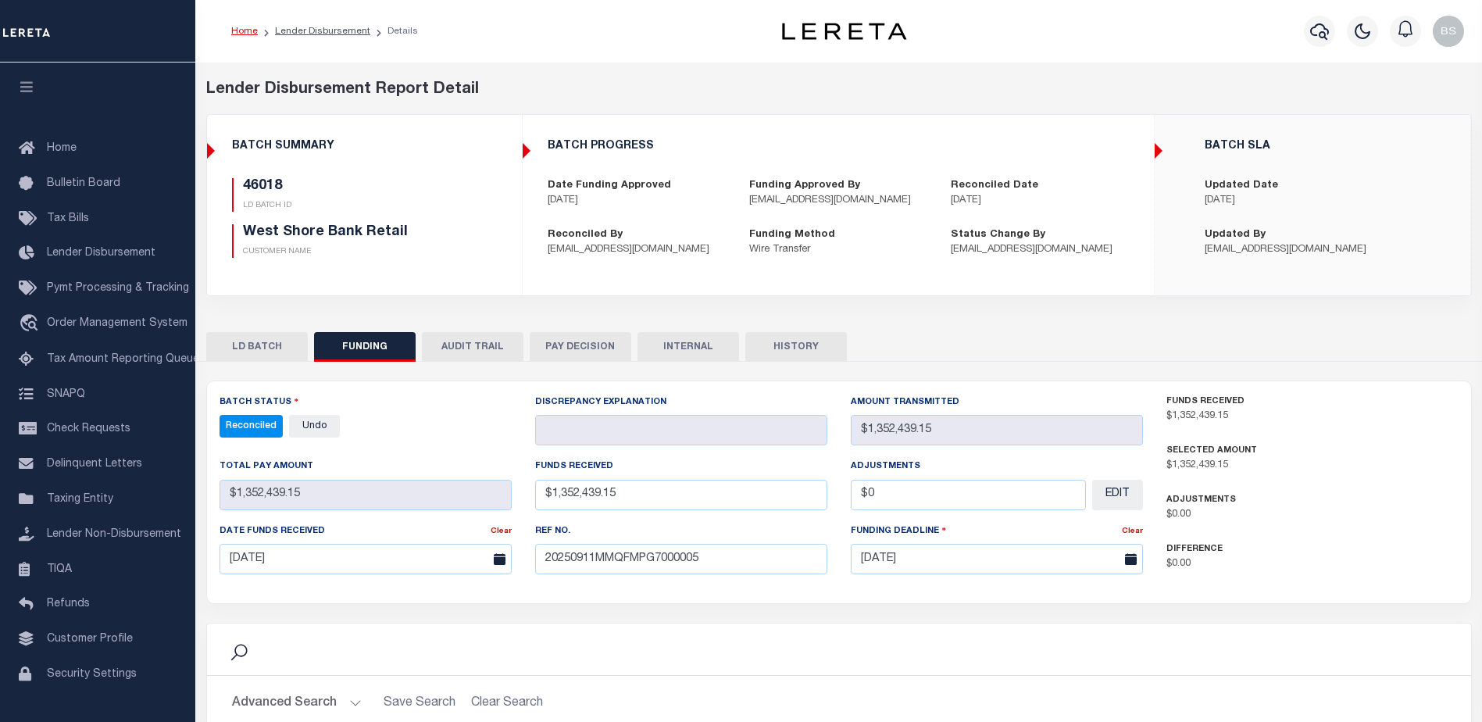
select select "100"
click at [1322, 27] on icon "button" at bounding box center [1319, 31] width 19 height 19
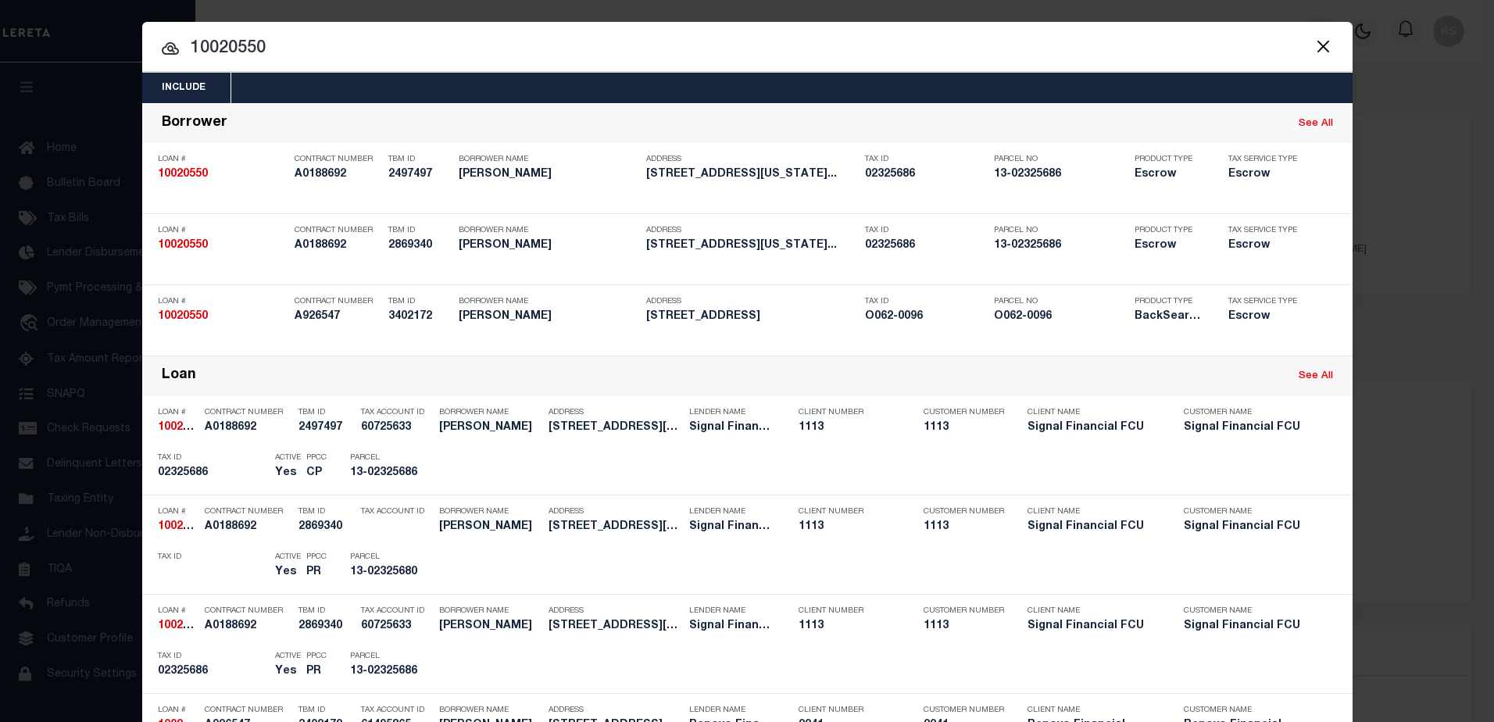
click at [322, 41] on input "10020550" at bounding box center [747, 48] width 1210 height 27
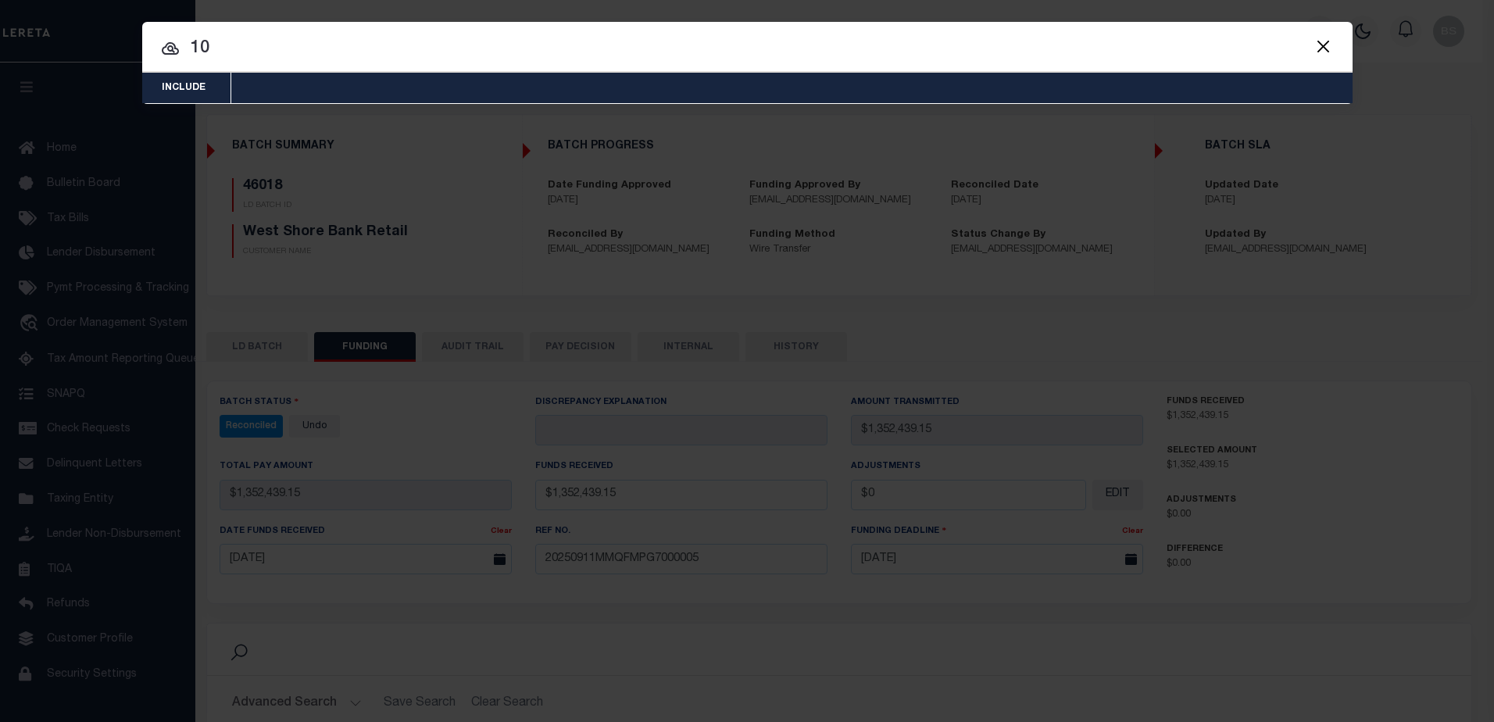
type input "1"
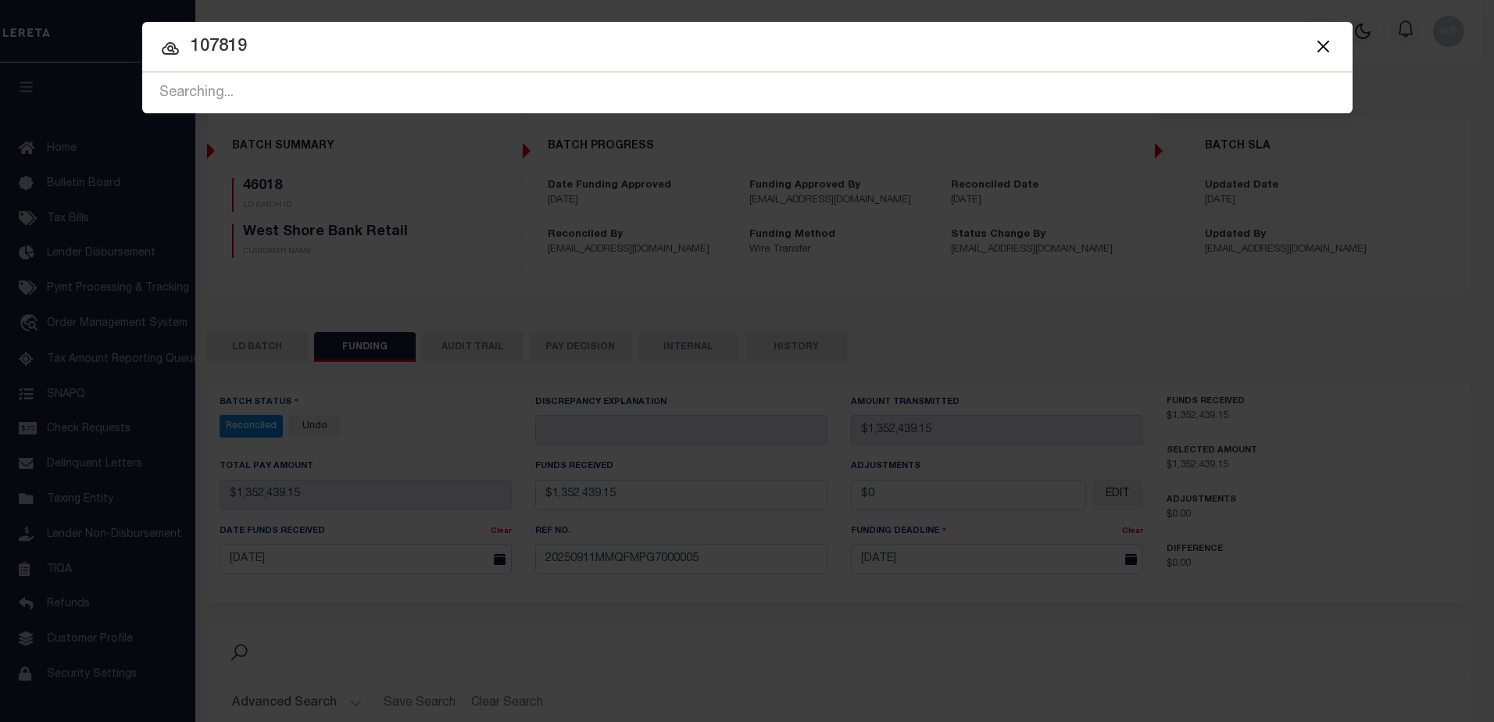
type input "107819"
